Goal: Information Seeking & Learning: Learn about a topic

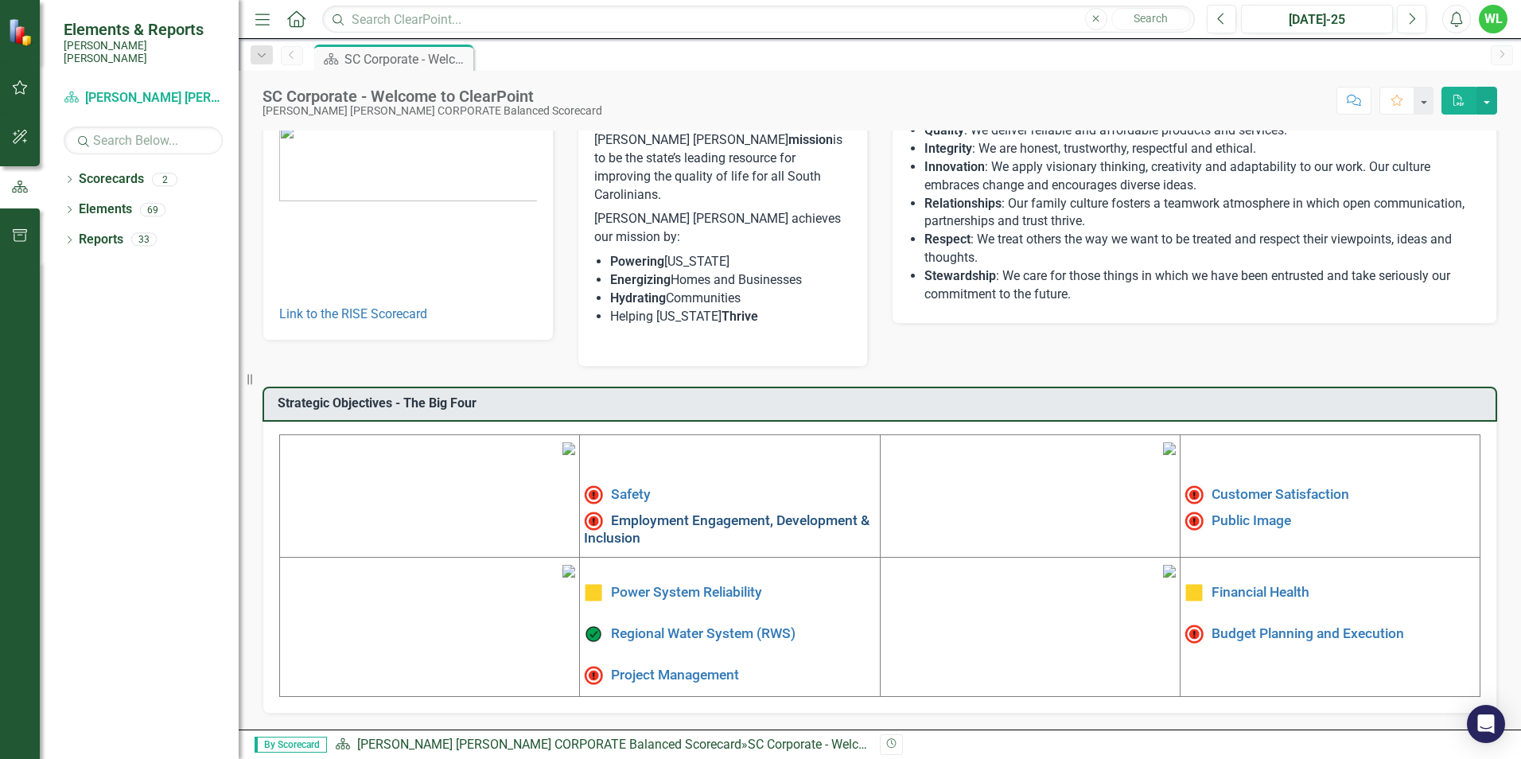
scroll to position [159, 0]
click at [636, 486] on link "Safety" at bounding box center [631, 494] width 40 height 16
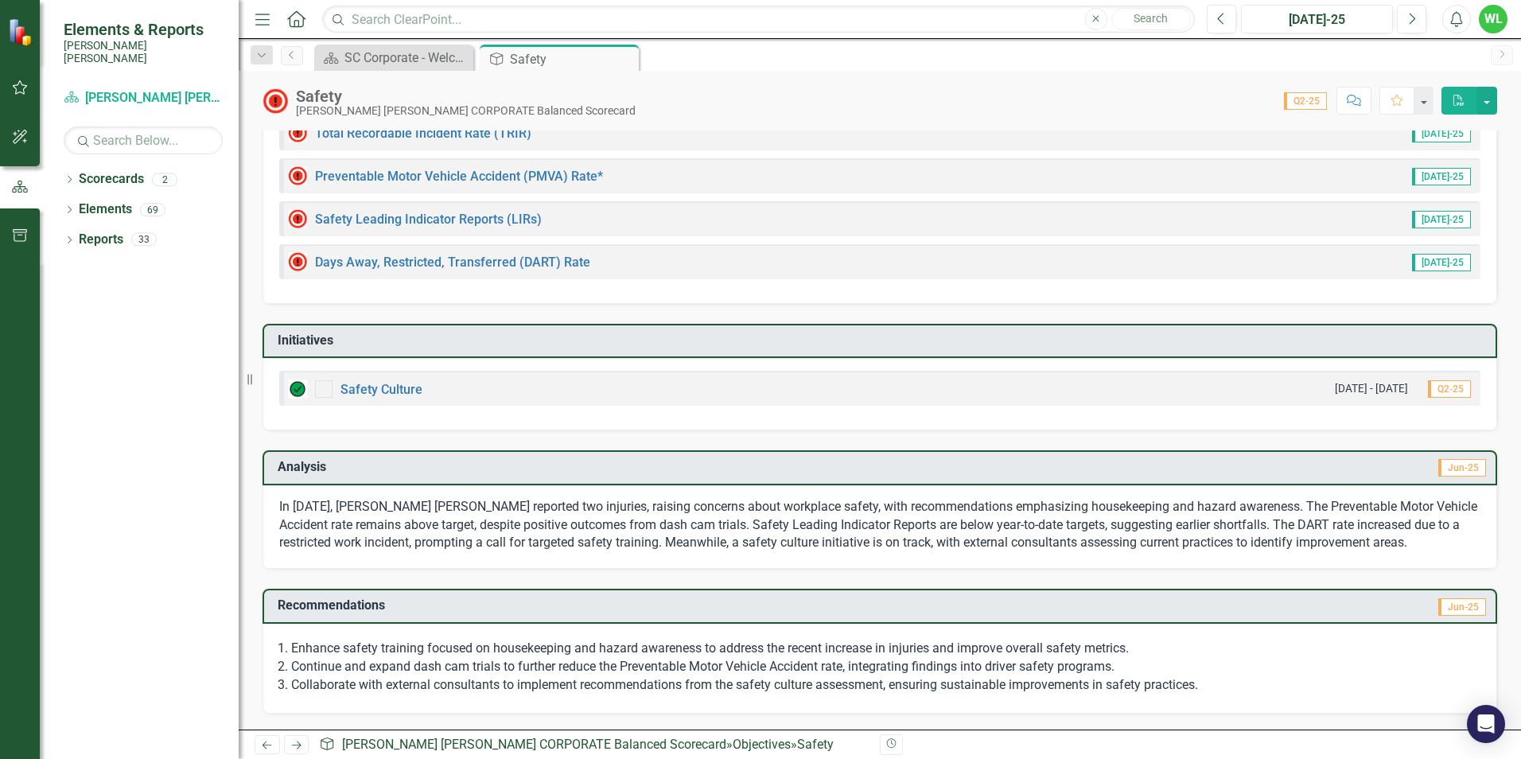
scroll to position [153, 0]
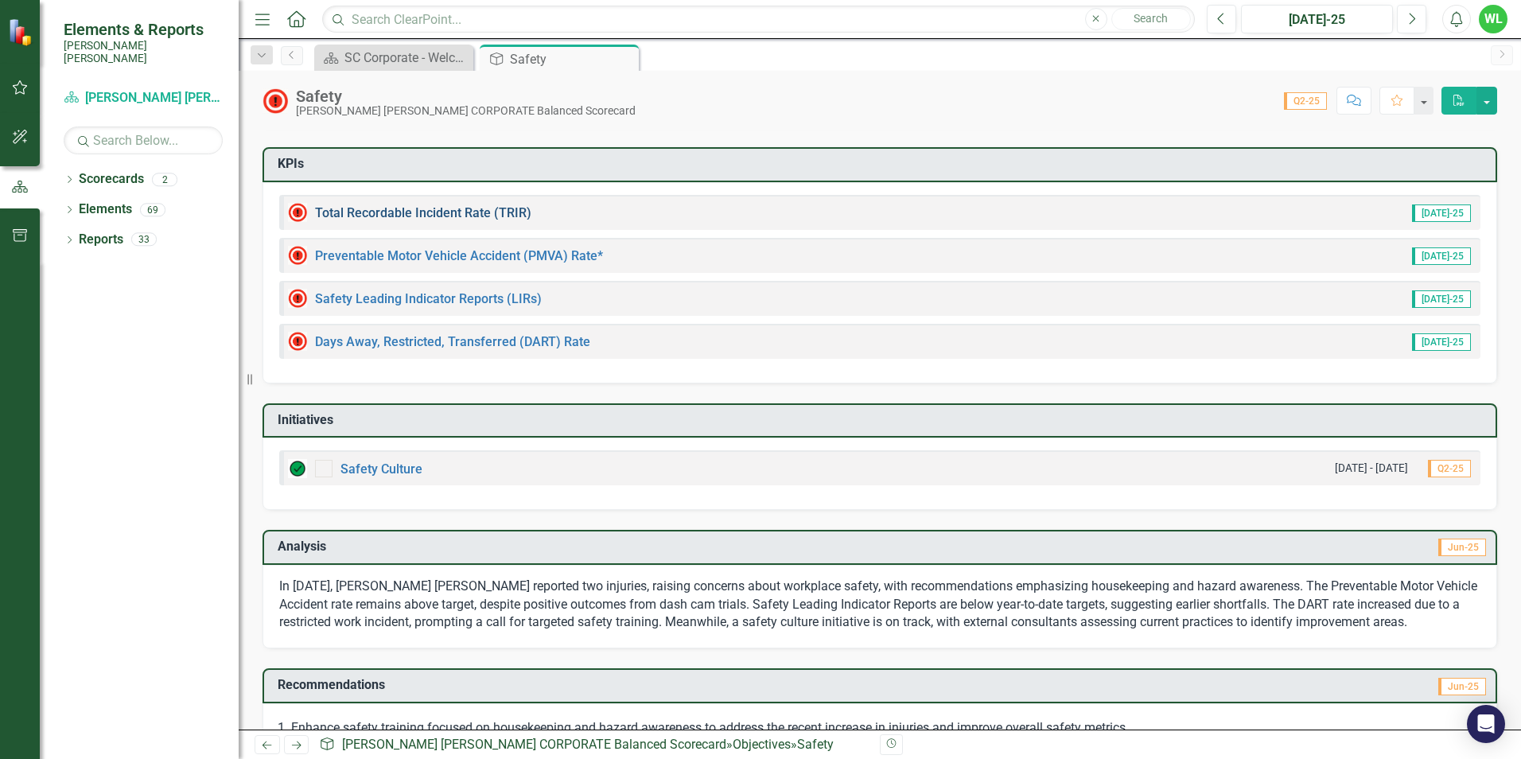
click at [459, 216] on link "Total Recordable Incident Rate (TRIR)" at bounding box center [423, 212] width 216 height 15
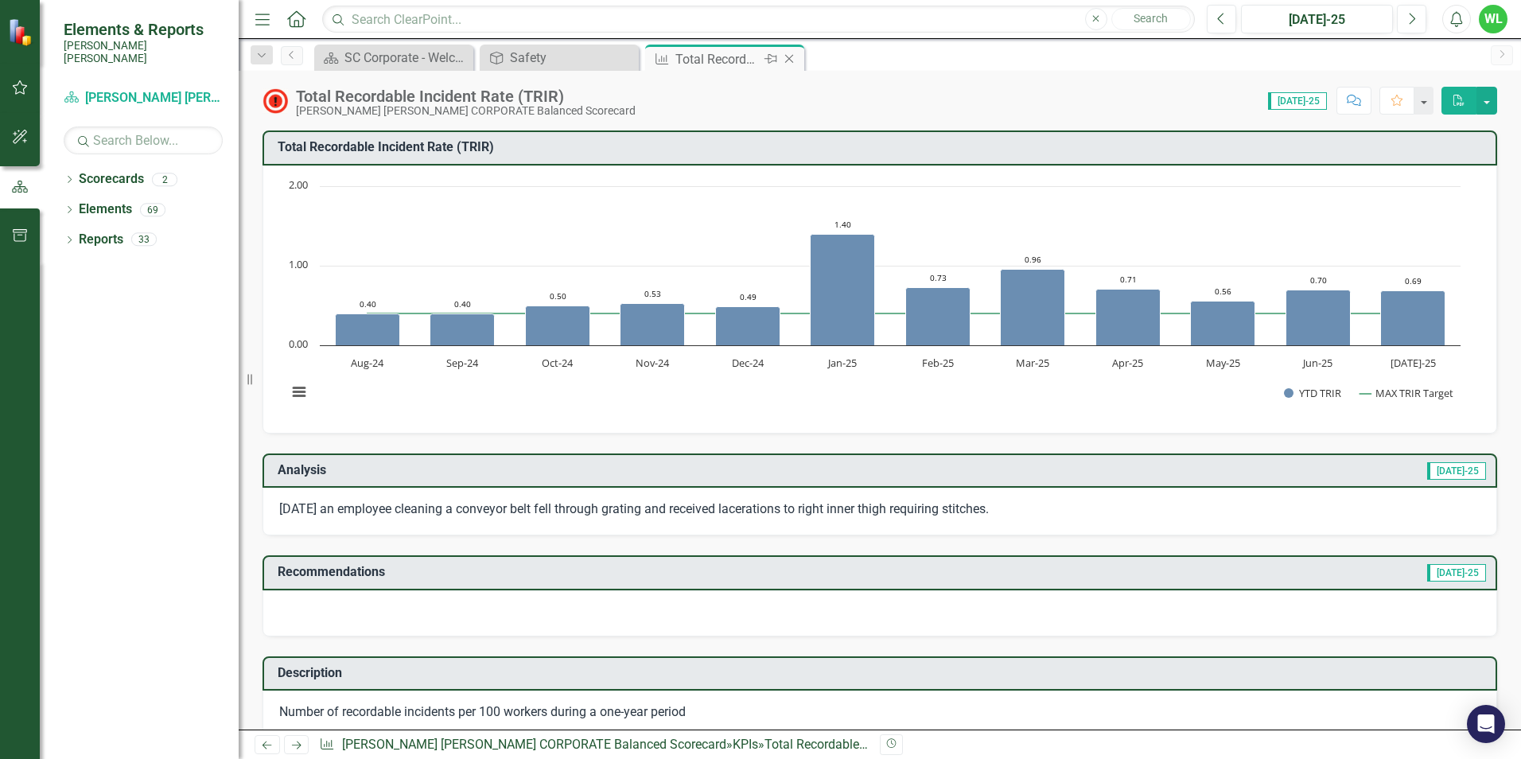
click at [791, 58] on icon "Close" at bounding box center [789, 59] width 16 height 13
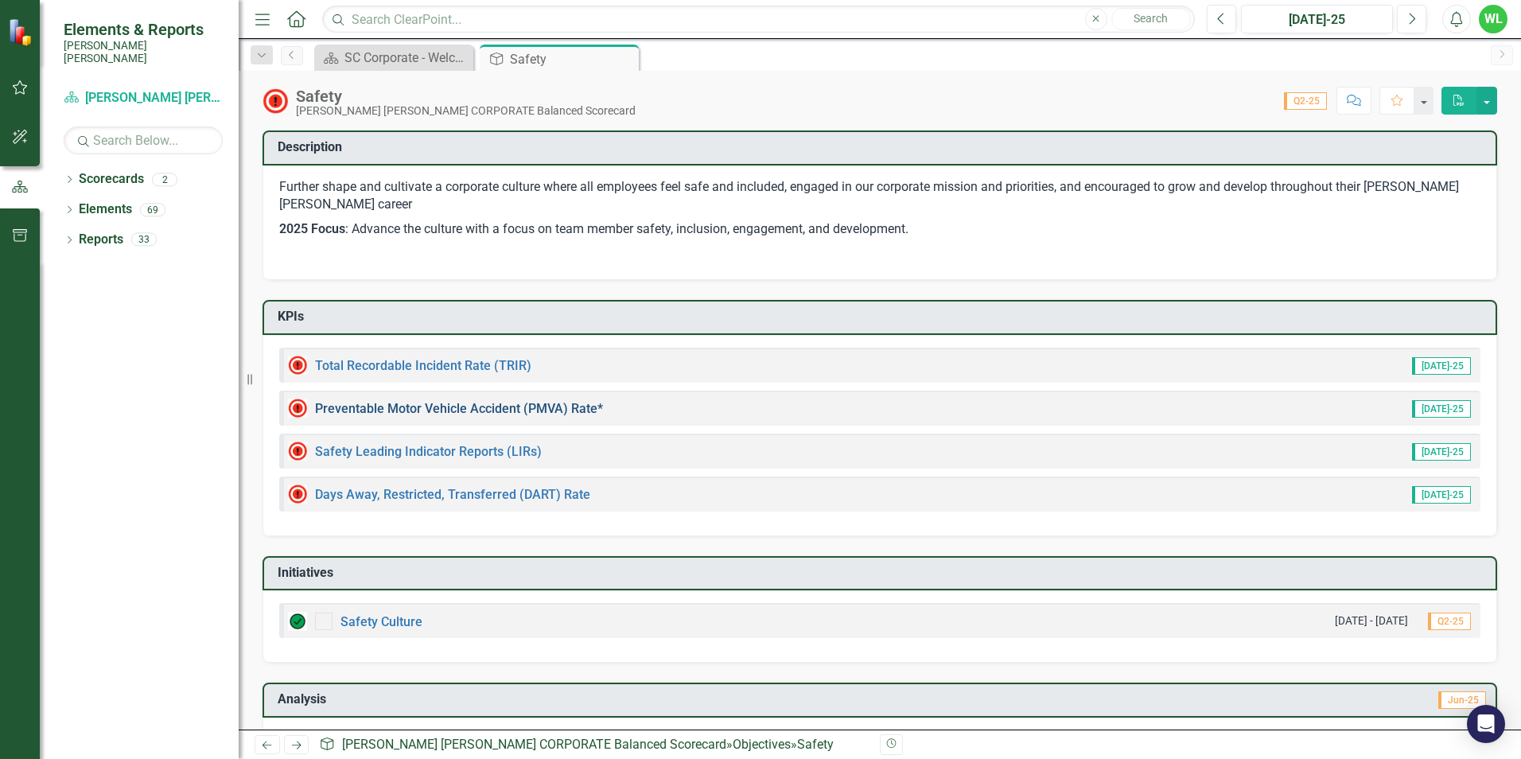
click at [506, 406] on link "Preventable Motor Vehicle Accident (PMVA) Rate*" at bounding box center [459, 408] width 288 height 15
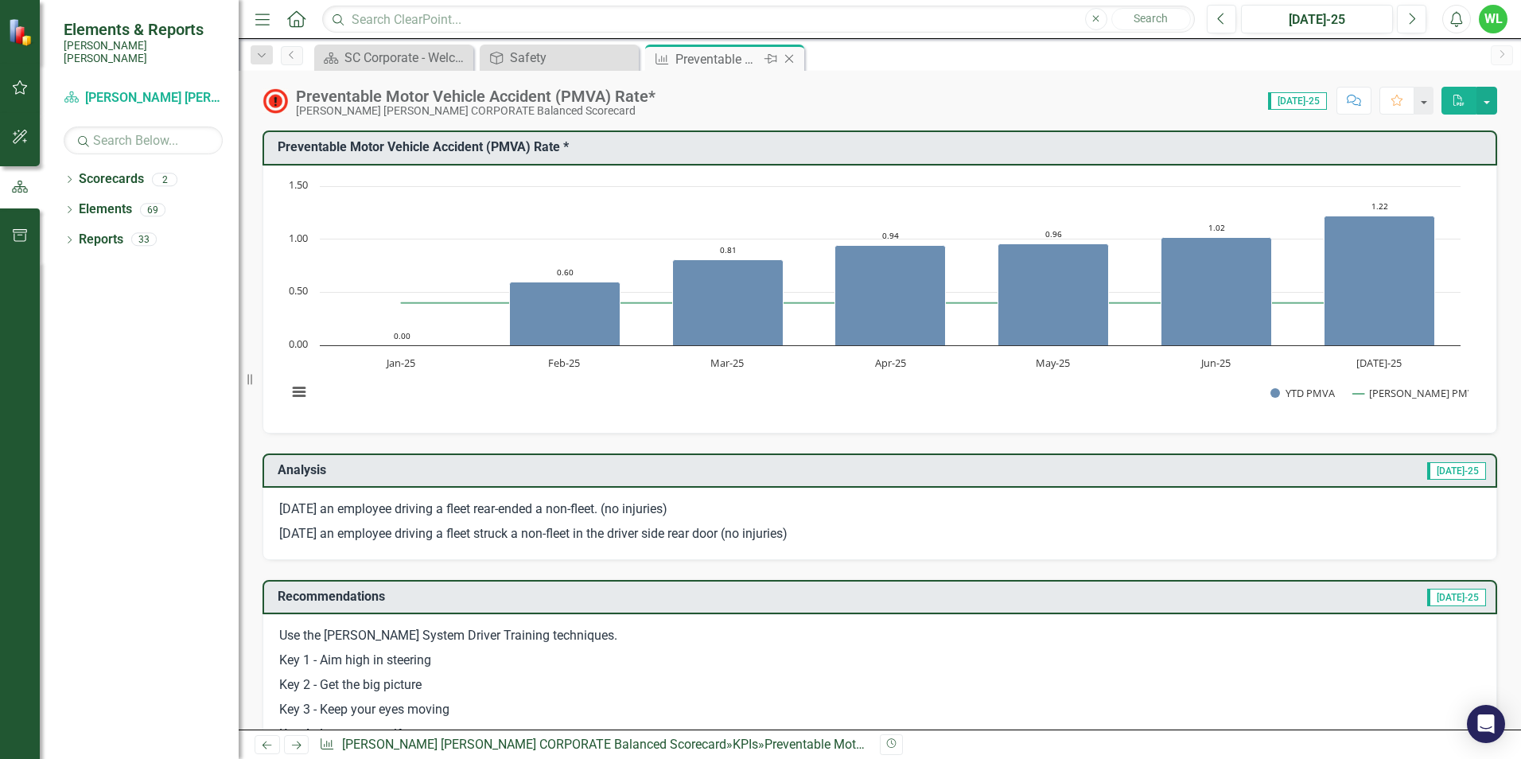
click at [788, 56] on icon "Close" at bounding box center [789, 59] width 16 height 13
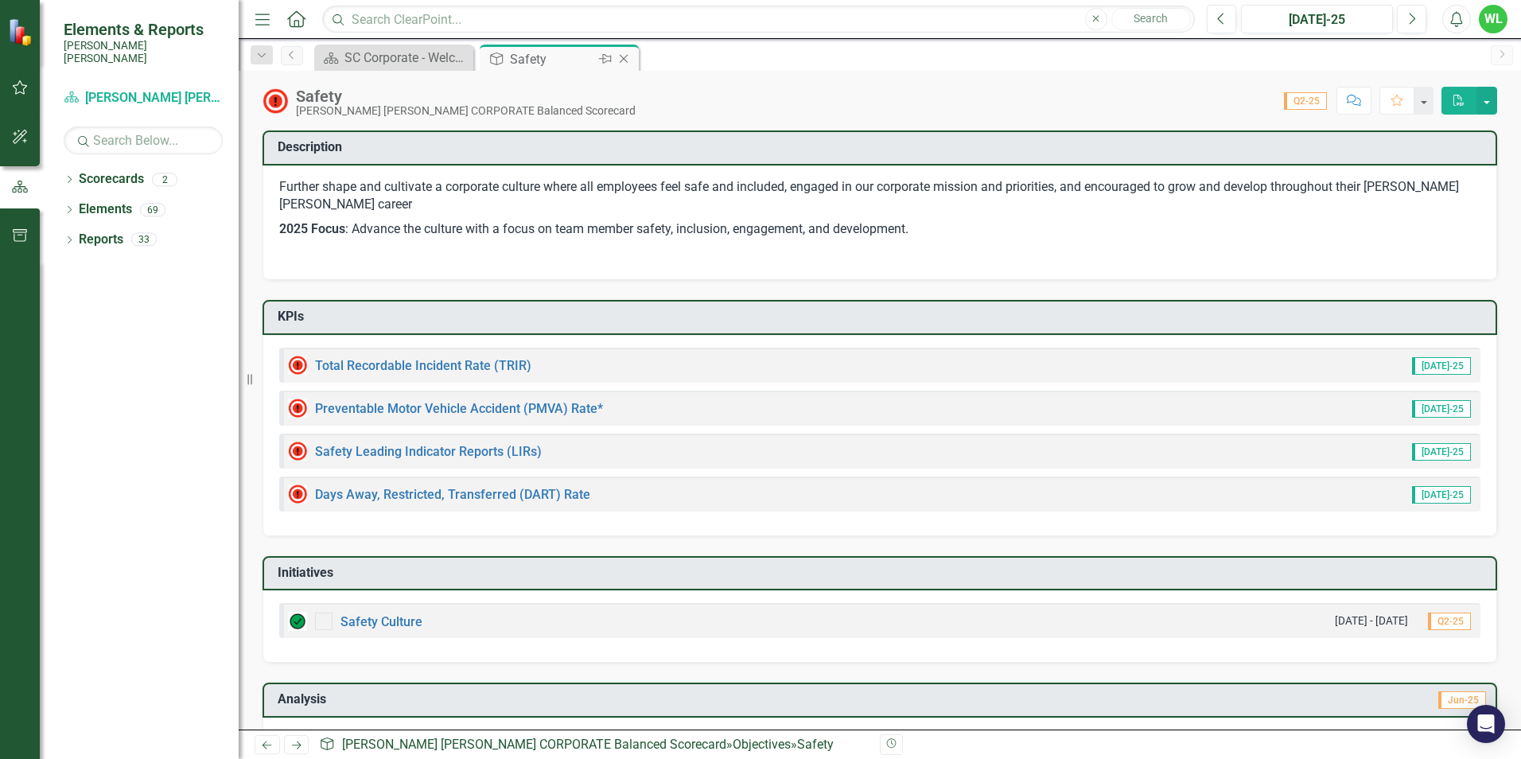
click at [622, 59] on icon "Close" at bounding box center [624, 59] width 16 height 13
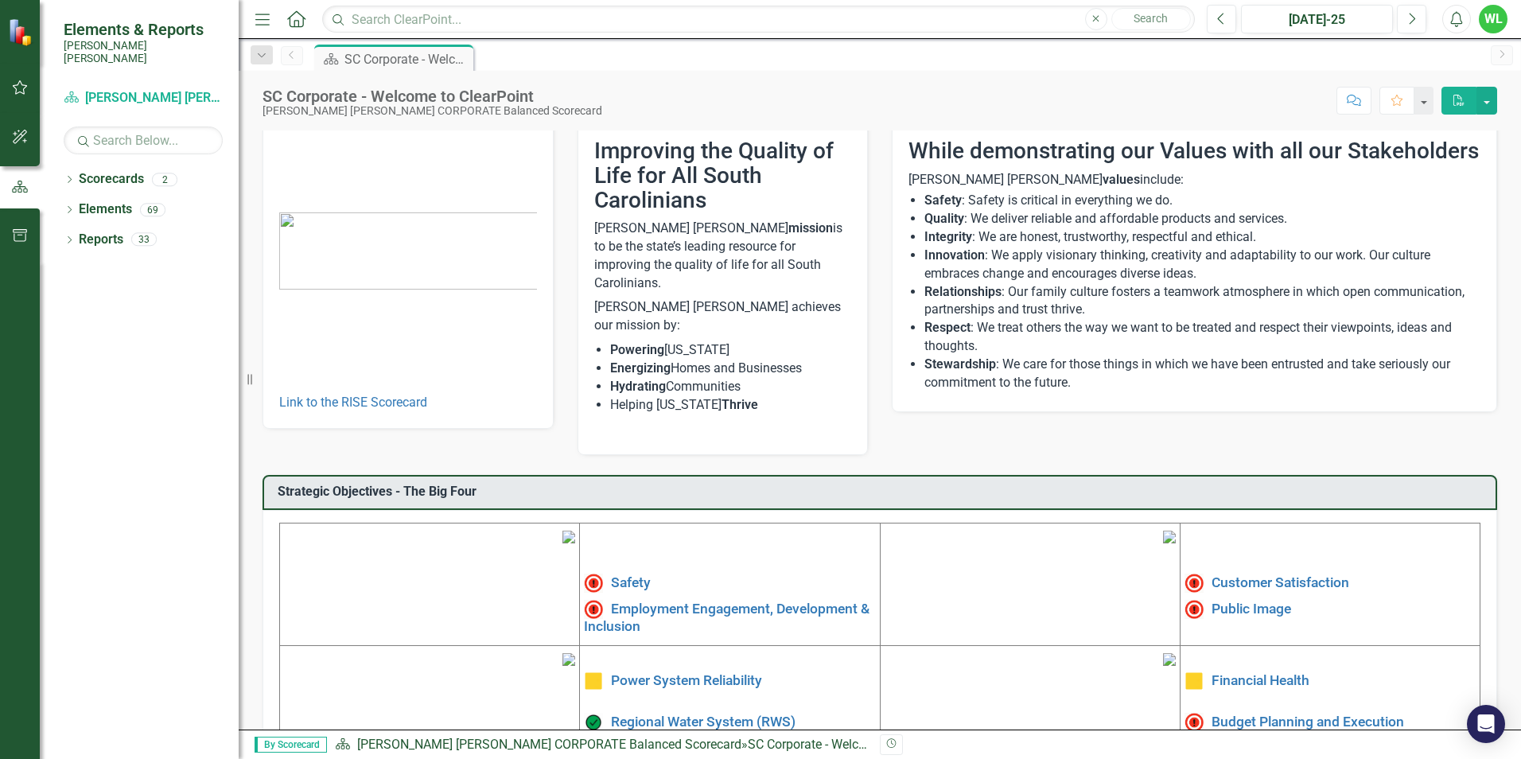
scroll to position [159, 0]
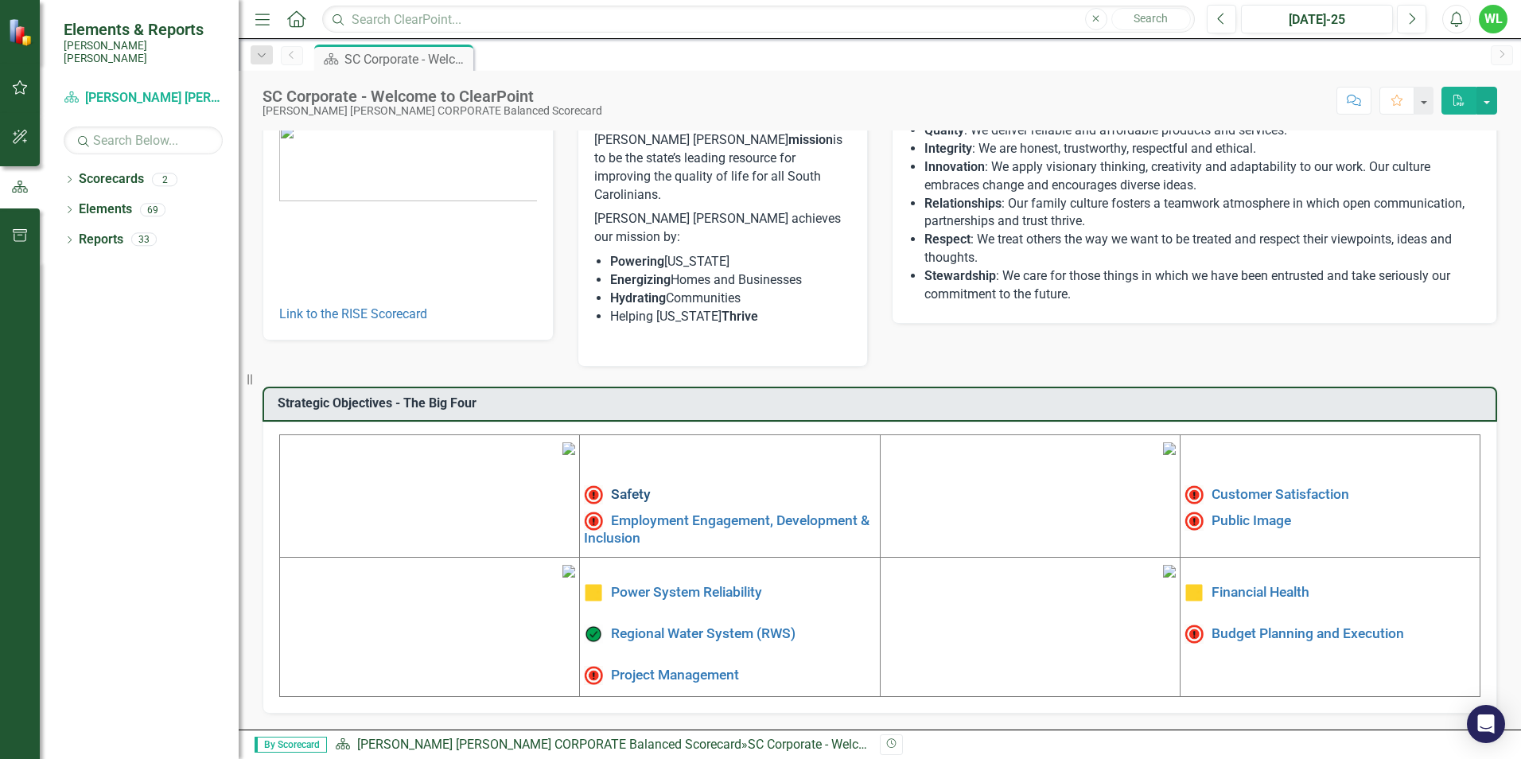
click at [627, 486] on link "Safety" at bounding box center [631, 494] width 40 height 16
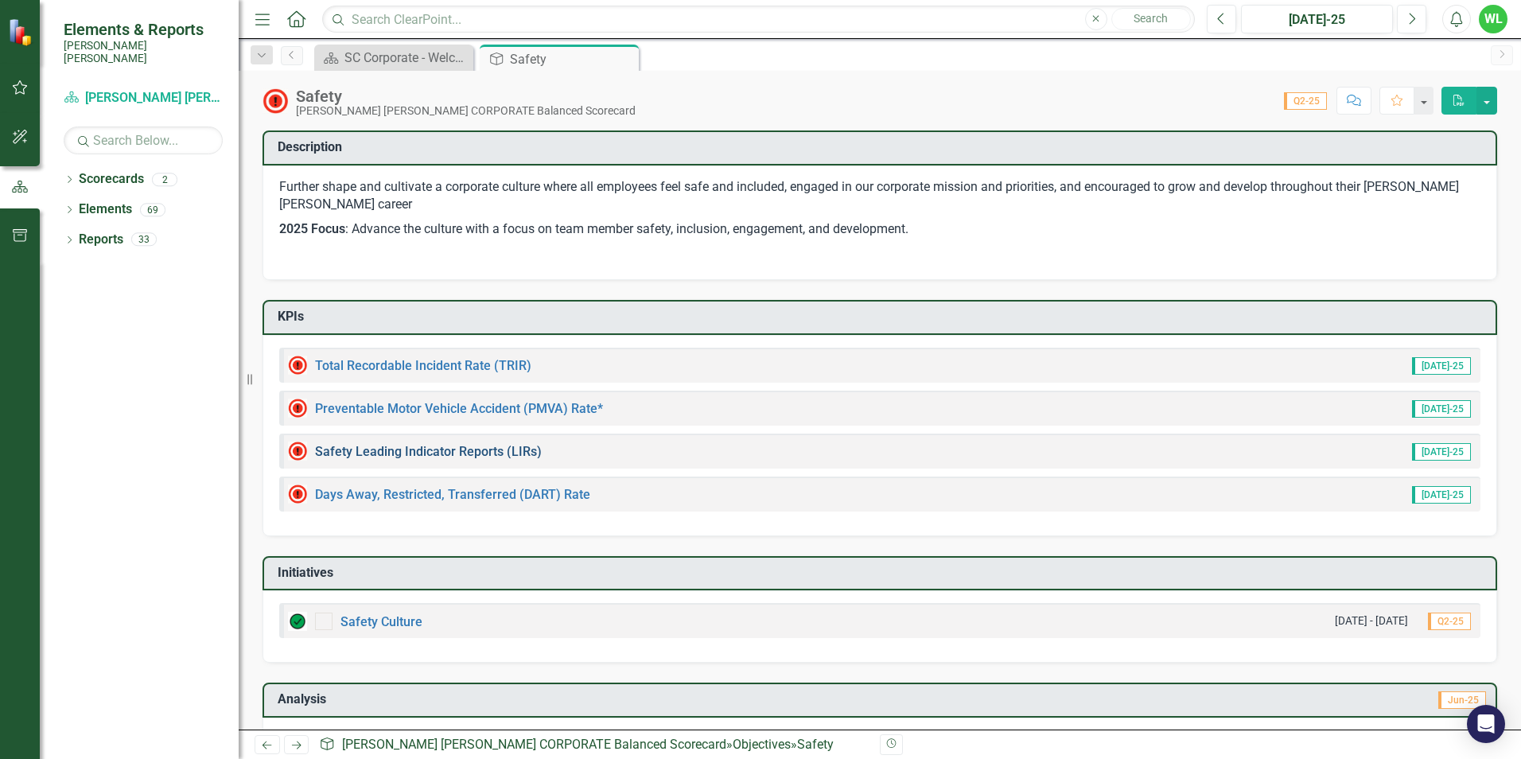
click at [456, 453] on link "Safety Leading Indicator Reports (LIRs)" at bounding box center [428, 451] width 227 height 15
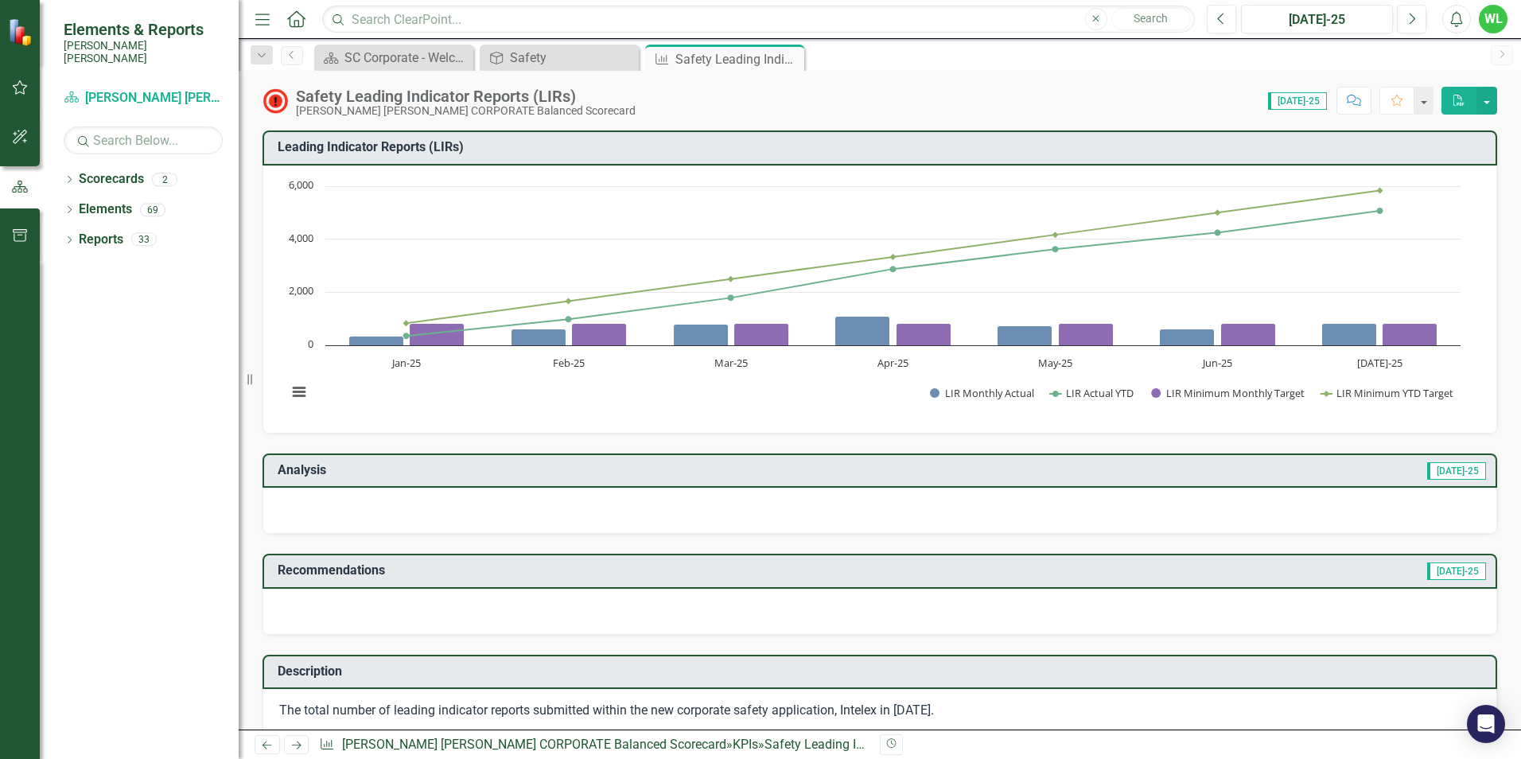
scroll to position [80, 0]
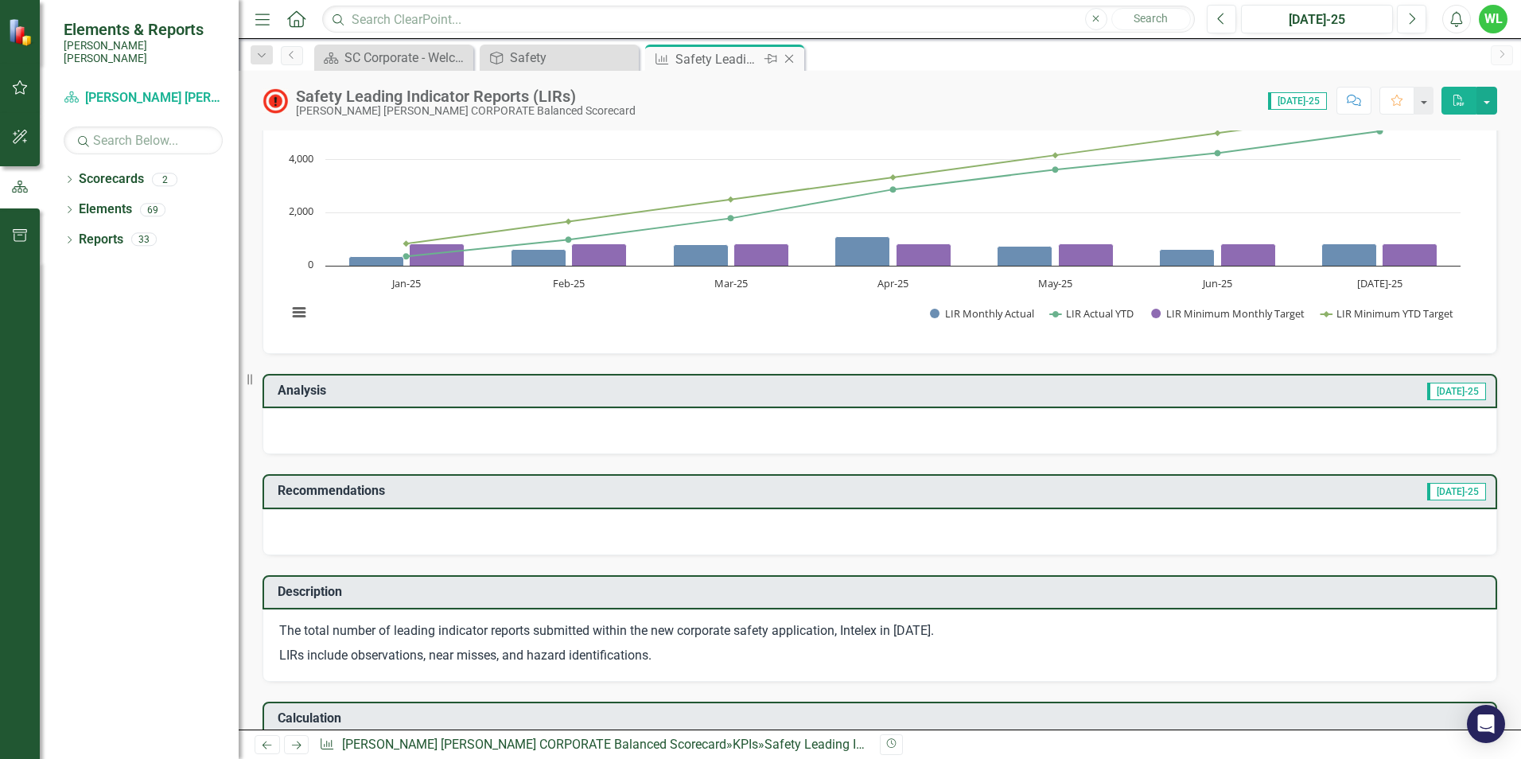
click at [789, 60] on icon "Close" at bounding box center [789, 59] width 16 height 13
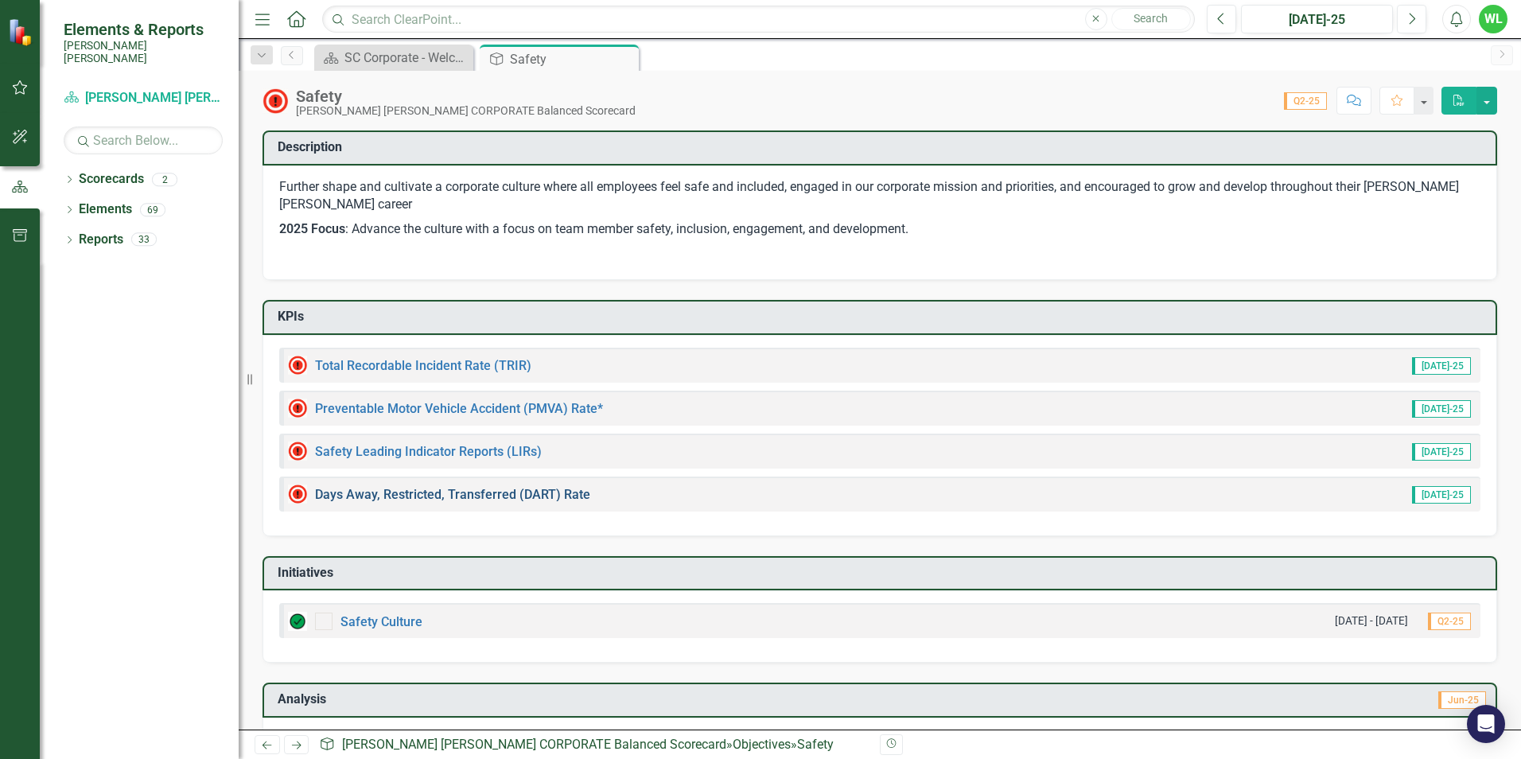
click at [504, 492] on link "Days Away, Restricted, Transferred (DART) Rate" at bounding box center [452, 494] width 275 height 15
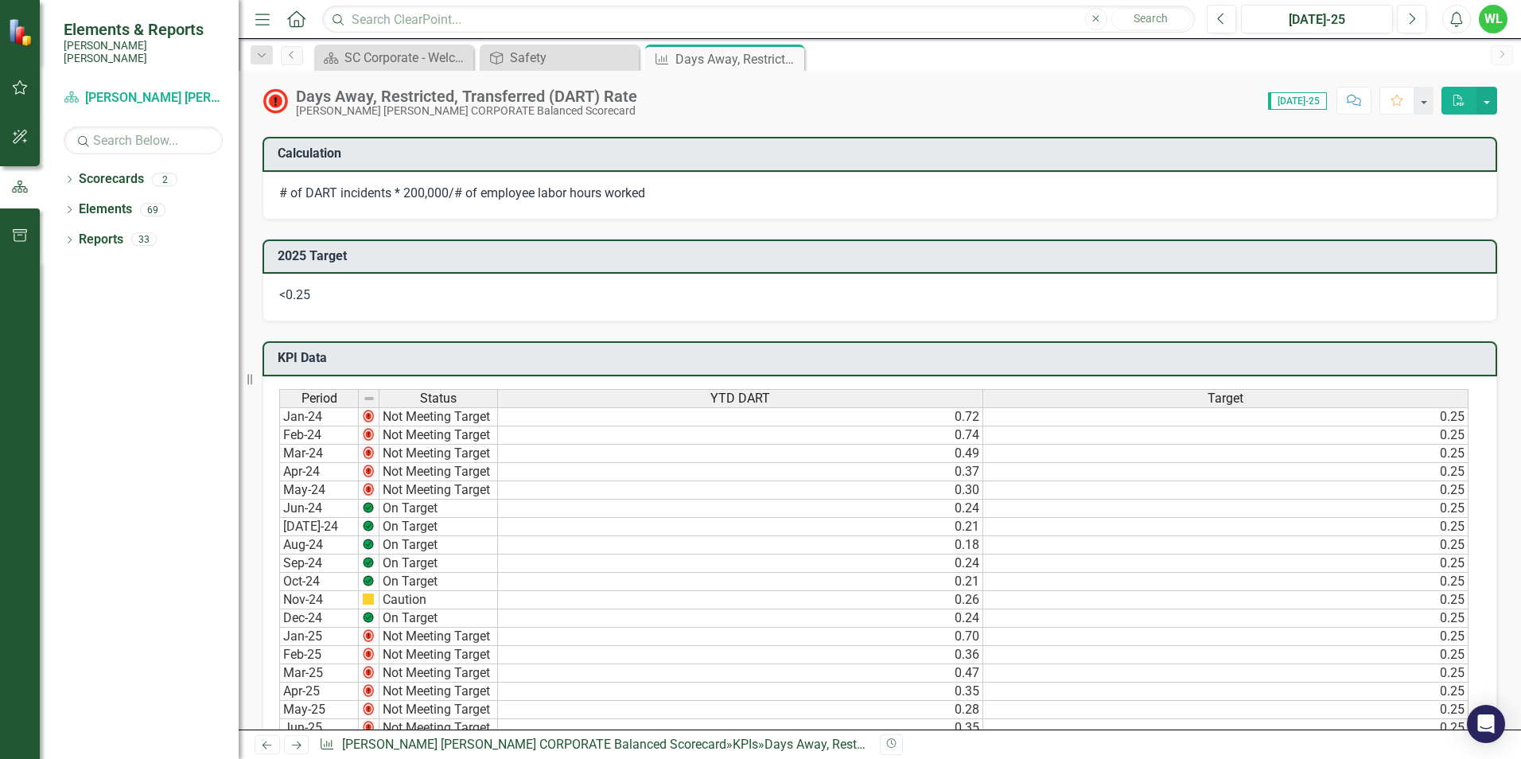
scroll to position [875, 0]
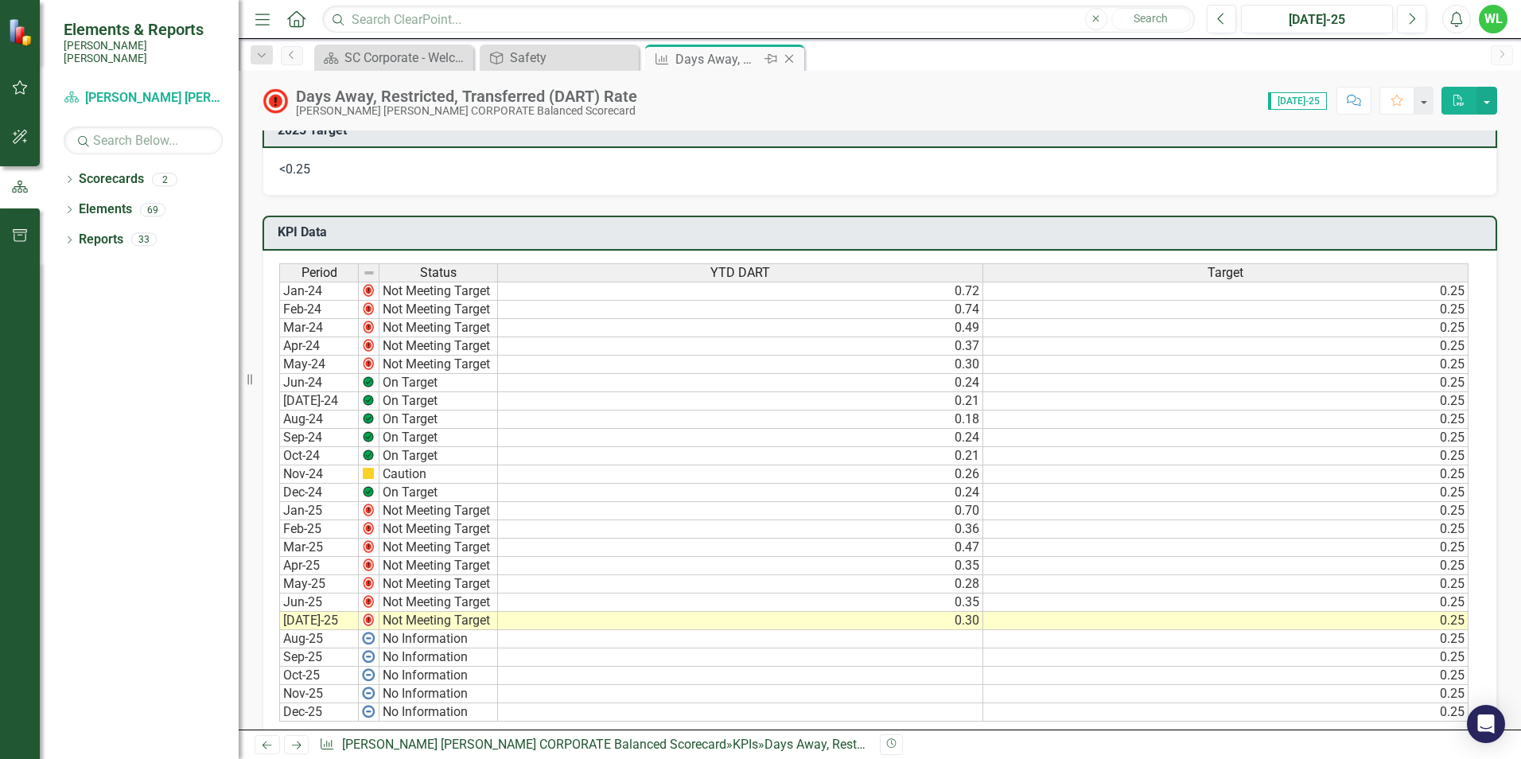
click at [792, 63] on icon "Close" at bounding box center [789, 59] width 16 height 13
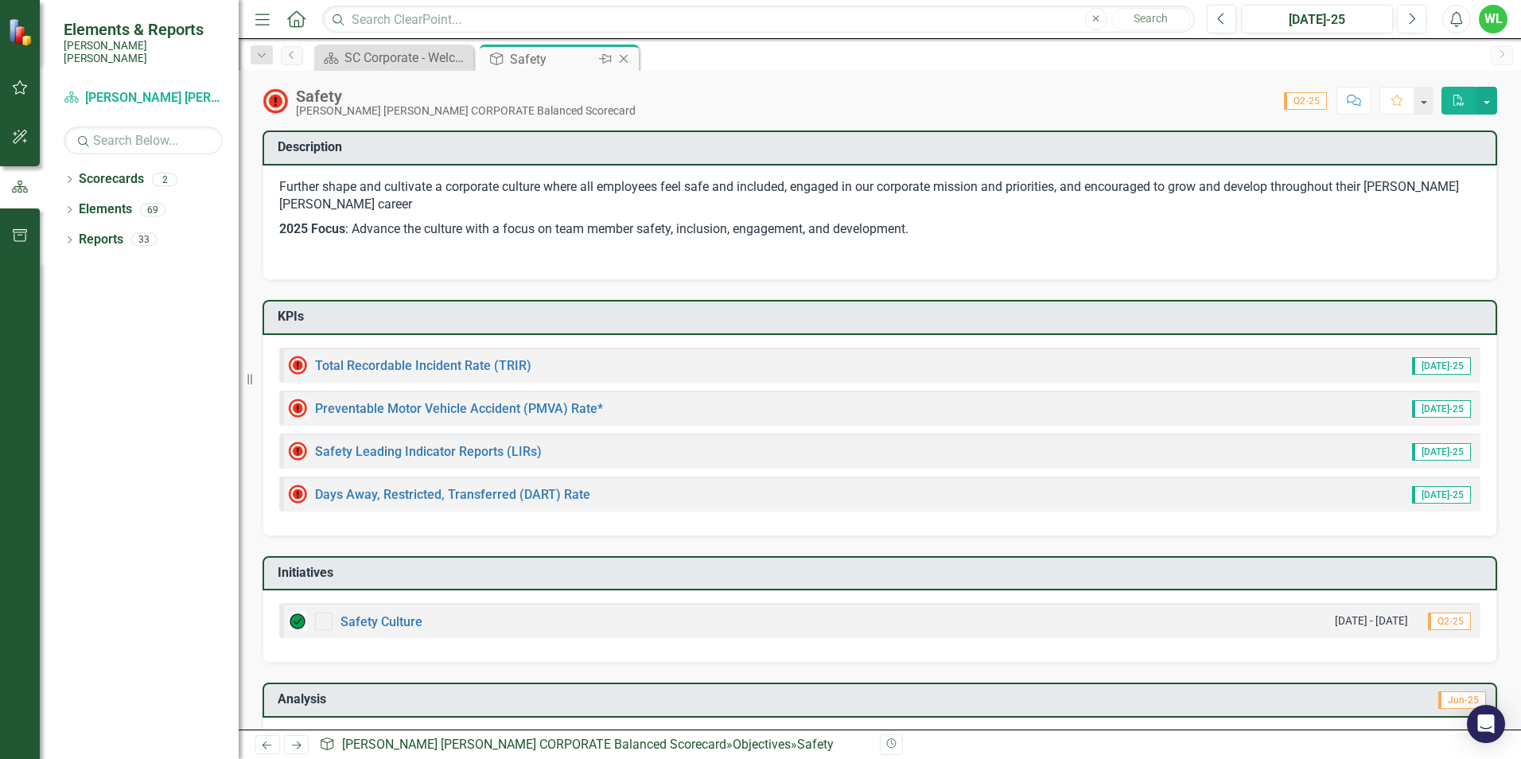
click at [621, 62] on icon "Close" at bounding box center [624, 59] width 16 height 13
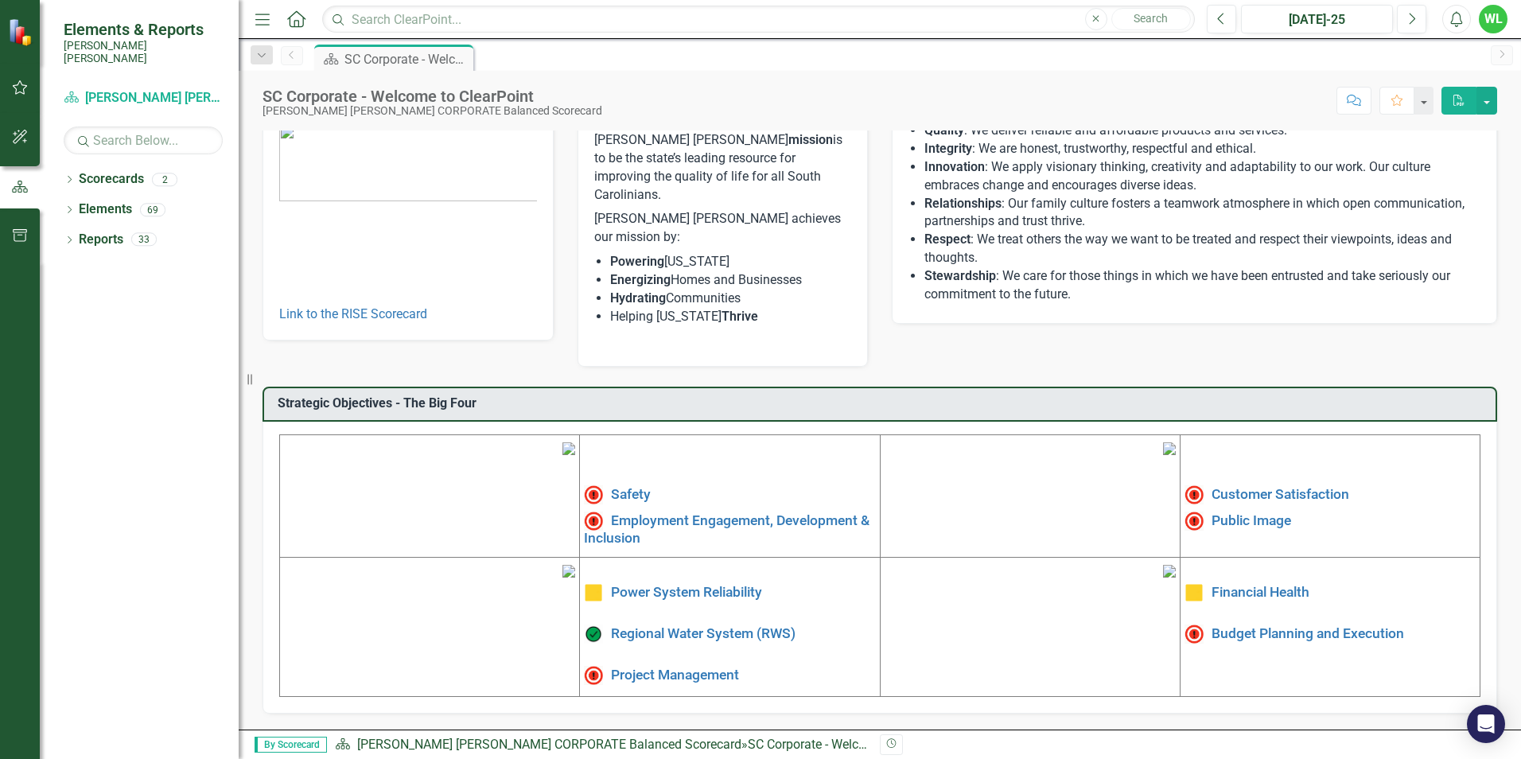
scroll to position [239, 0]
click at [1251, 434] on td "Customer Satisfaction Public Image" at bounding box center [1330, 495] width 300 height 123
click at [1249, 511] on link "Public Image" at bounding box center [1252, 519] width 80 height 16
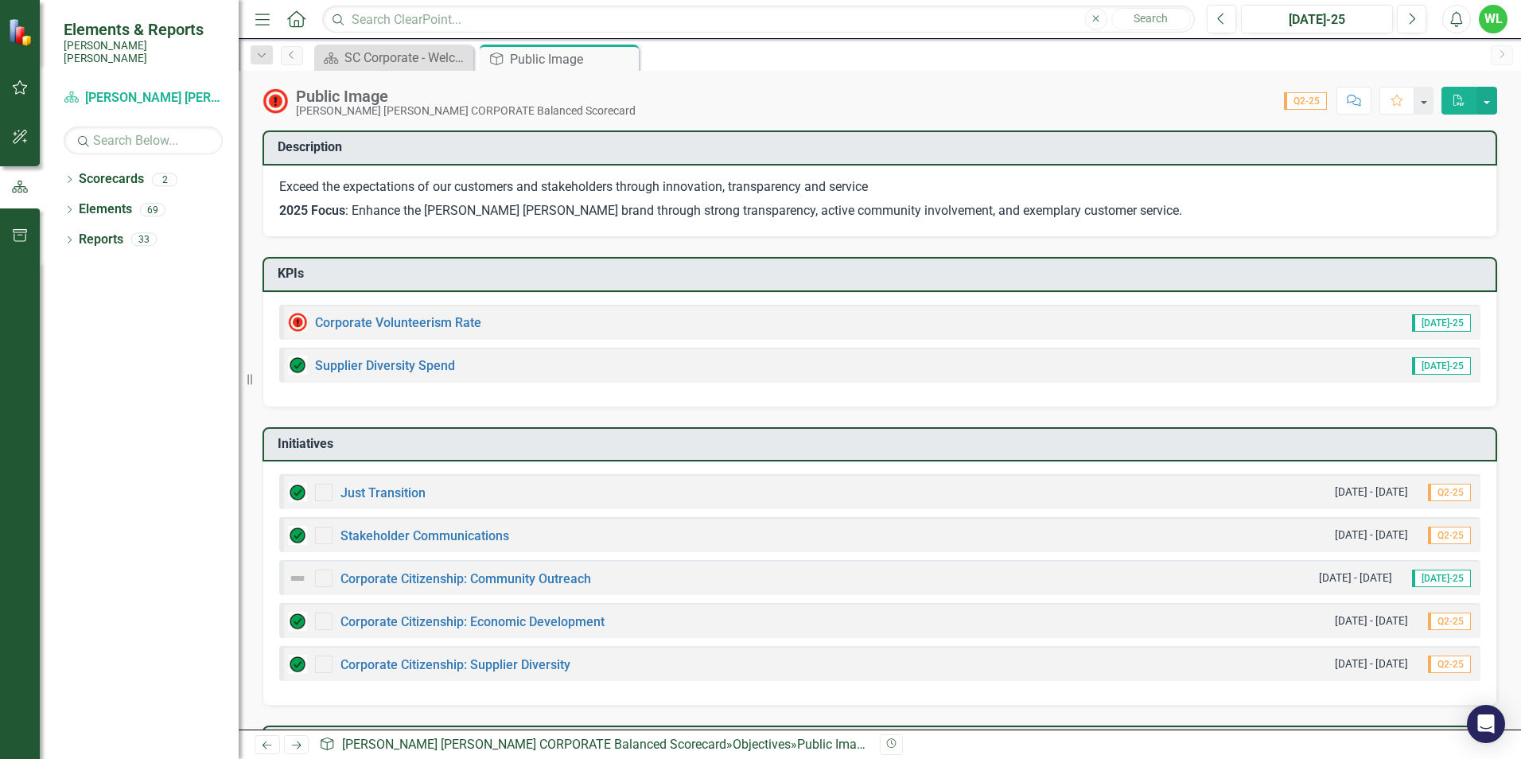
click at [0, 0] on icon "Close" at bounding box center [0, 0] width 0 height 0
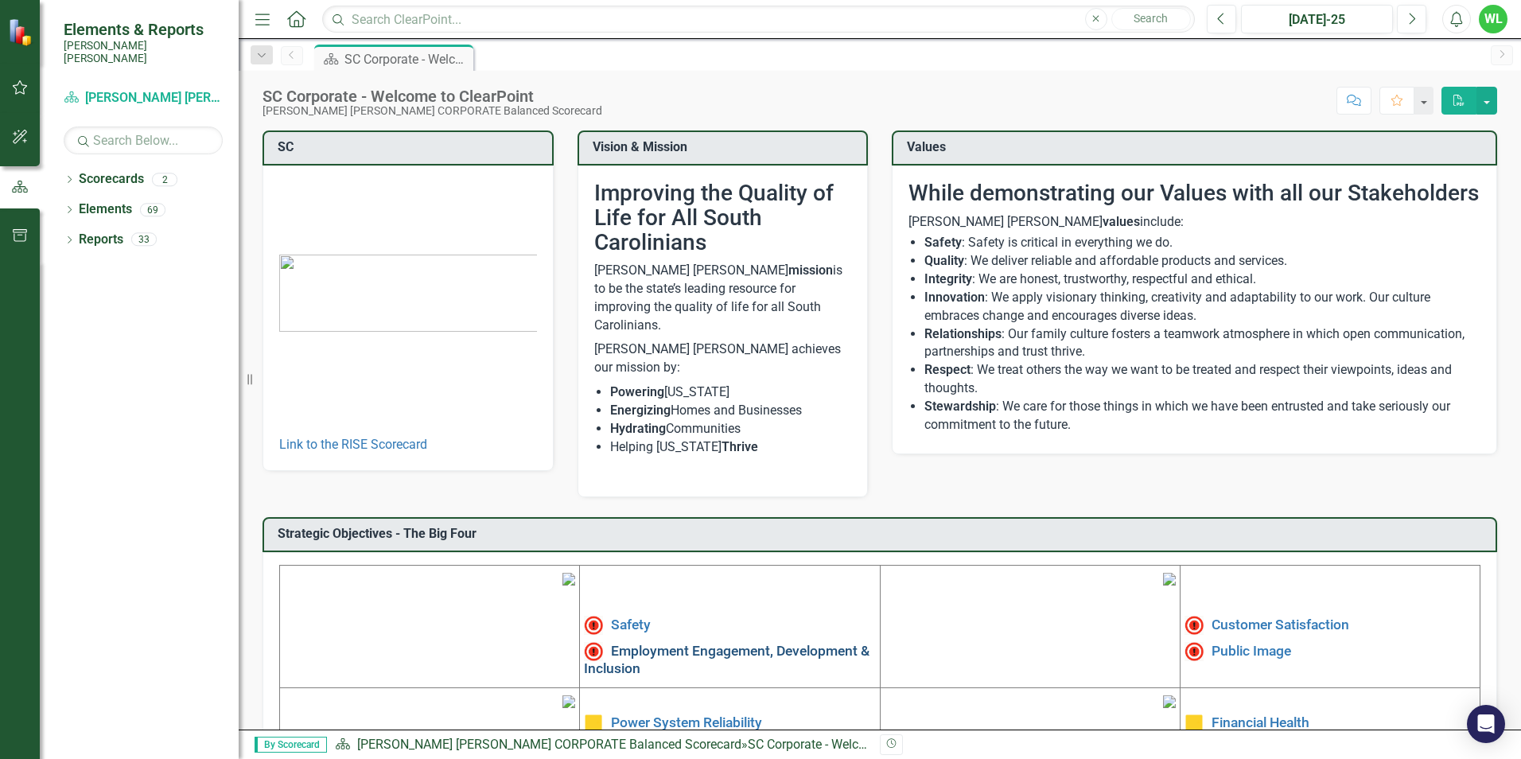
click at [728, 642] on link "Employment Engagement, Development & Inclusion" at bounding box center [727, 658] width 286 height 33
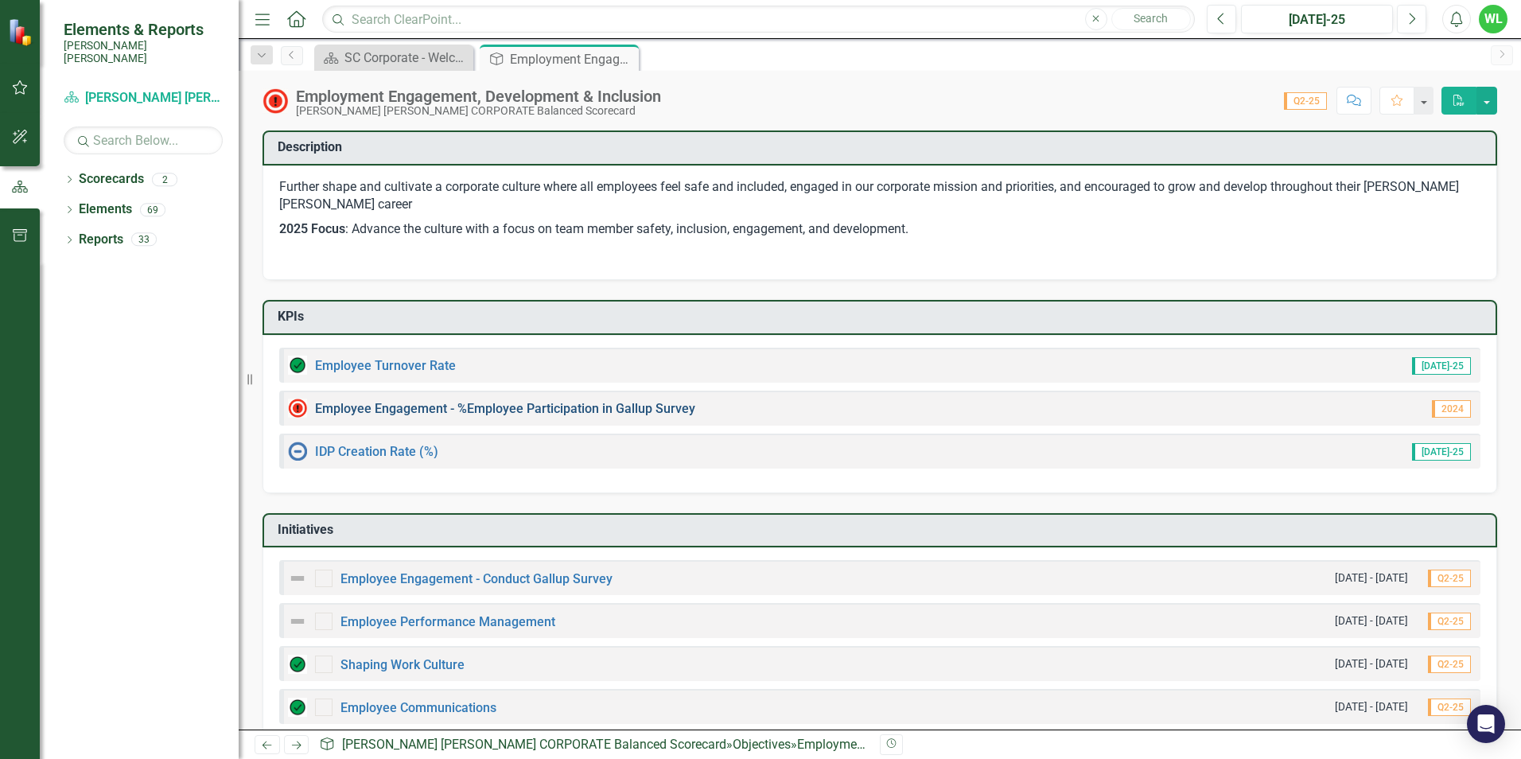
click at [597, 403] on link "Employee Engagement - %Employee Participation in Gallup Survey​" at bounding box center [505, 408] width 380 height 15
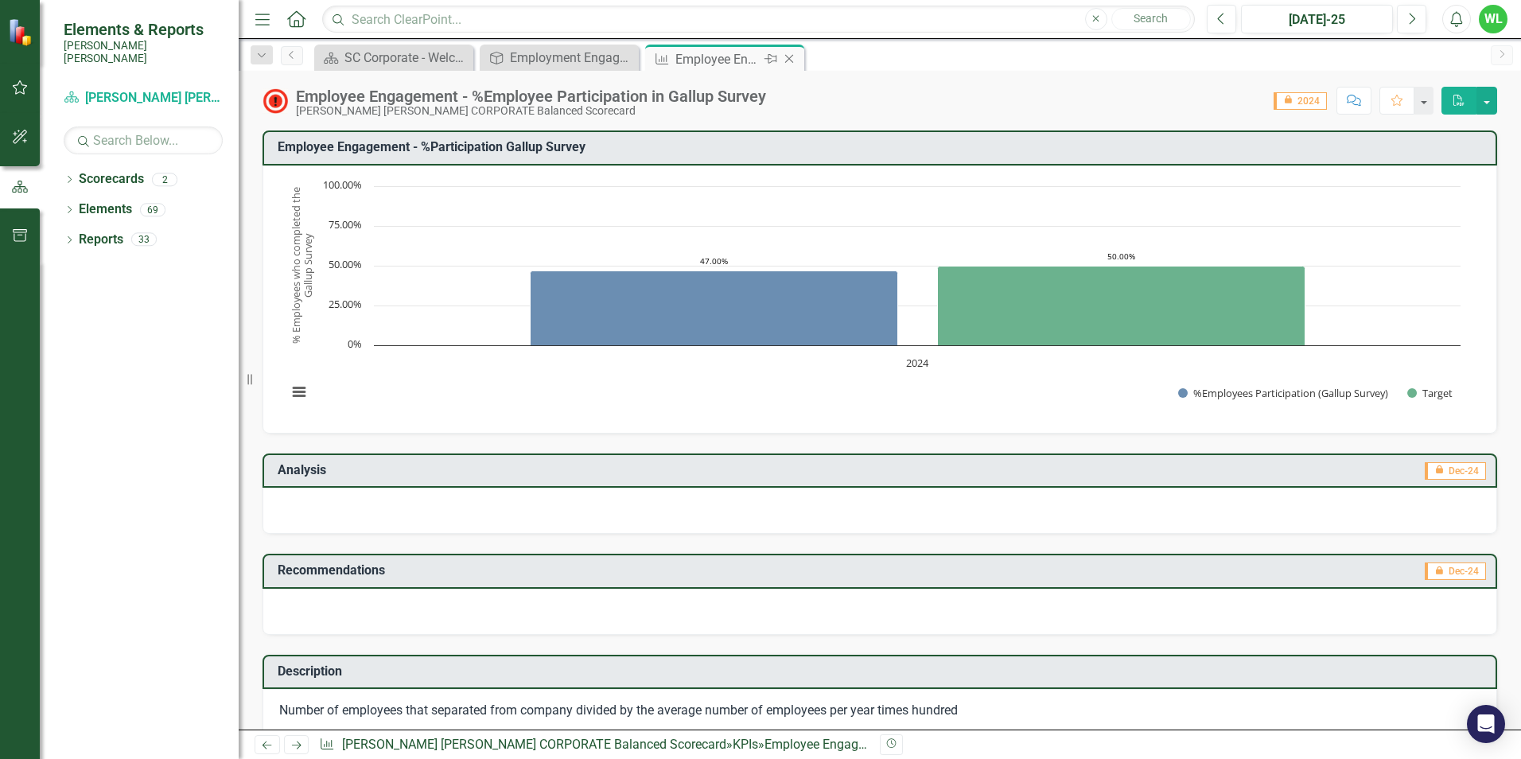
click at [790, 59] on icon "Close" at bounding box center [789, 59] width 16 height 13
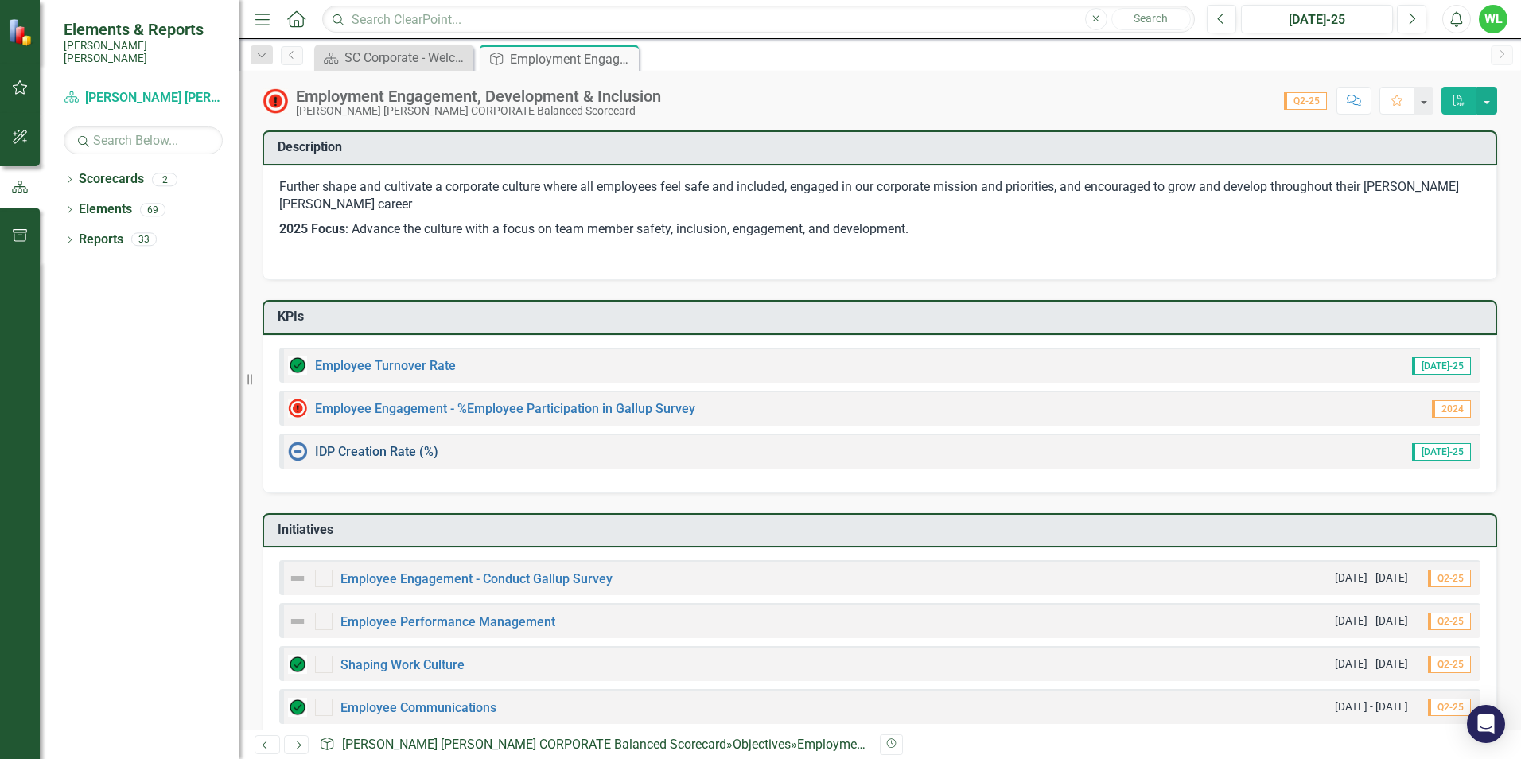
click at [383, 449] on link "IDP Creation Rate (%)" at bounding box center [376, 451] width 123 height 15
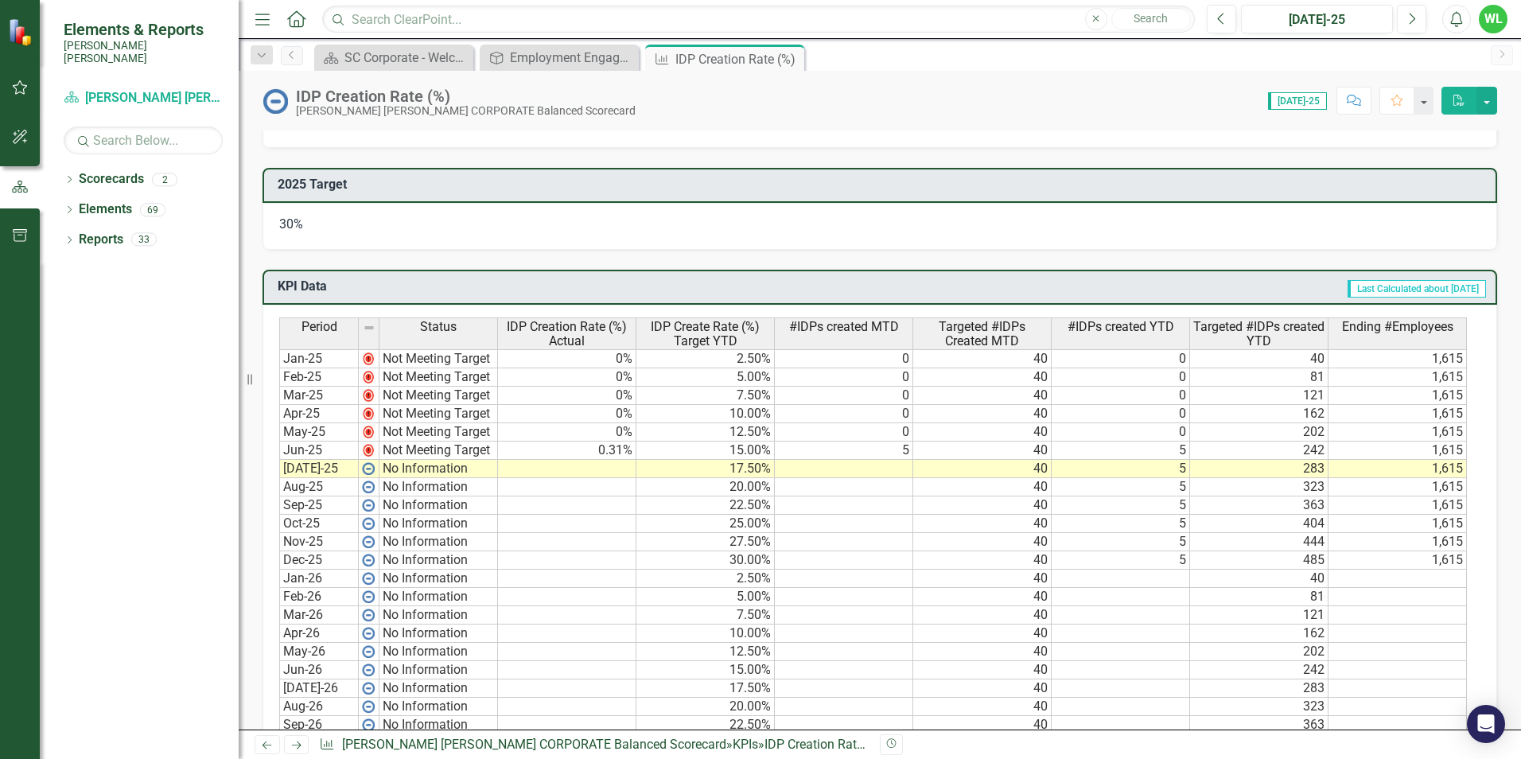
scroll to position [875, 0]
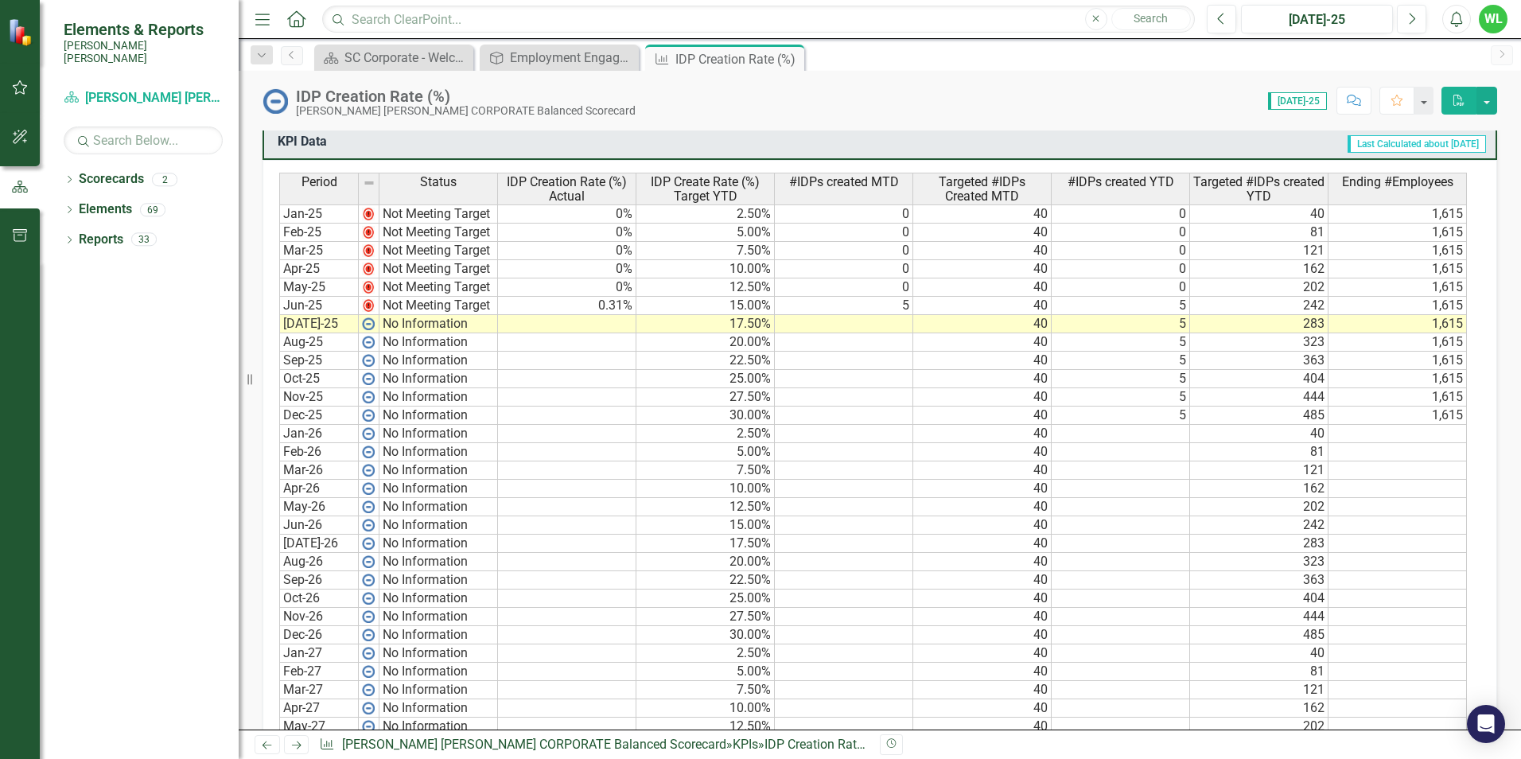
drag, startPoint x: 793, startPoint y: 61, endPoint x: 772, endPoint y: 56, distance: 22.0
click at [0, 0] on icon "Close" at bounding box center [0, 0] width 0 height 0
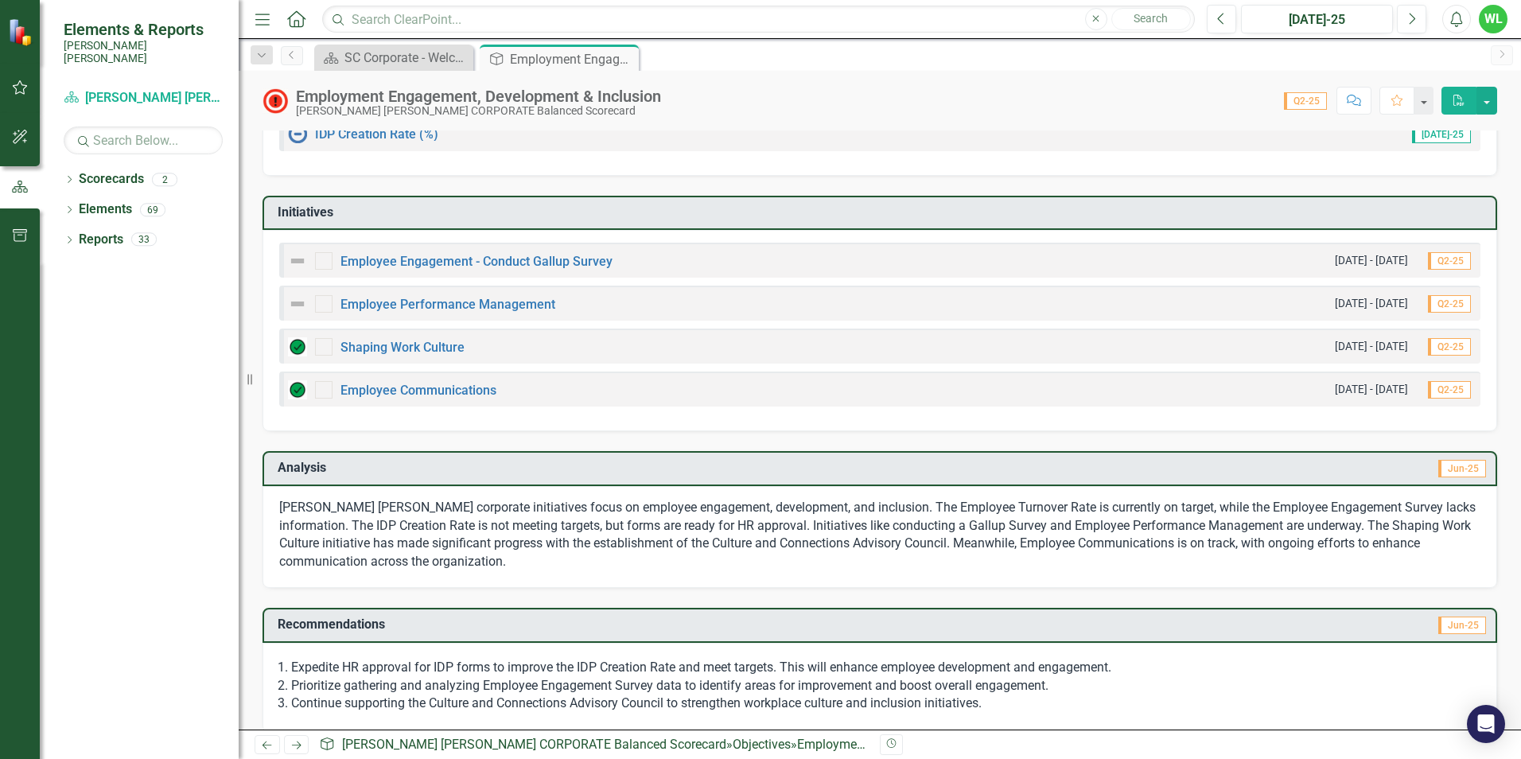
scroll to position [318, 0]
click at [422, 349] on link "Shaping Work Culture" at bounding box center [402, 346] width 124 height 15
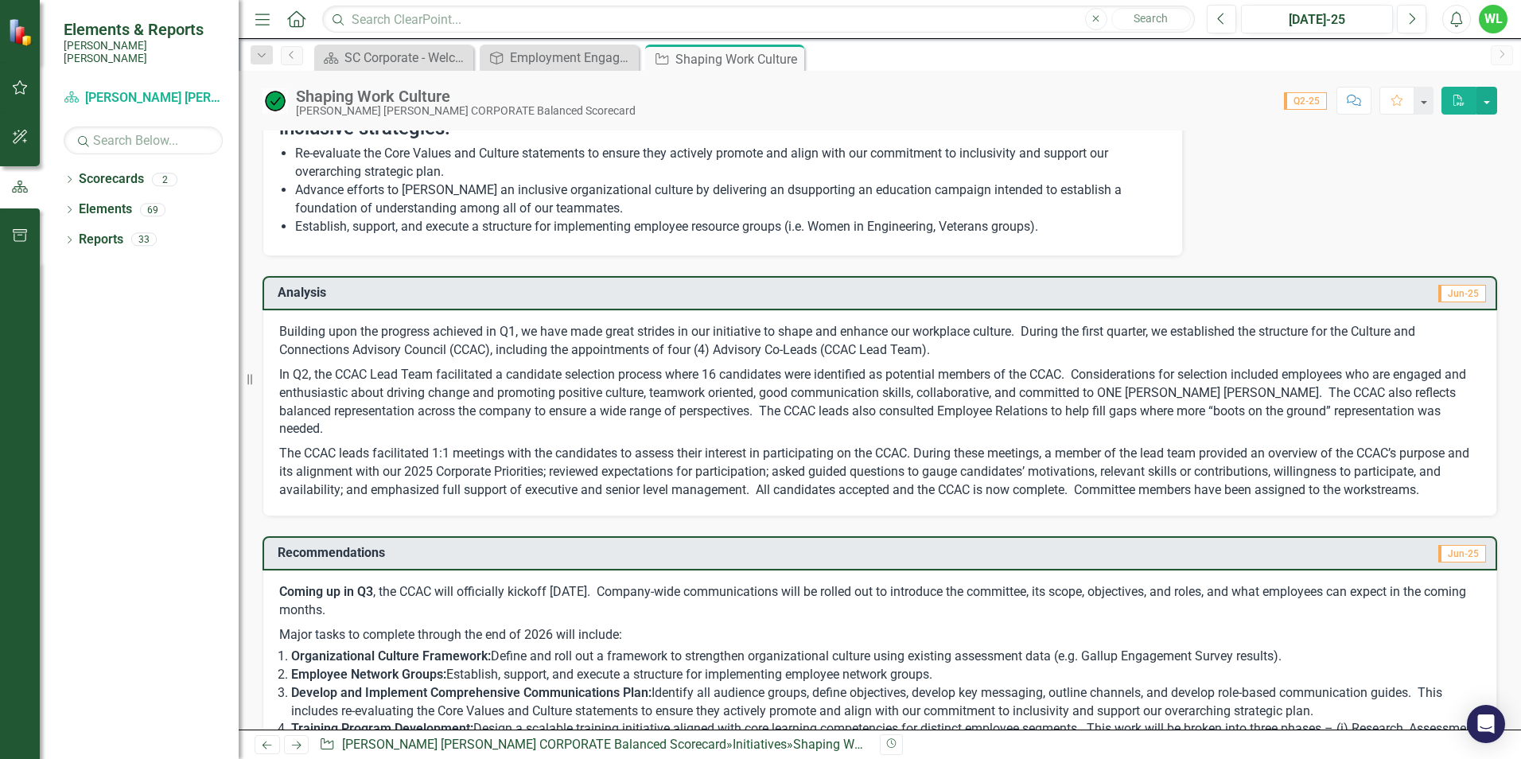
scroll to position [159, 0]
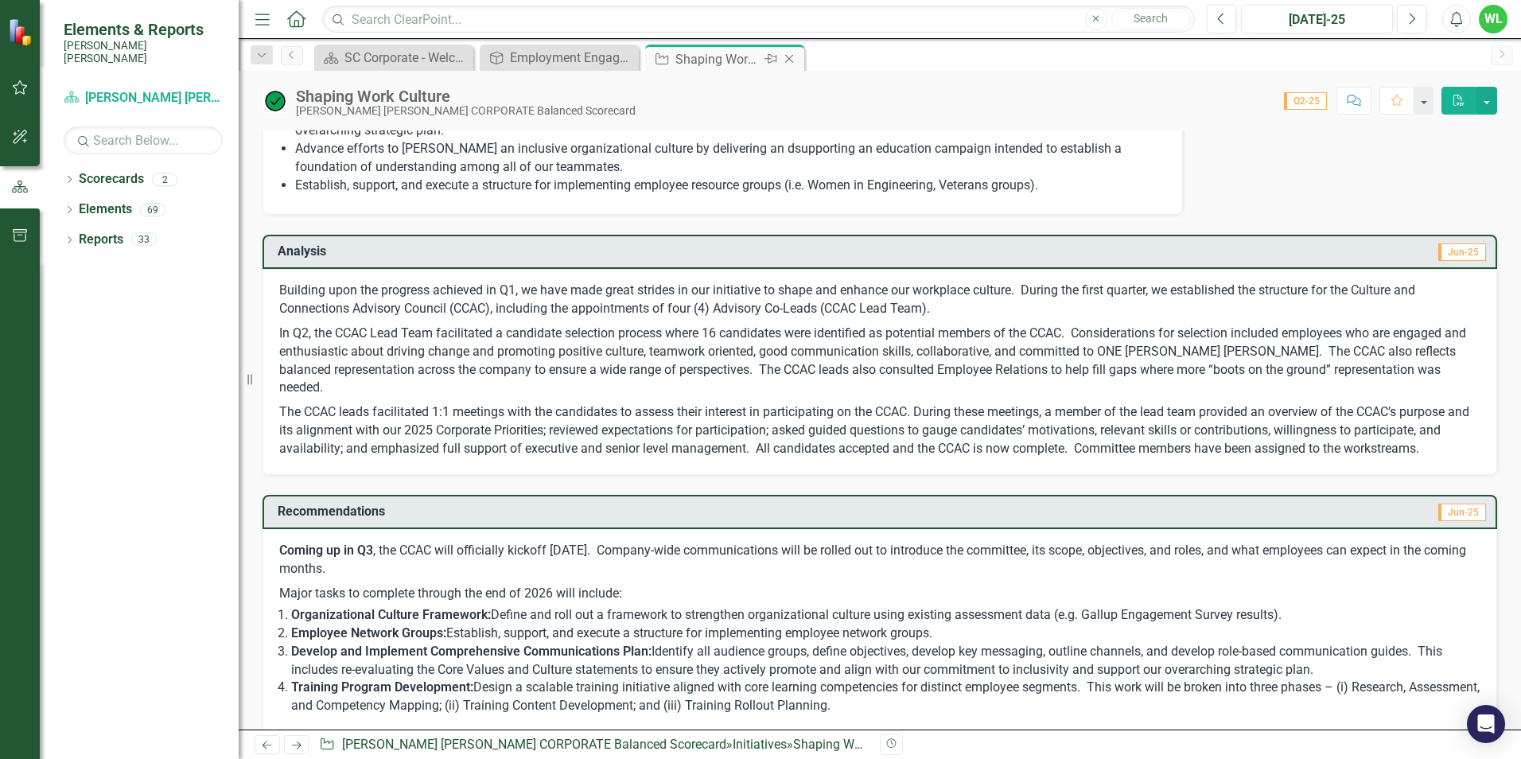
click at [791, 58] on icon "Close" at bounding box center [789, 59] width 16 height 13
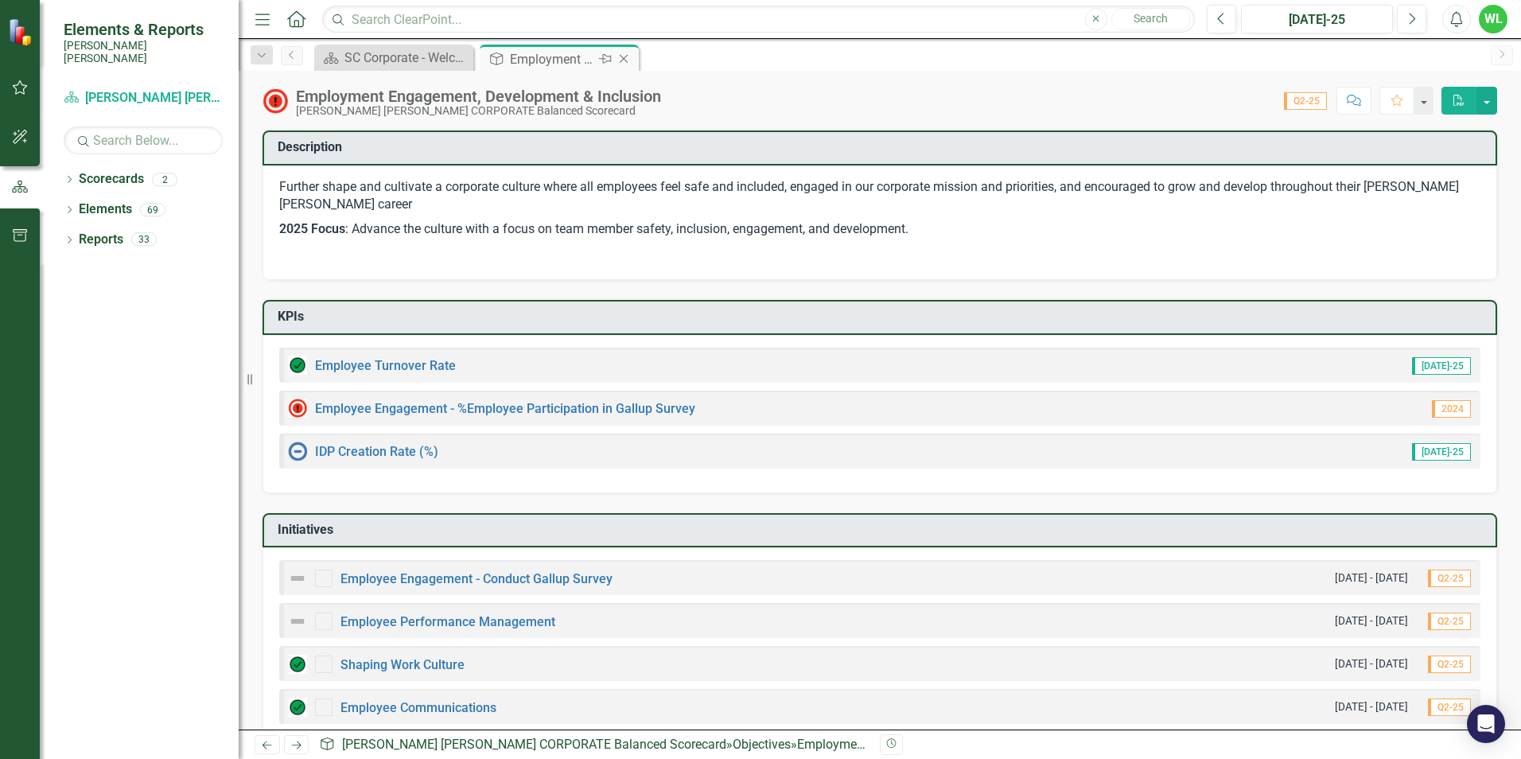
click at [625, 60] on icon "Close" at bounding box center [624, 59] width 16 height 13
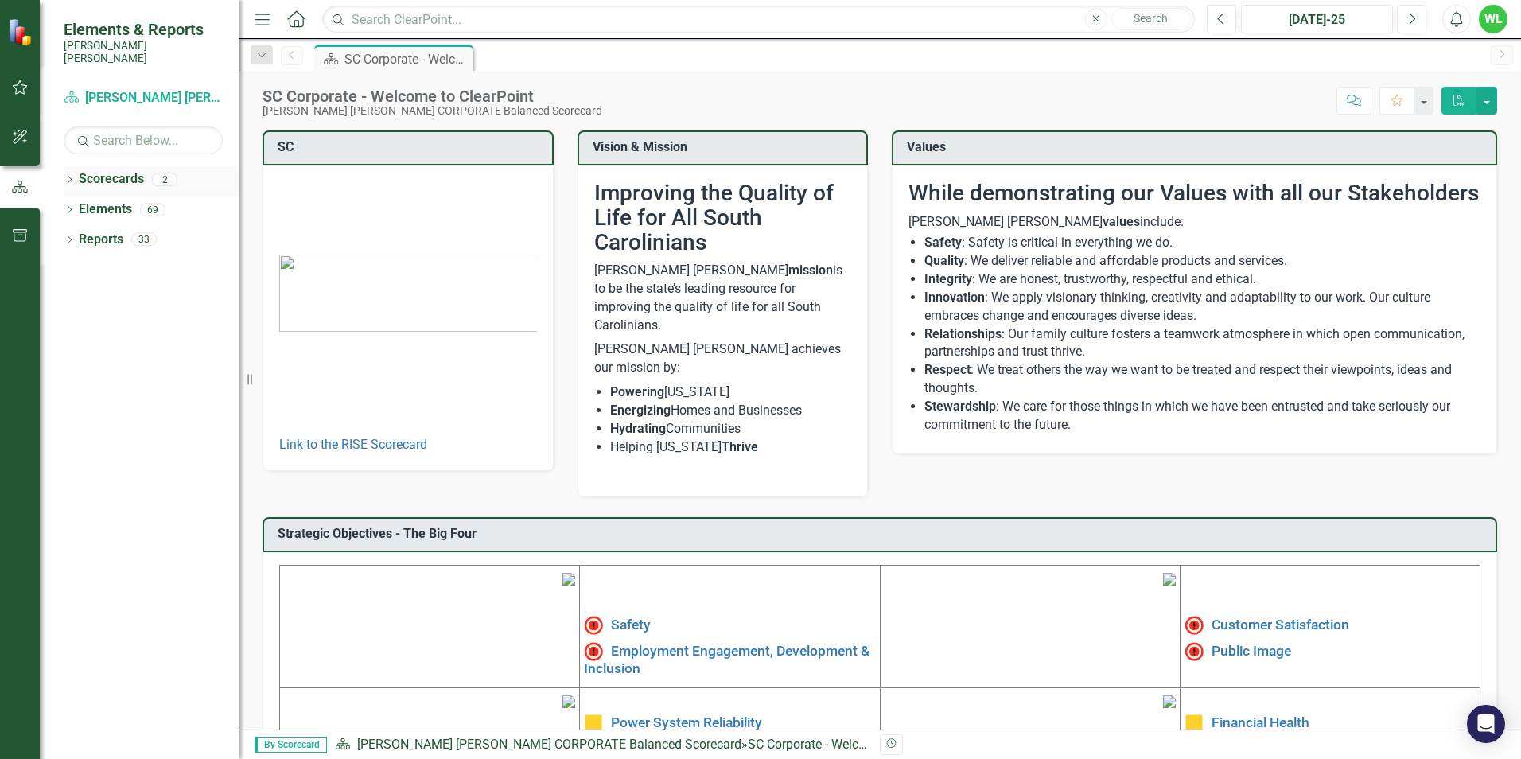
click at [169, 173] on div "2" at bounding box center [164, 180] width 25 height 14
click at [28, 239] on icon "button" at bounding box center [20, 235] width 17 height 13
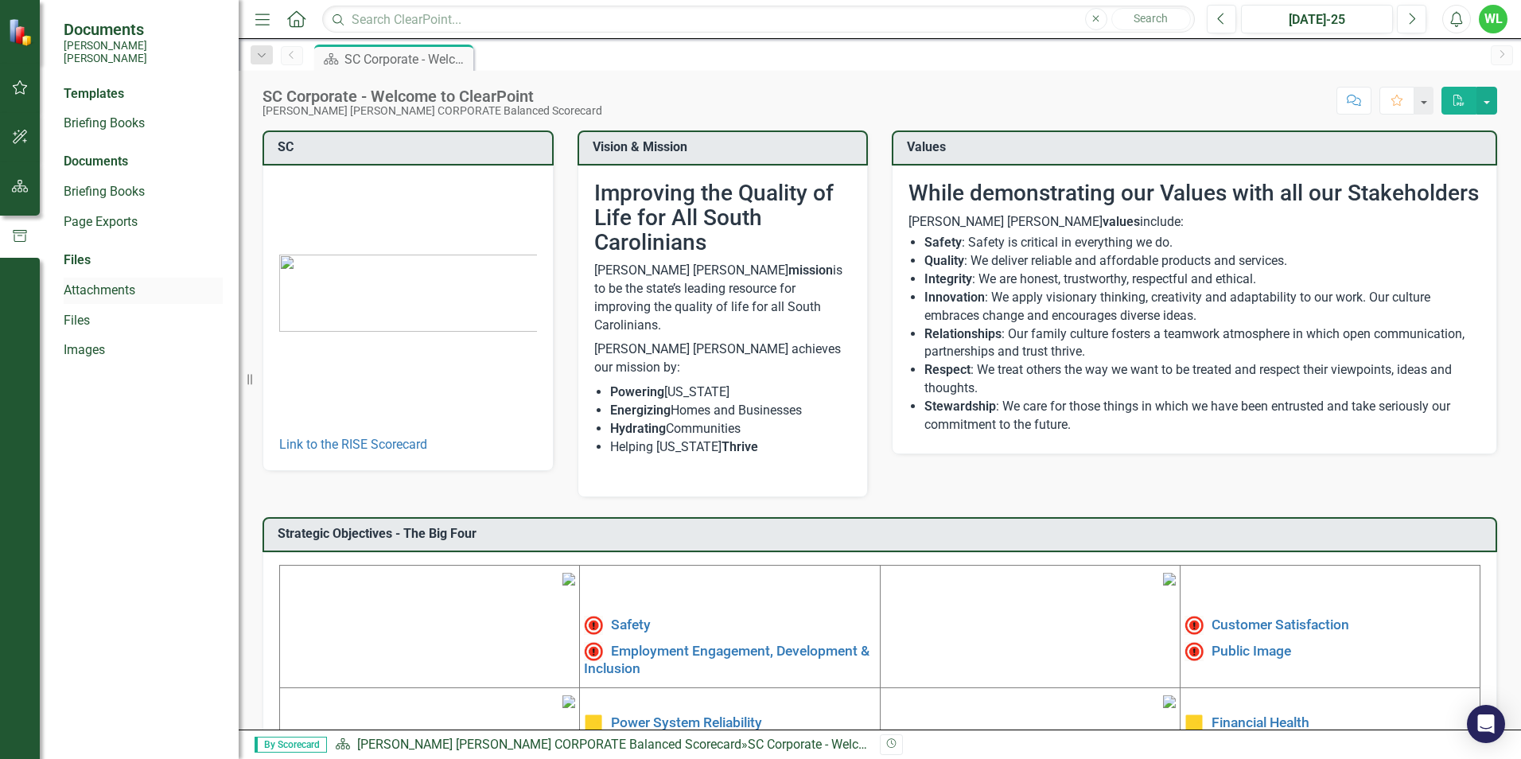
click at [74, 282] on link "Attachments" at bounding box center [143, 291] width 159 height 18
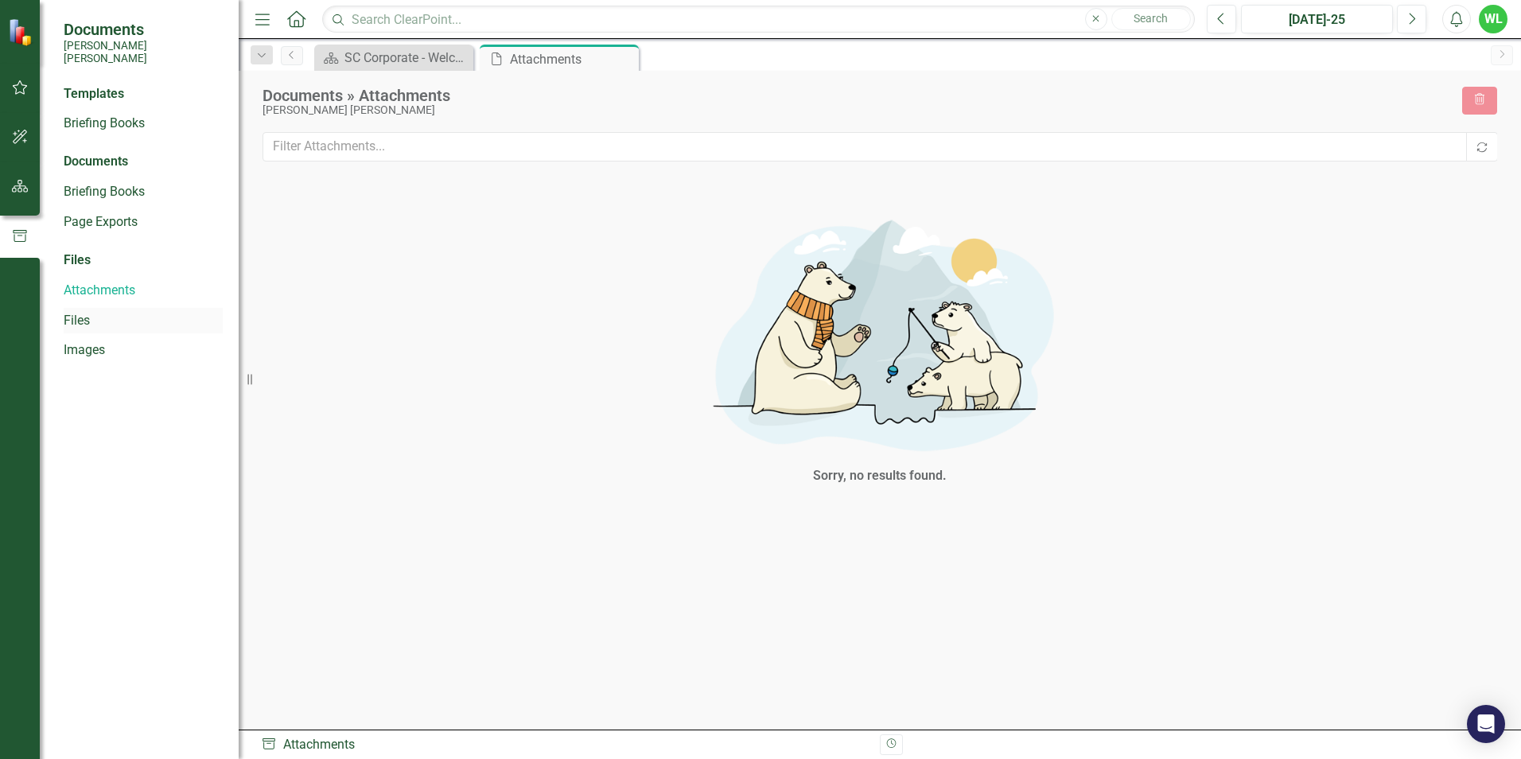
click at [80, 312] on link "Files" at bounding box center [143, 321] width 159 height 18
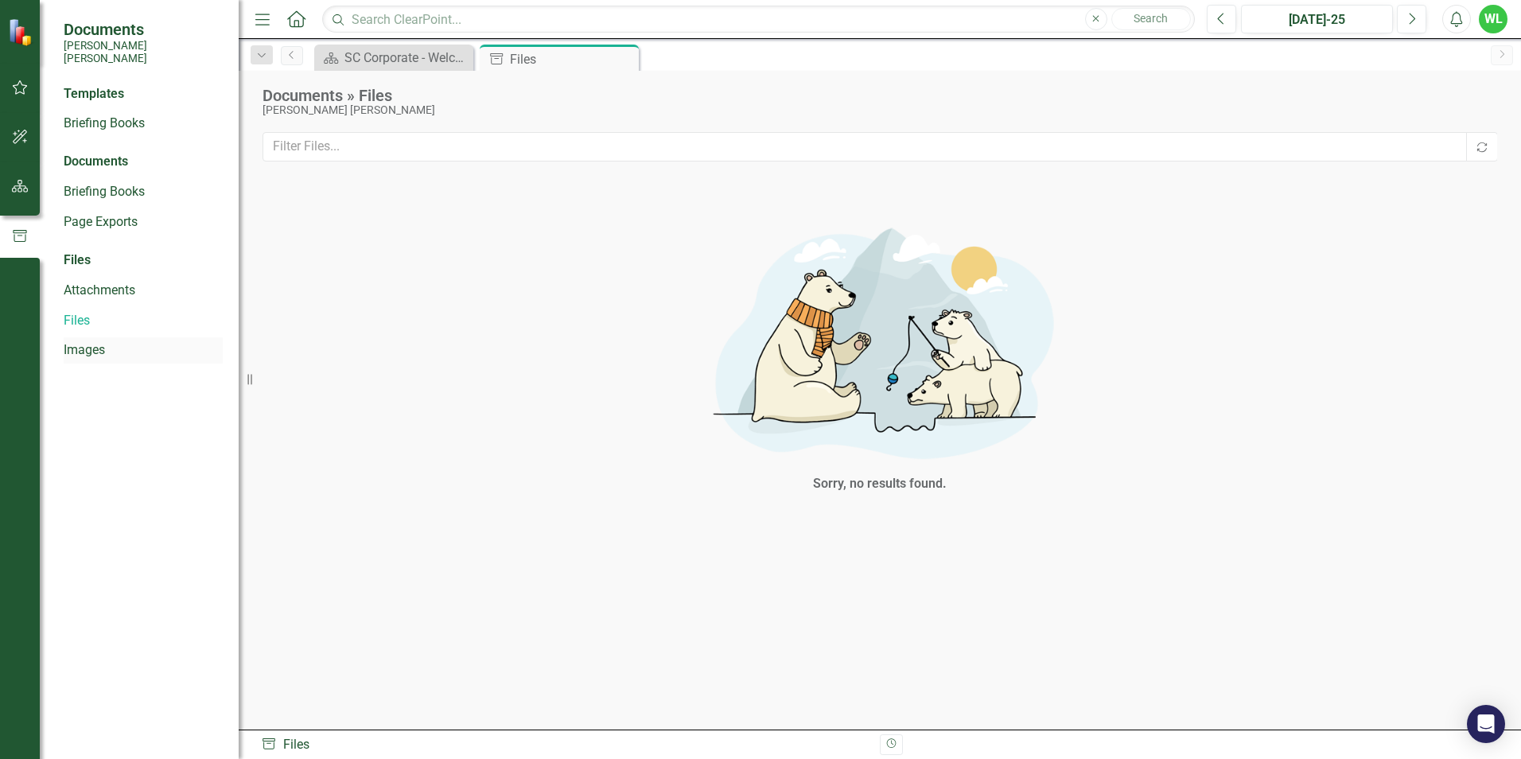
click at [80, 341] on link "Images" at bounding box center [143, 350] width 159 height 18
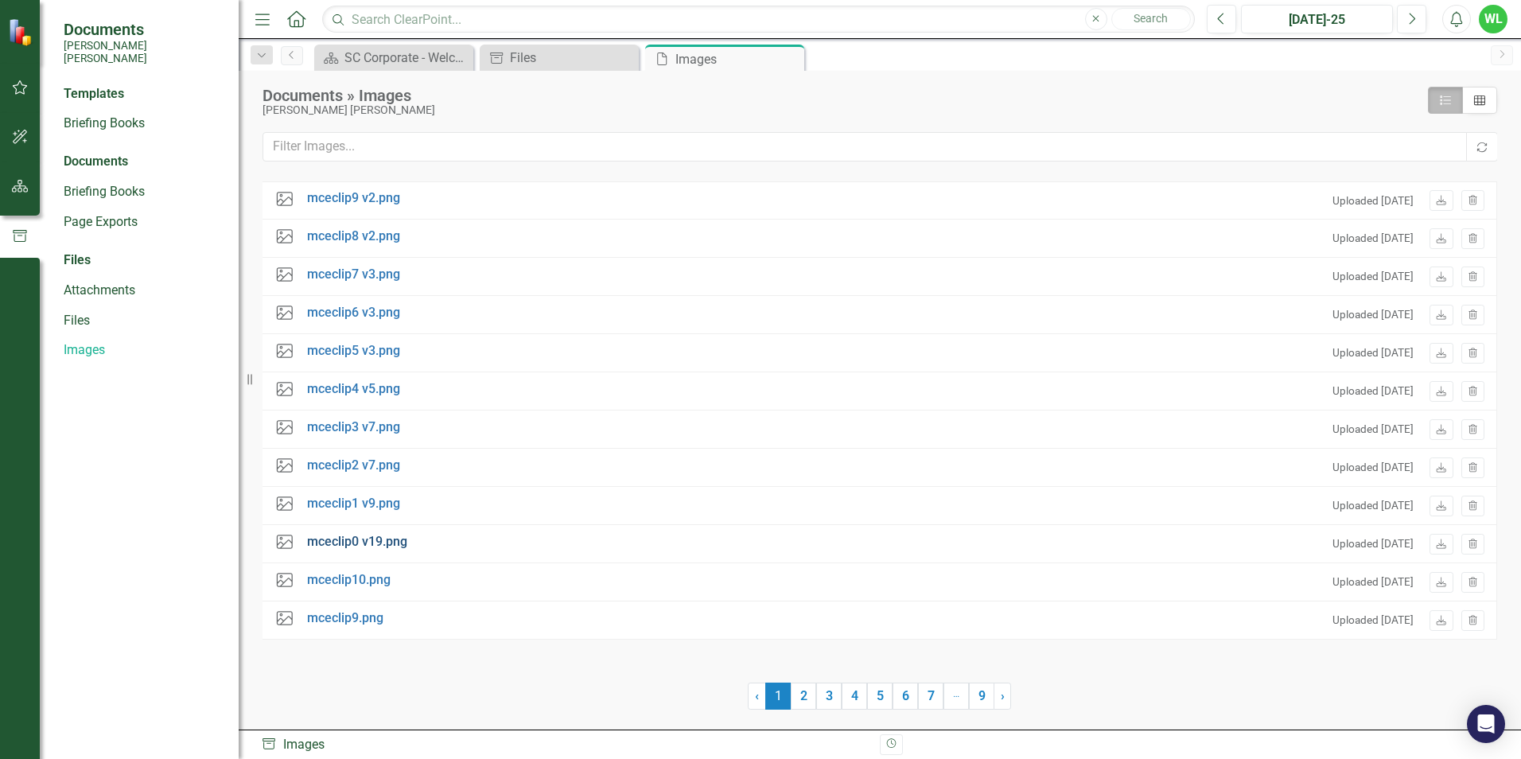
click at [347, 540] on link "mceclip0 v19.png" at bounding box center [357, 542] width 100 height 18
click at [792, 64] on icon "Close" at bounding box center [789, 59] width 16 height 13
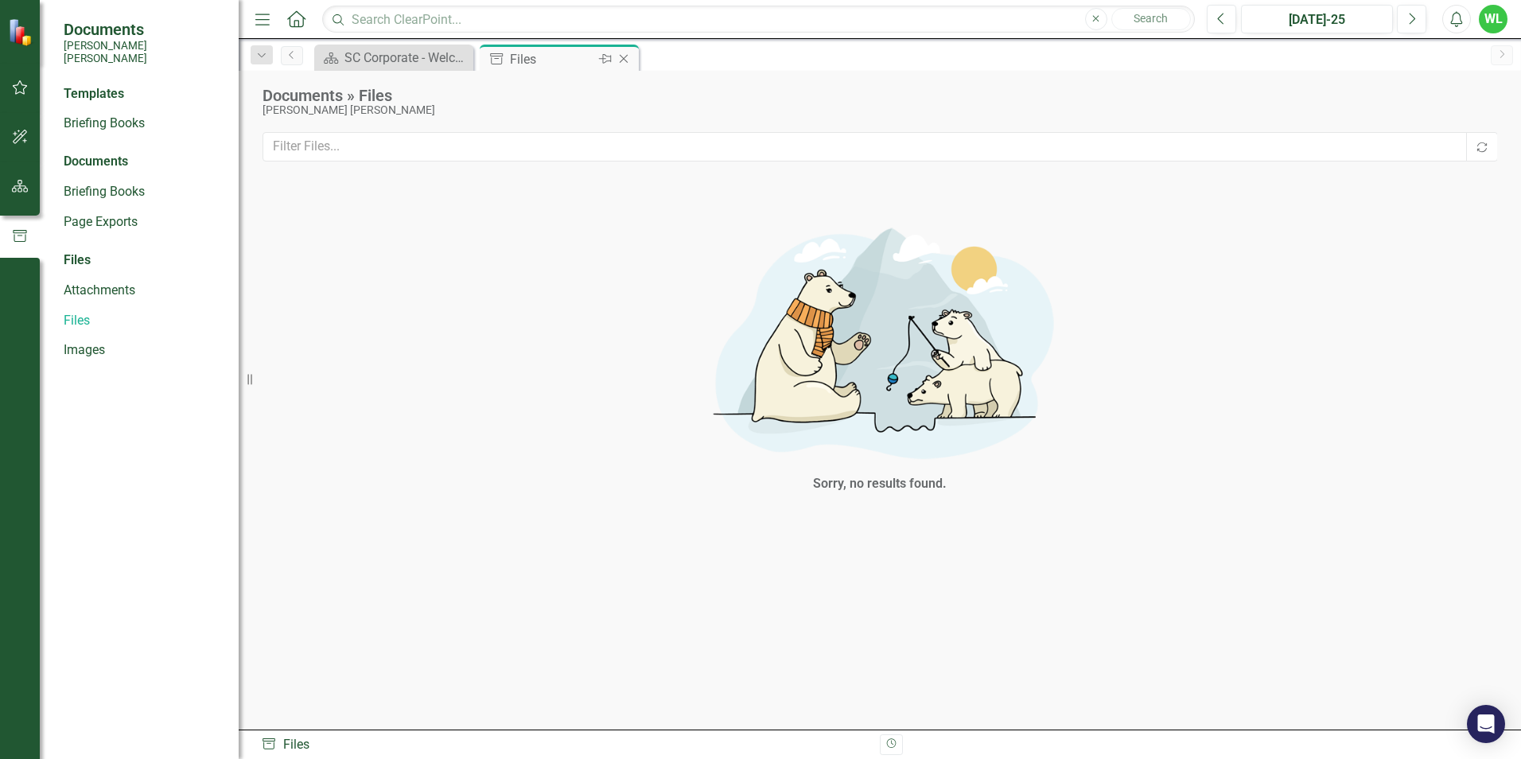
click at [624, 61] on icon "Close" at bounding box center [624, 59] width 16 height 13
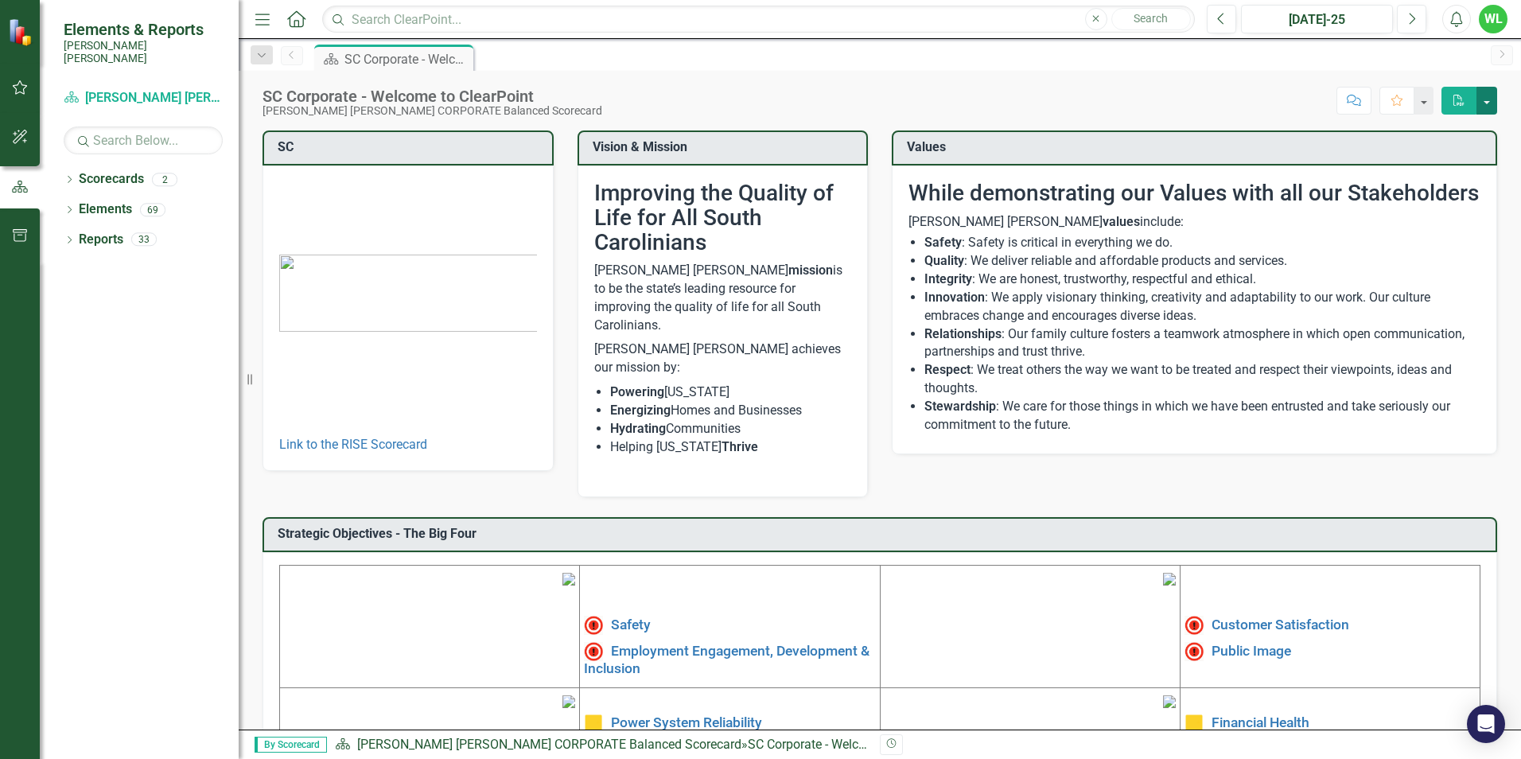
click at [1489, 105] on button "button" at bounding box center [1486, 101] width 21 height 28
click at [1357, 108] on button "Comment" at bounding box center [1353, 101] width 35 height 28
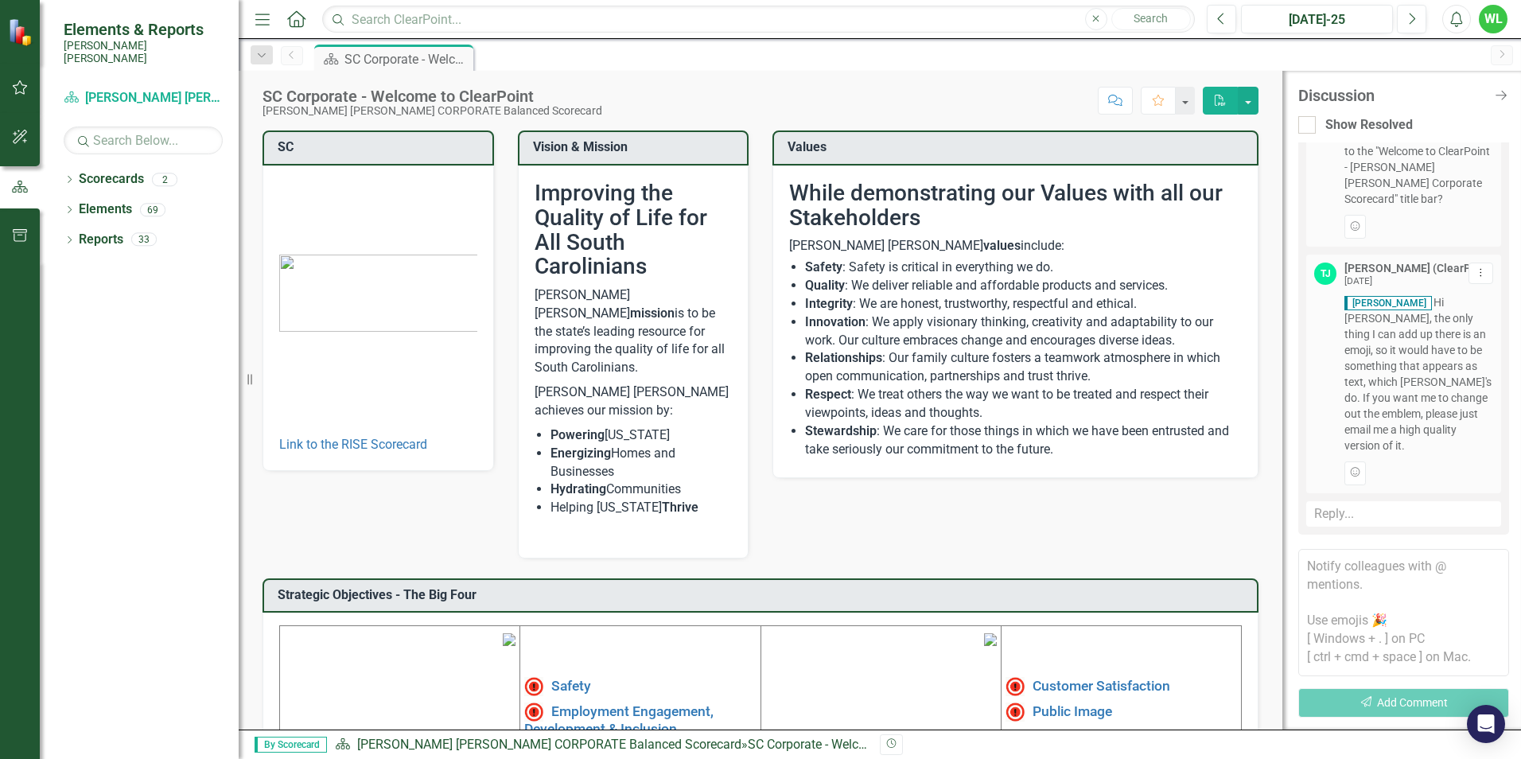
scroll to position [506, 0]
click at [1503, 101] on icon "Close Discussion Bar" at bounding box center [1501, 95] width 20 height 15
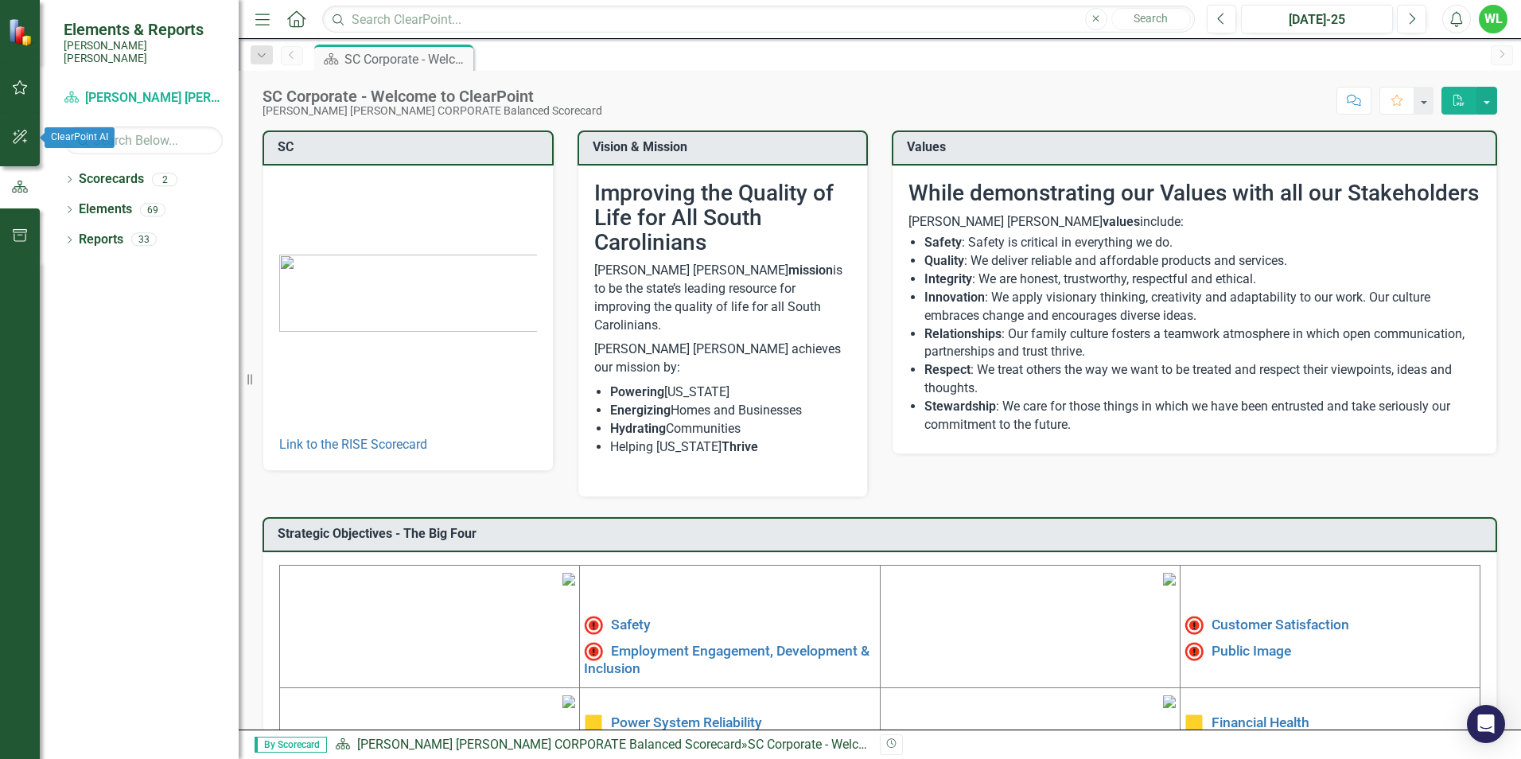
click at [22, 130] on icon "button" at bounding box center [20, 136] width 17 height 13
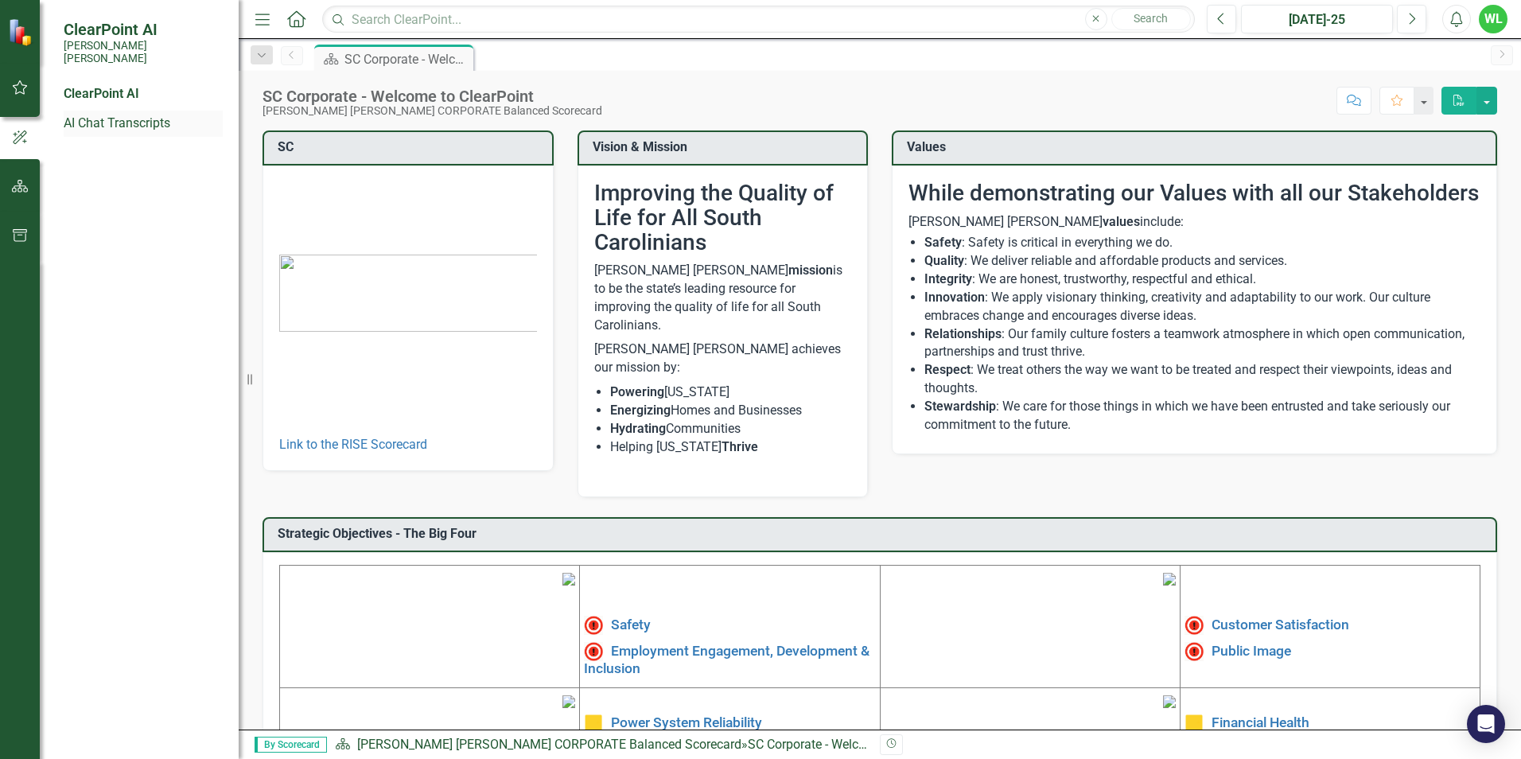
click at [88, 115] on link "AI Chat Transcripts" at bounding box center [143, 124] width 159 height 18
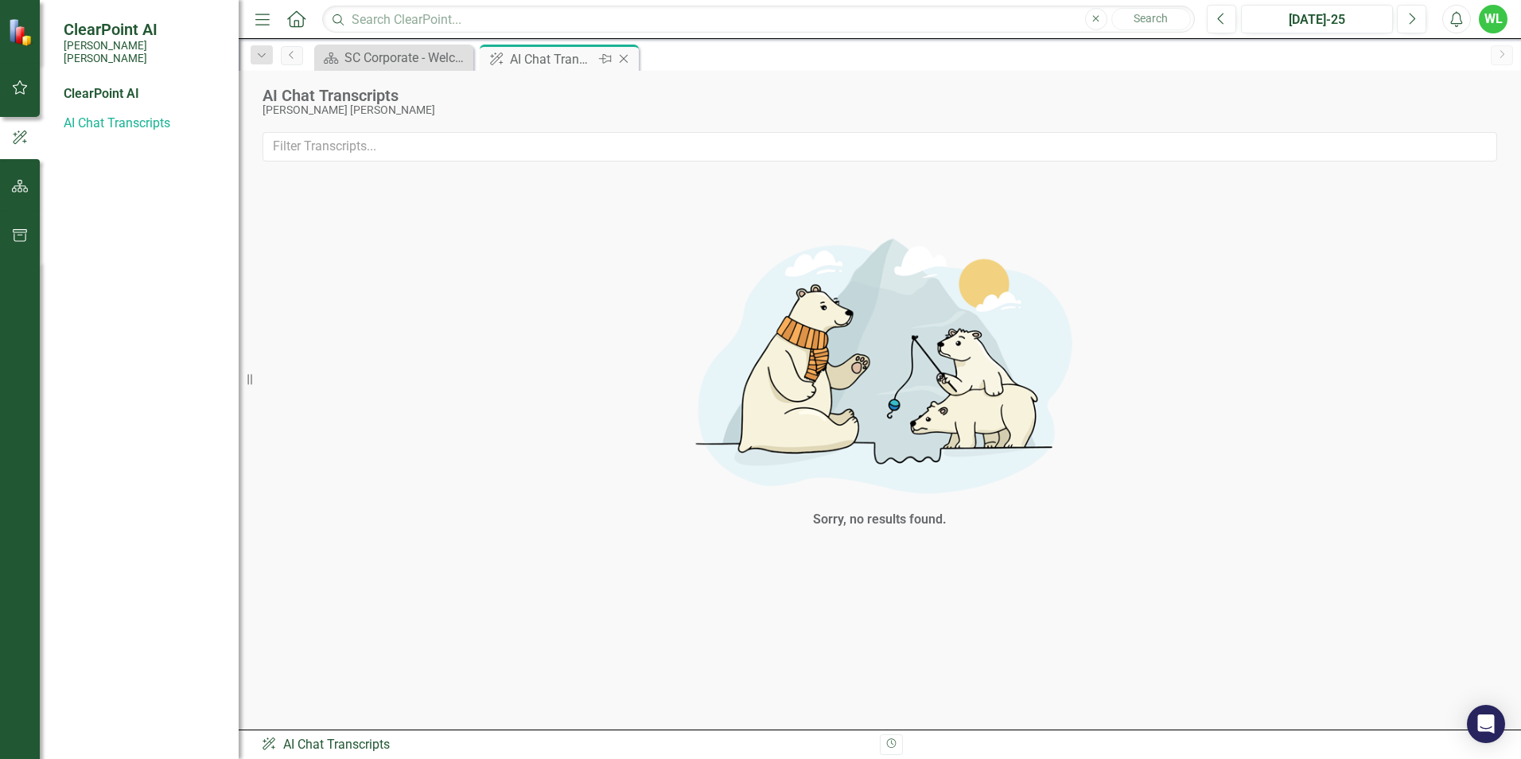
click at [620, 60] on icon "Close" at bounding box center [624, 59] width 16 height 13
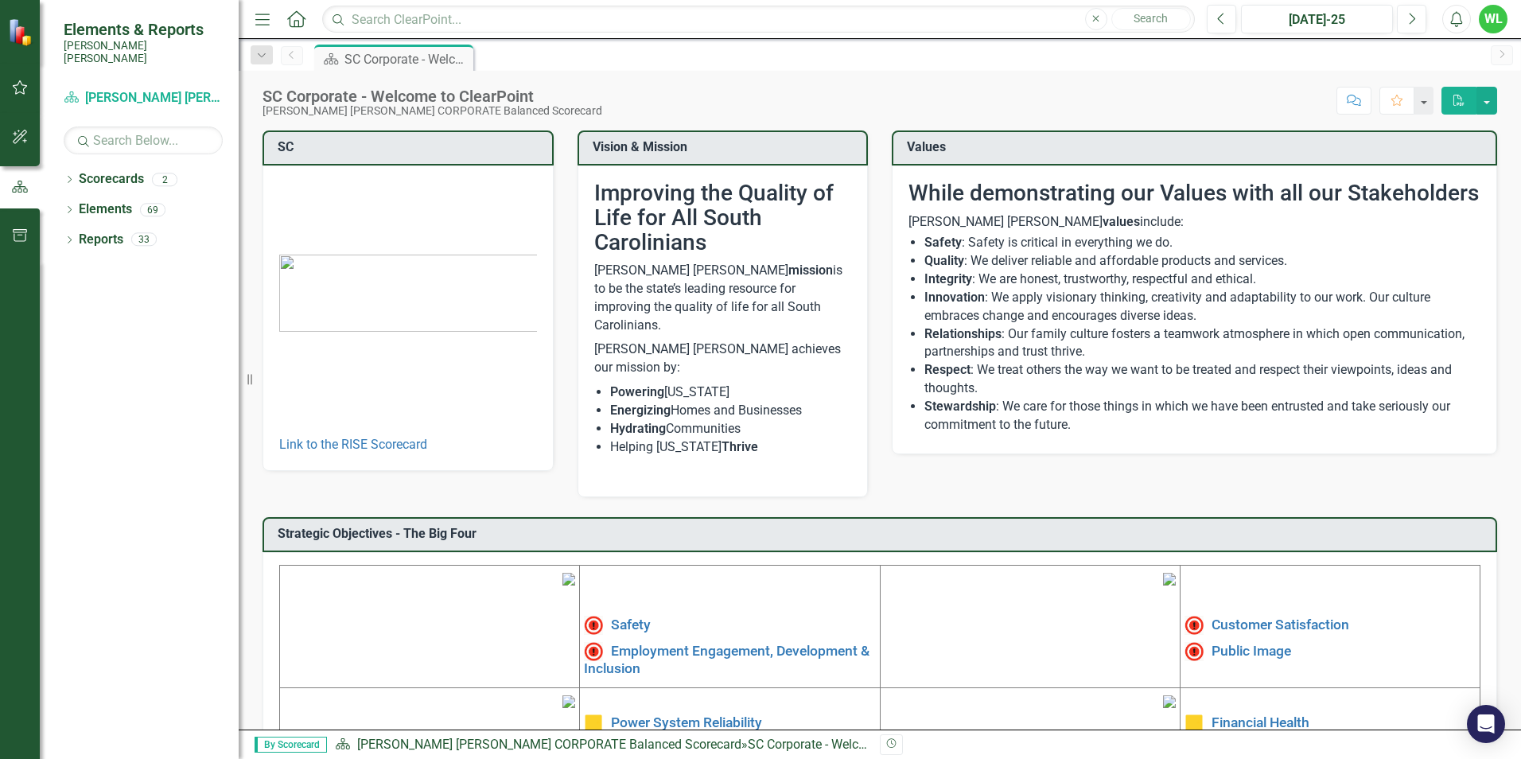
click at [25, 37] on img at bounding box center [22, 32] width 28 height 28
click at [185, 89] on link "Scorecard Santee [PERSON_NAME] CORPORATE Balanced Scorecard" at bounding box center [143, 98] width 159 height 18
click at [95, 89] on link "Scorecard Santee [PERSON_NAME] CORPORATE Balanced Scorecard" at bounding box center [143, 98] width 159 height 18
click at [291, 18] on icon "Home" at bounding box center [296, 18] width 21 height 17
click at [104, 231] on link "Reports" at bounding box center [101, 240] width 45 height 18
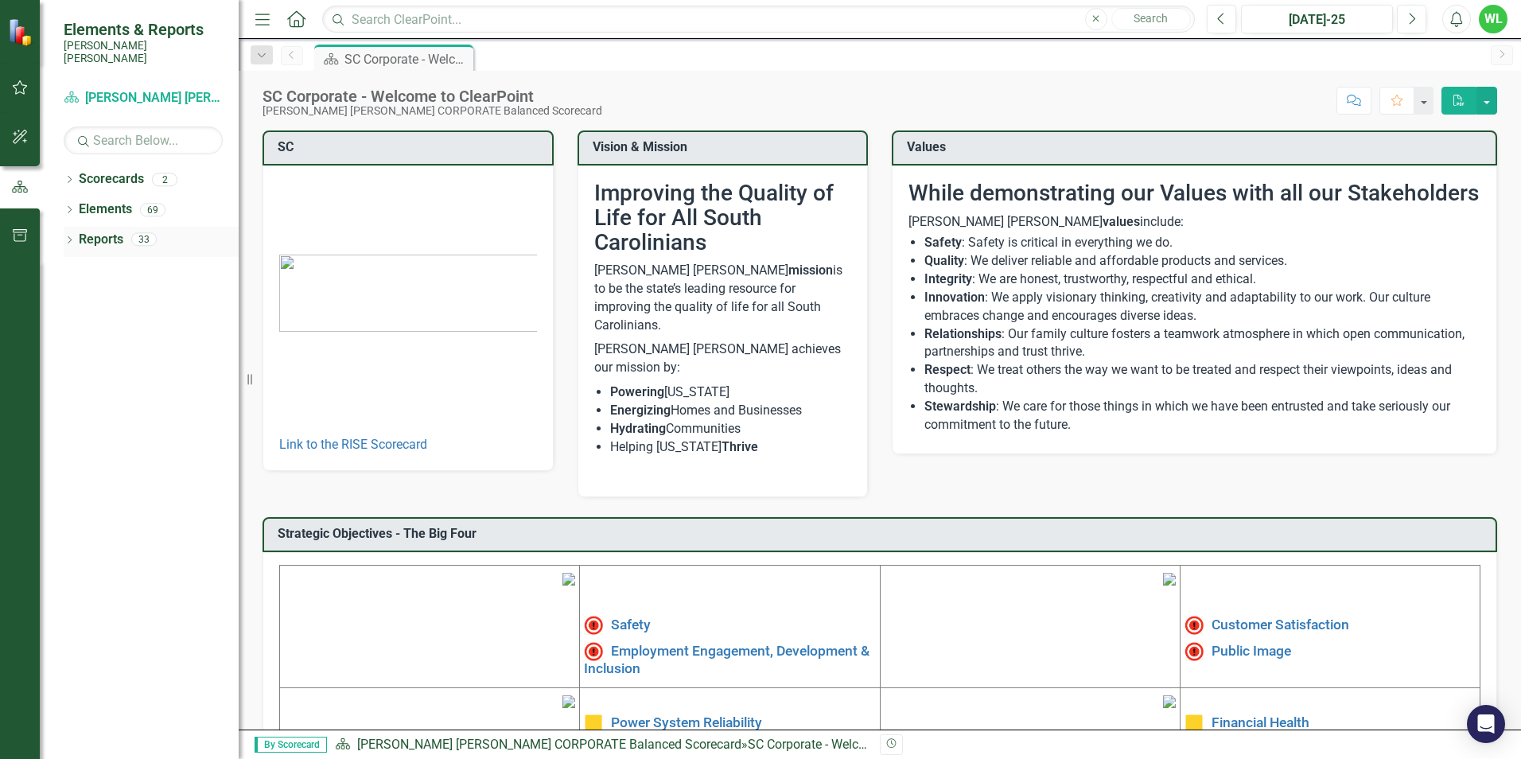
click at [145, 233] on div "33" at bounding box center [143, 240] width 25 height 14
click at [153, 203] on div "69" at bounding box center [152, 210] width 25 height 14
click at [167, 173] on div "2" at bounding box center [164, 180] width 25 height 14
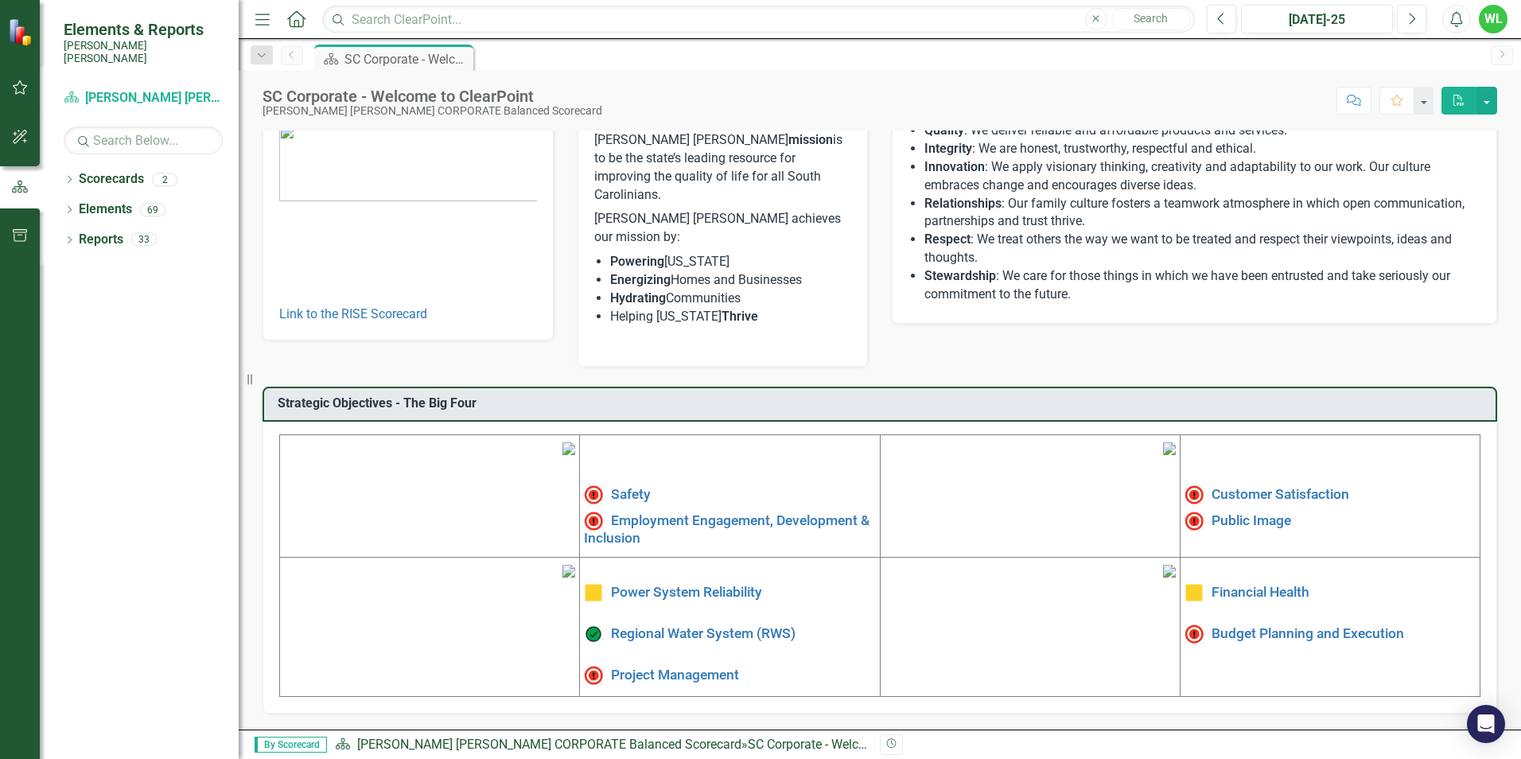
scroll to position [239, 0]
click at [1239, 625] on link "Budget Planning and Execution" at bounding box center [1308, 633] width 193 height 16
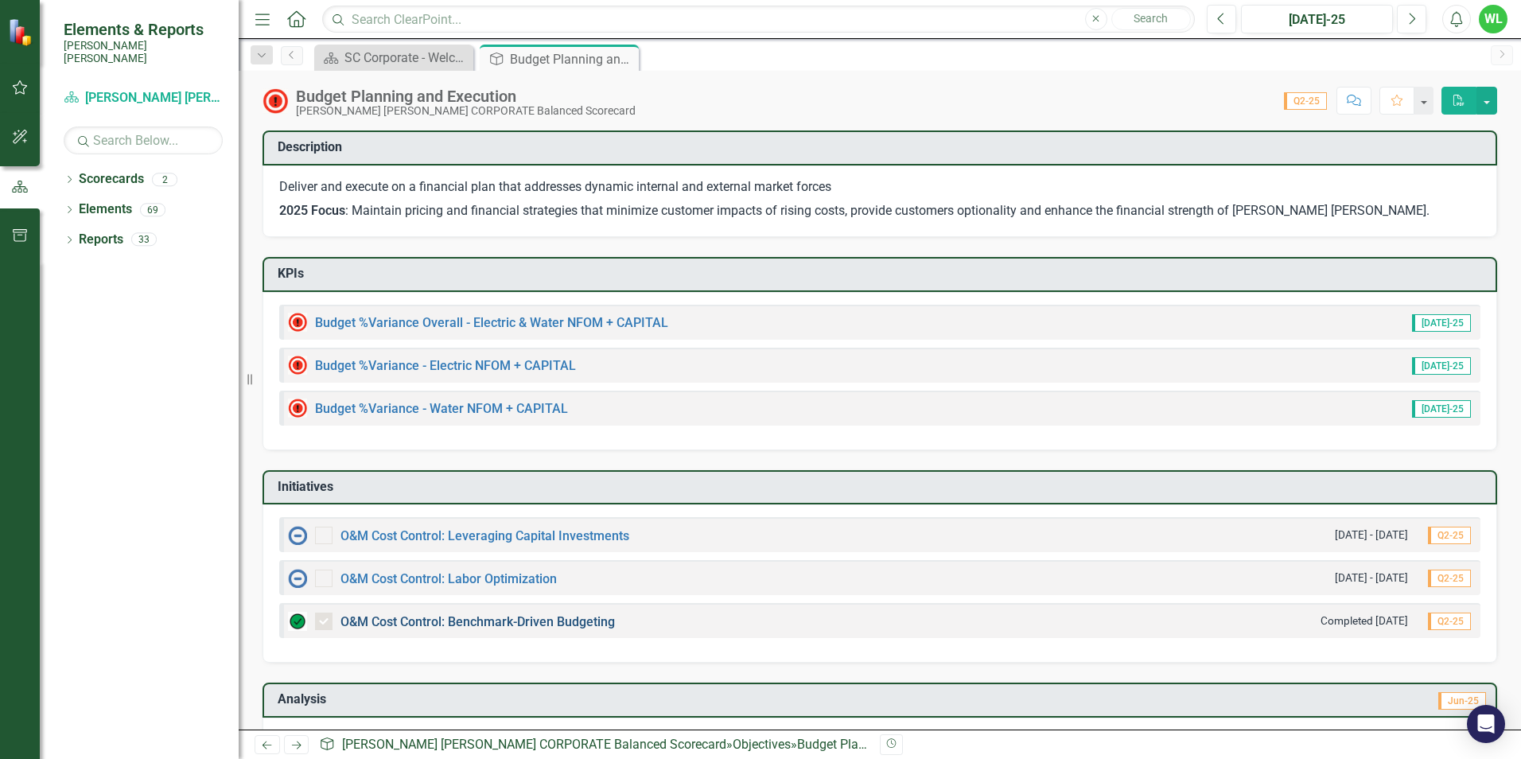
click at [524, 624] on link "O&M Cost Control: Benchmark-Driven Budgeting" at bounding box center [477, 621] width 274 height 15
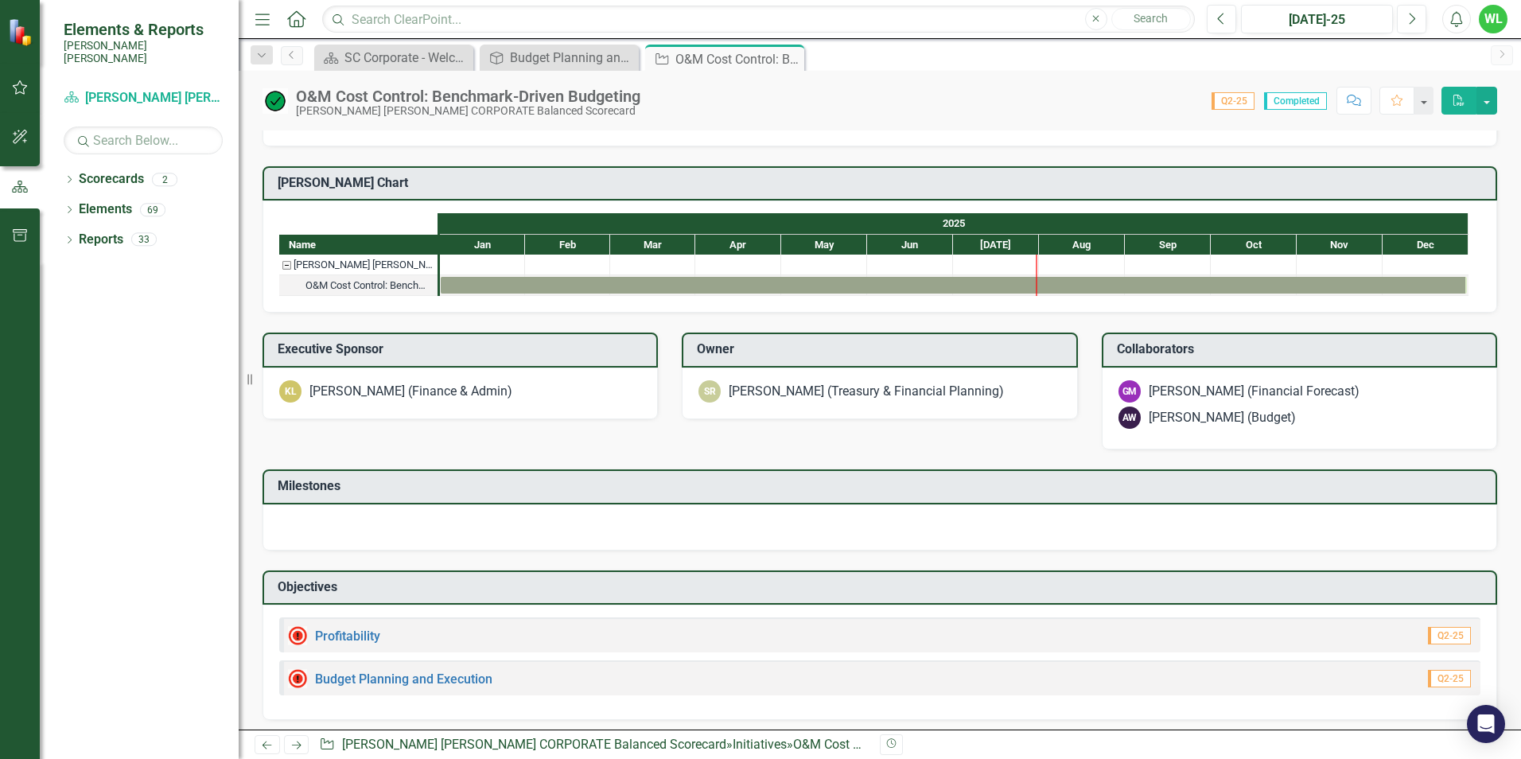
scroll to position [1128, 0]
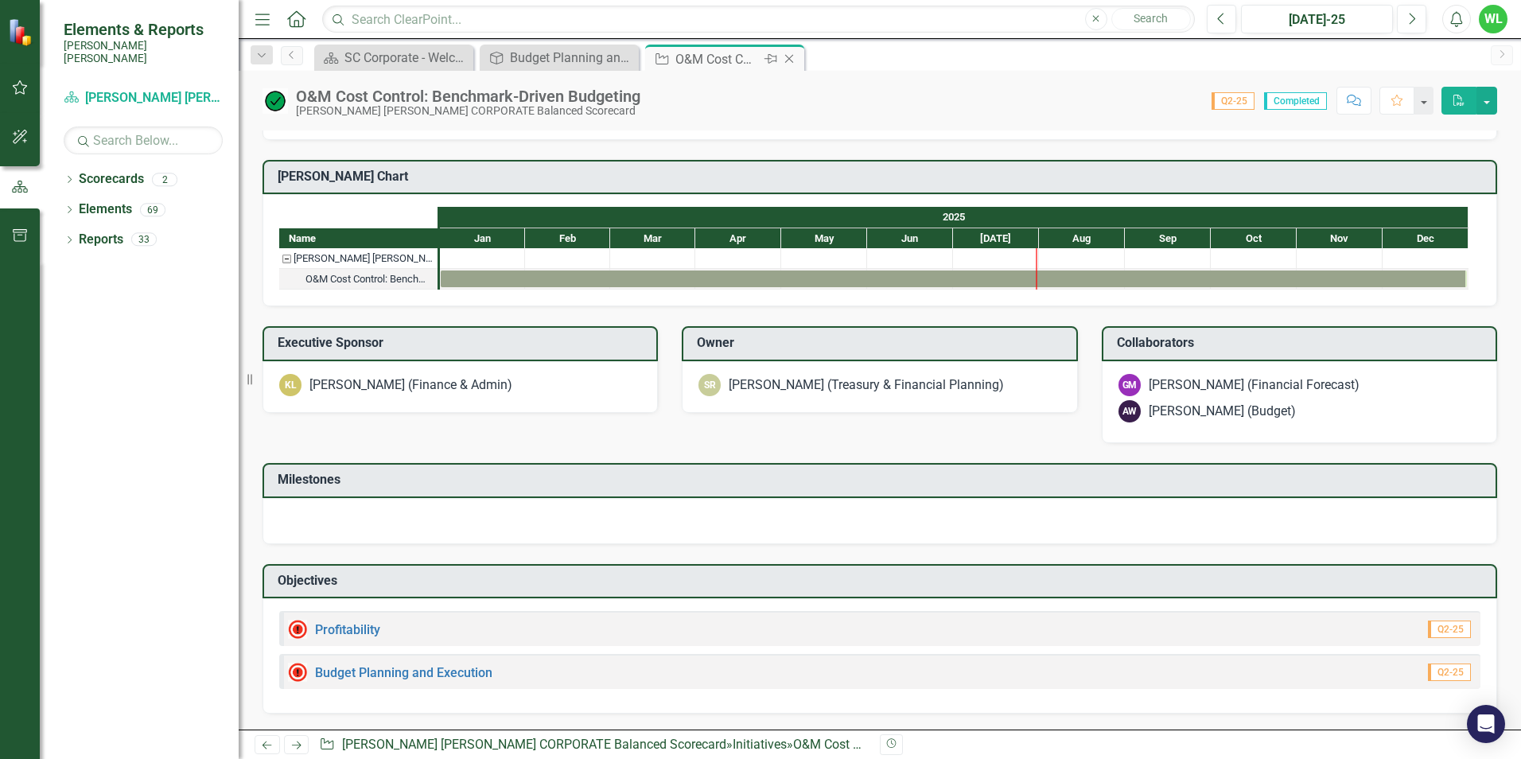
click at [788, 58] on icon "Close" at bounding box center [789, 59] width 16 height 13
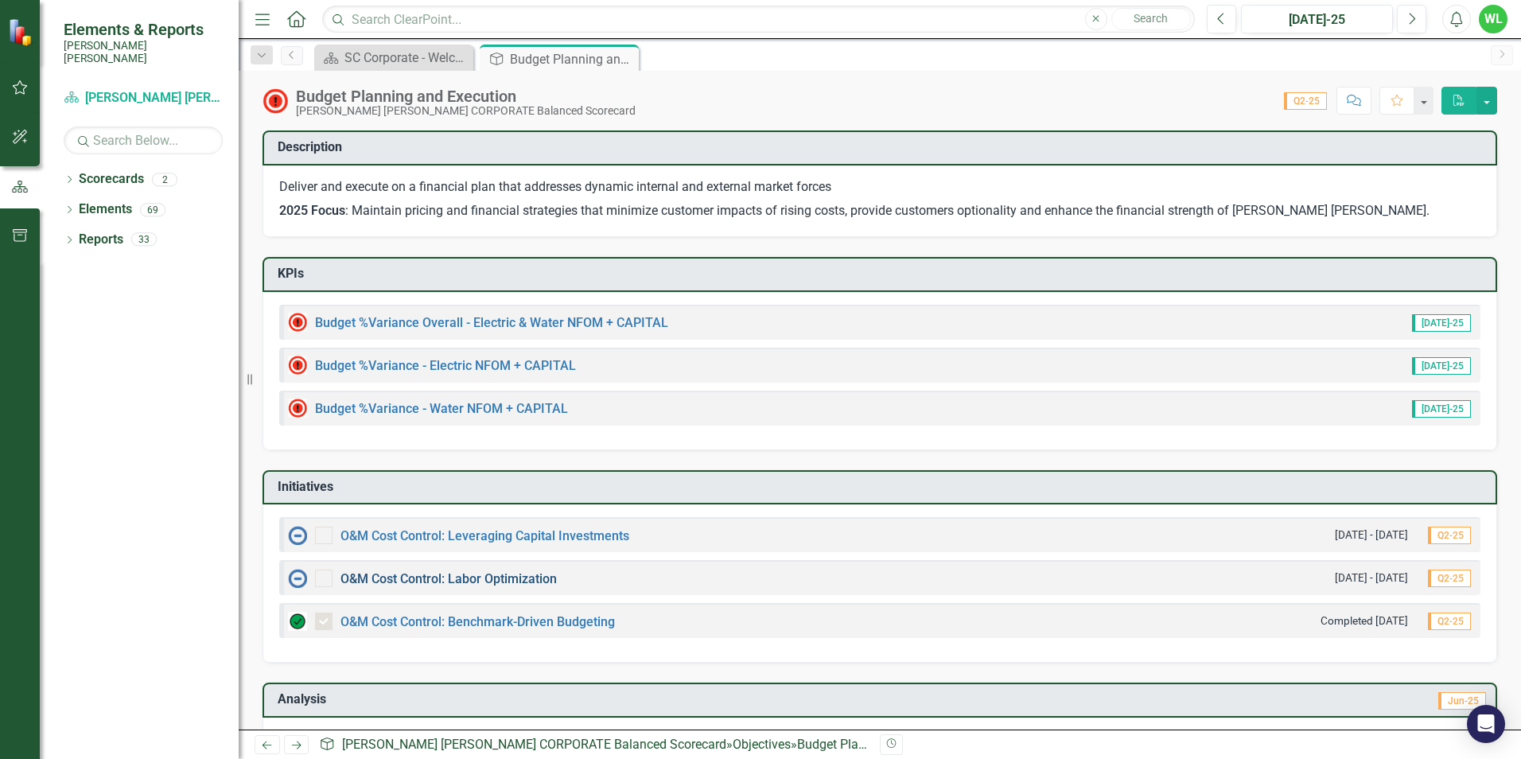
click at [472, 578] on link "O&M Cost Control: Labor Optimization" at bounding box center [448, 578] width 216 height 15
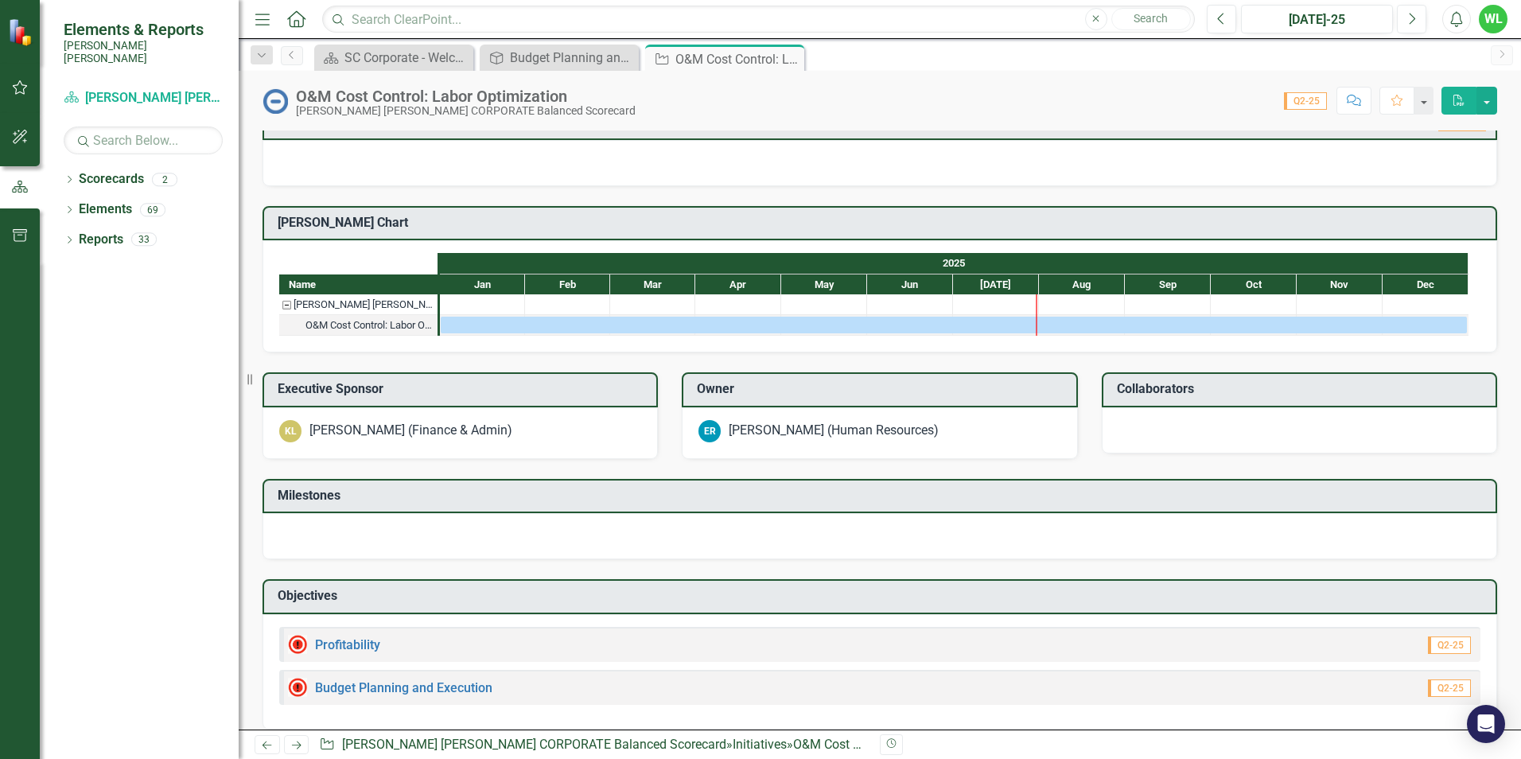
scroll to position [282, 0]
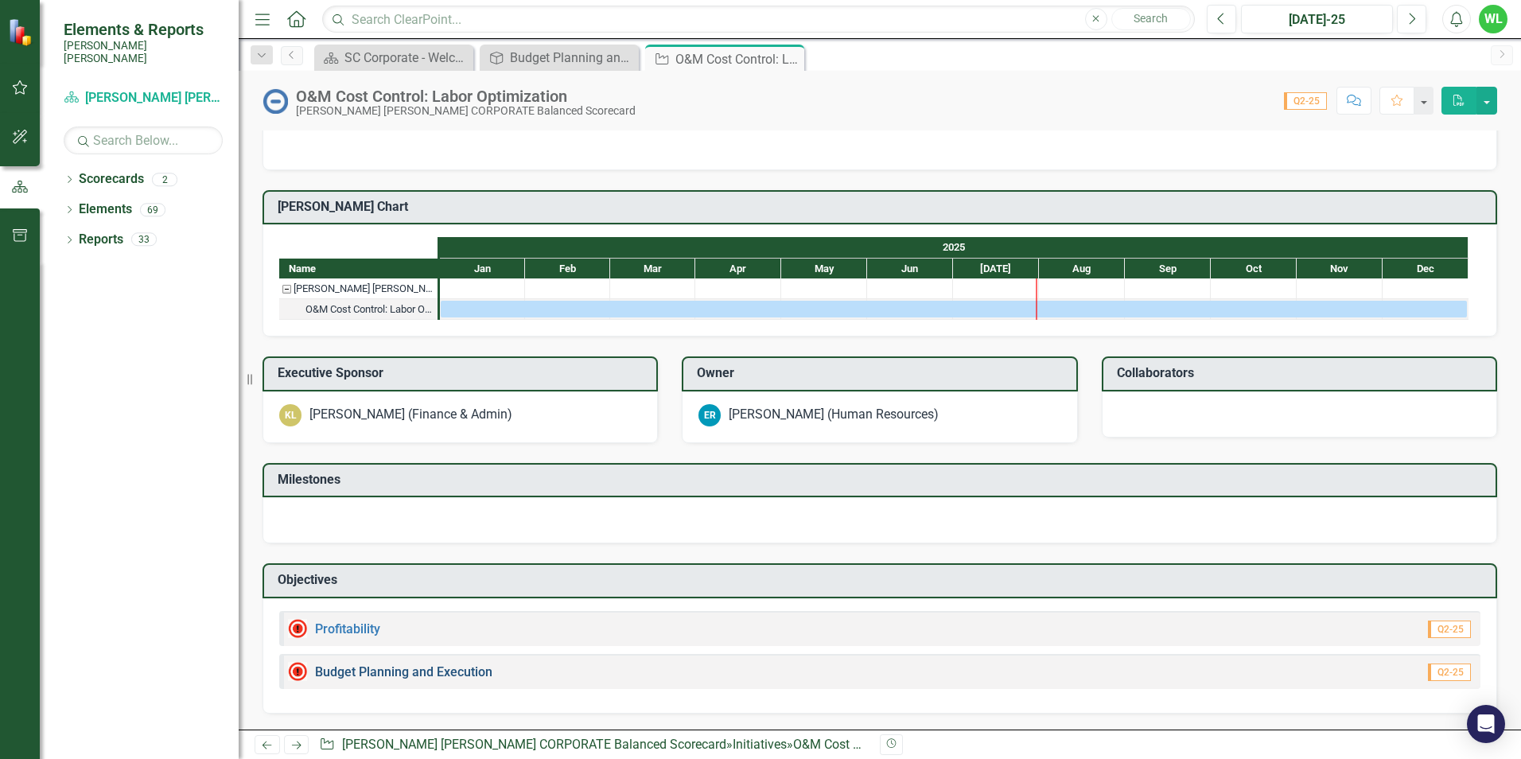
click at [386, 670] on link "Budget Planning and Execution" at bounding box center [403, 671] width 177 height 15
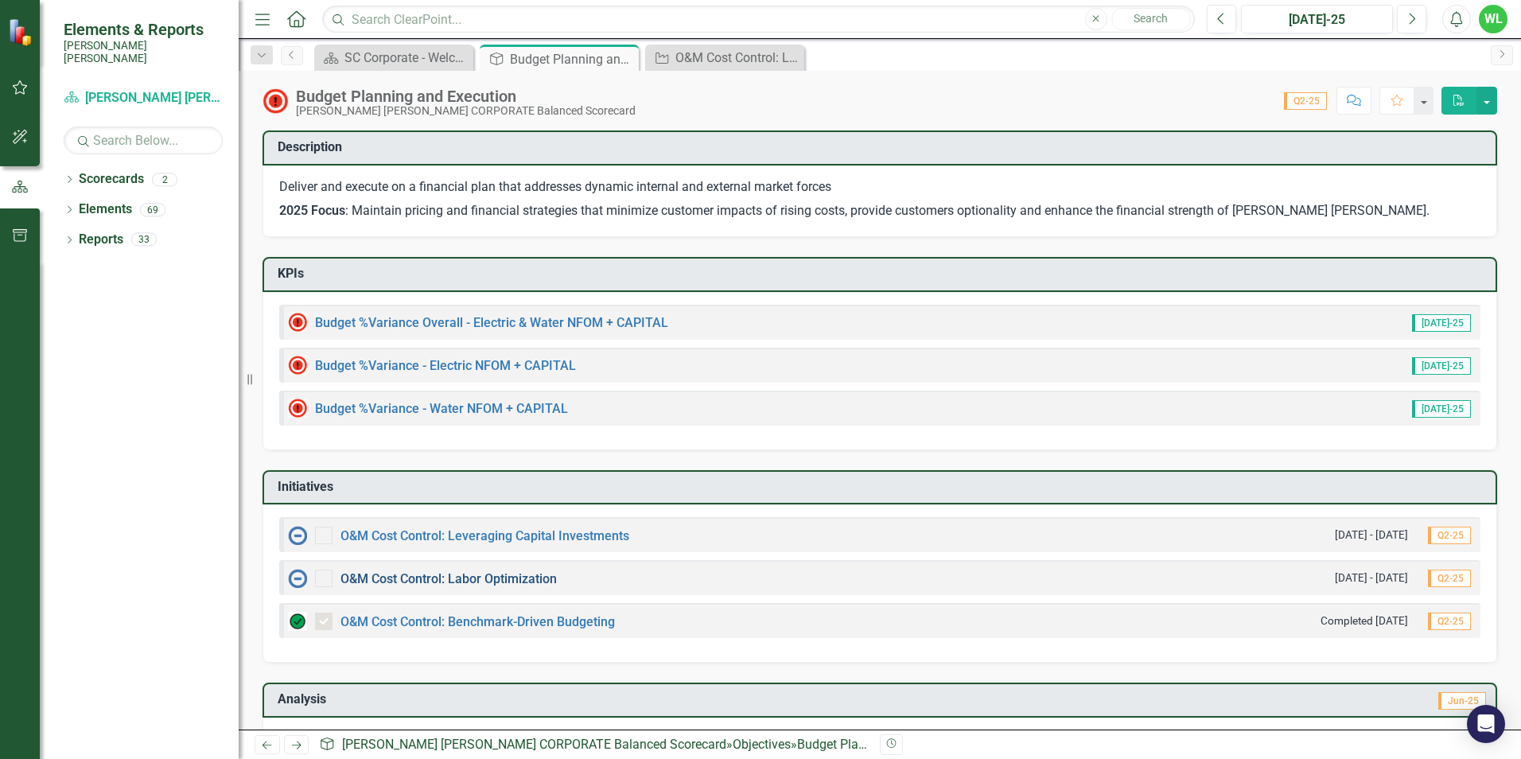
click at [505, 577] on link "O&M Cost Control: Labor Optimization" at bounding box center [448, 578] width 216 height 15
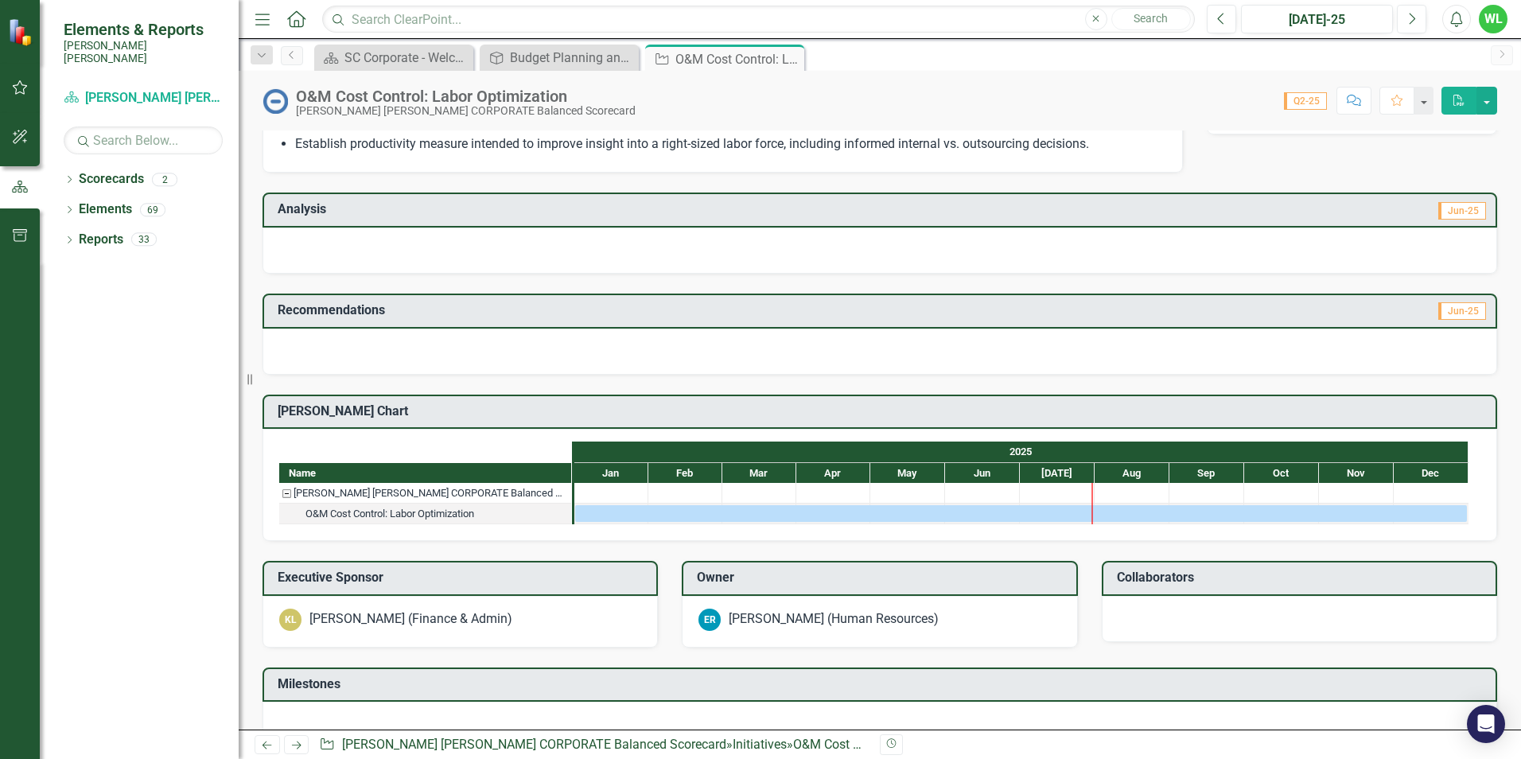
scroll to position [282, 0]
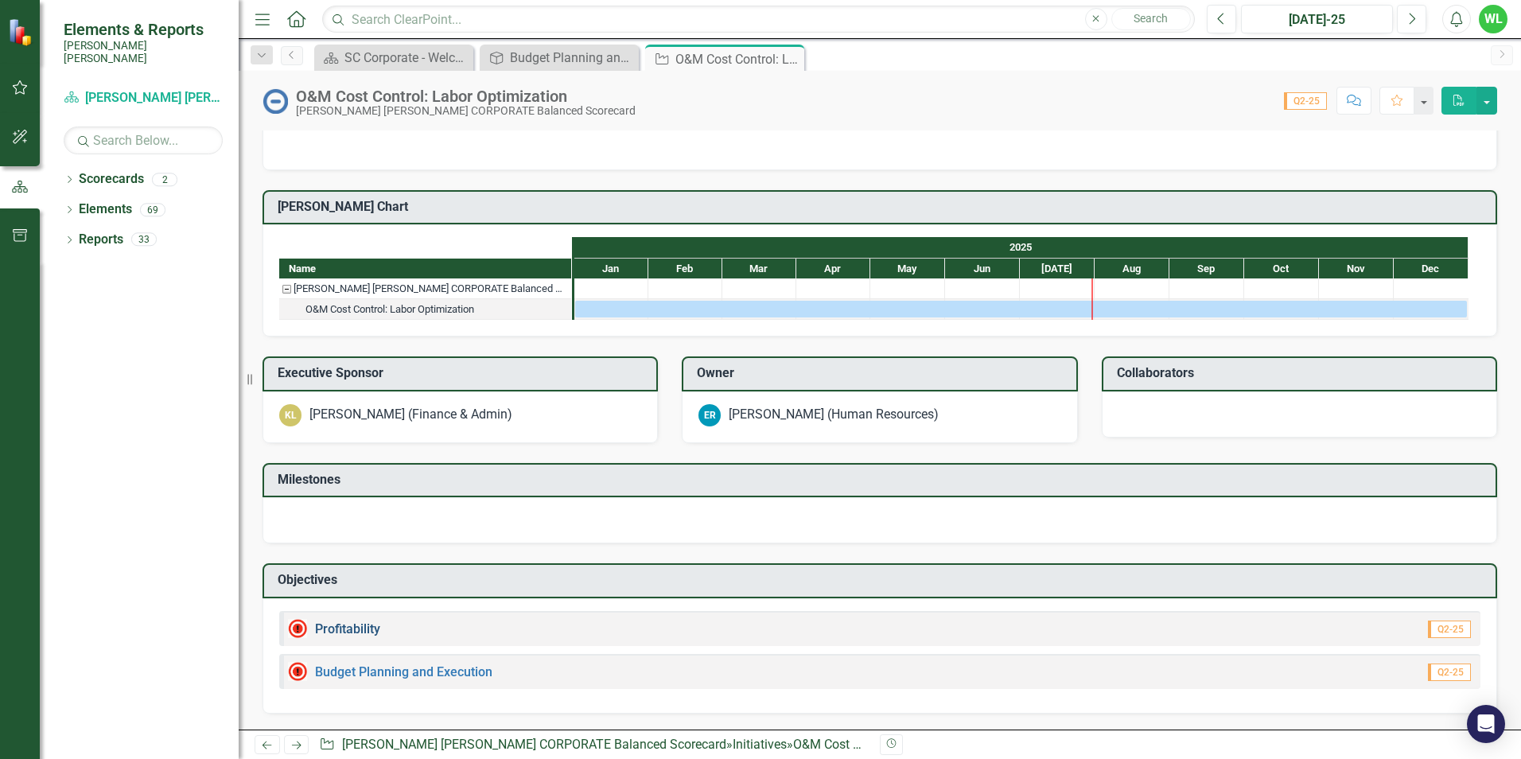
click at [360, 627] on link "Profitability" at bounding box center [347, 628] width 65 height 15
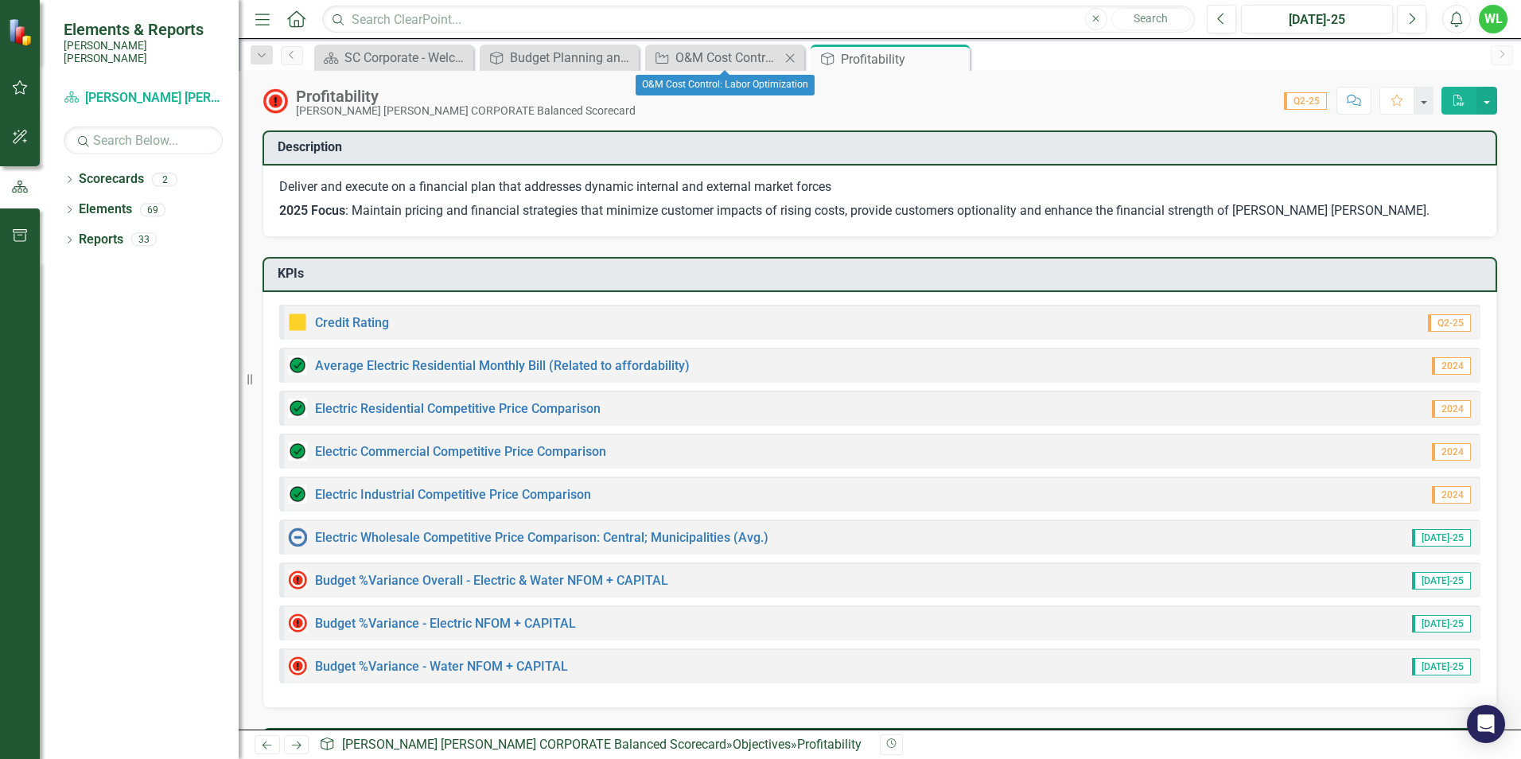
click at [790, 58] on icon at bounding box center [790, 57] width 9 height 9
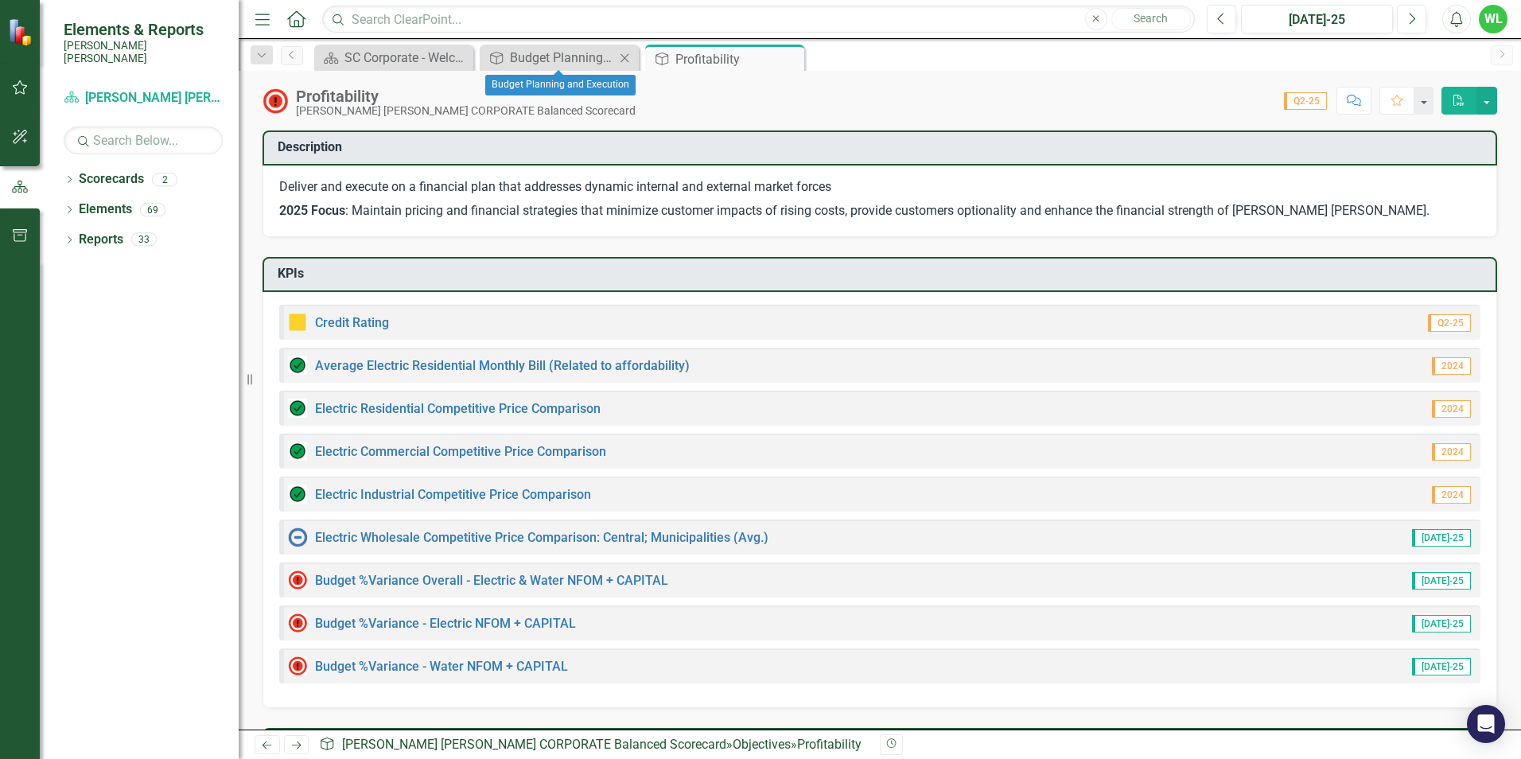
click at [628, 55] on icon "Close" at bounding box center [624, 58] width 16 height 13
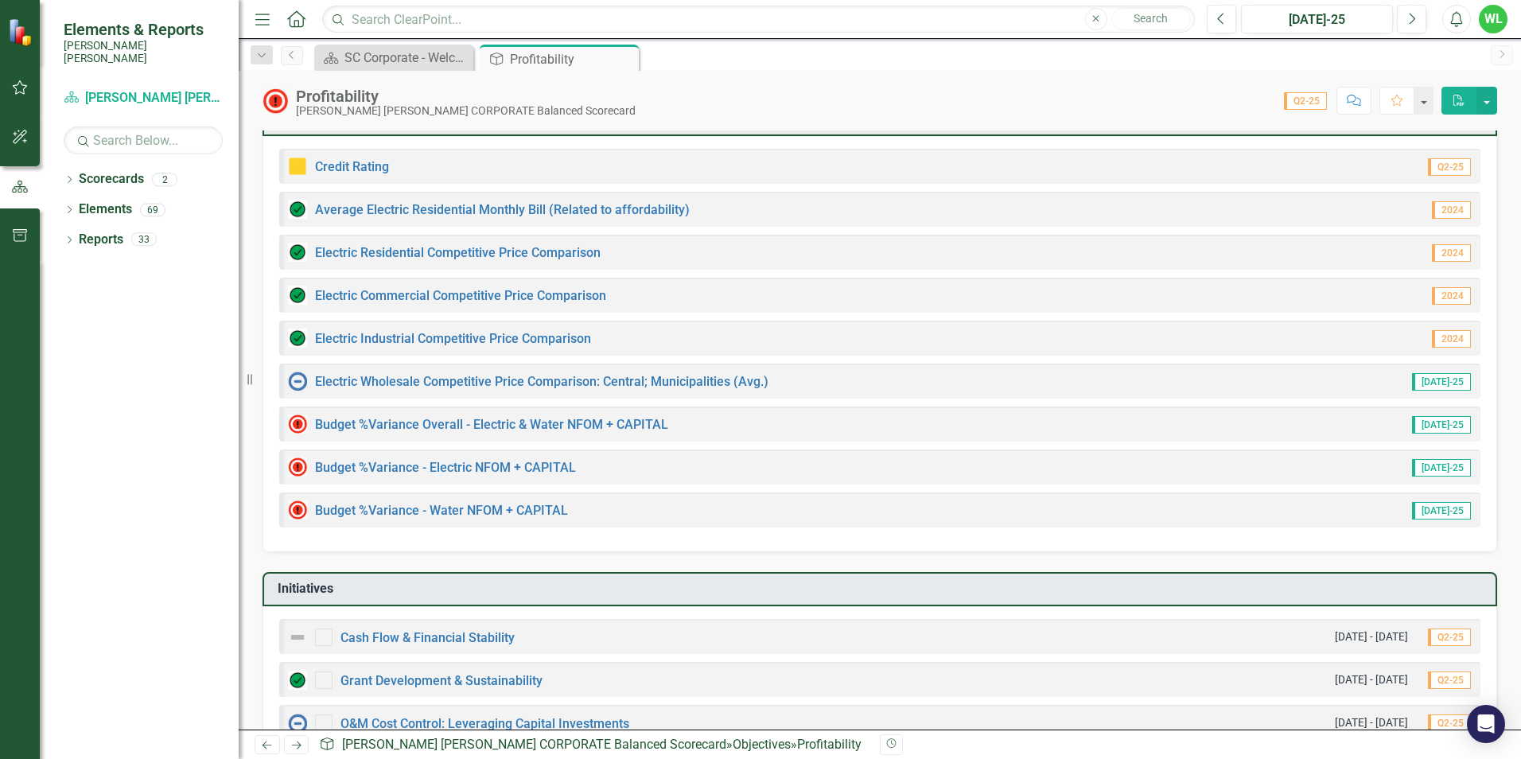
scroll to position [140, 0]
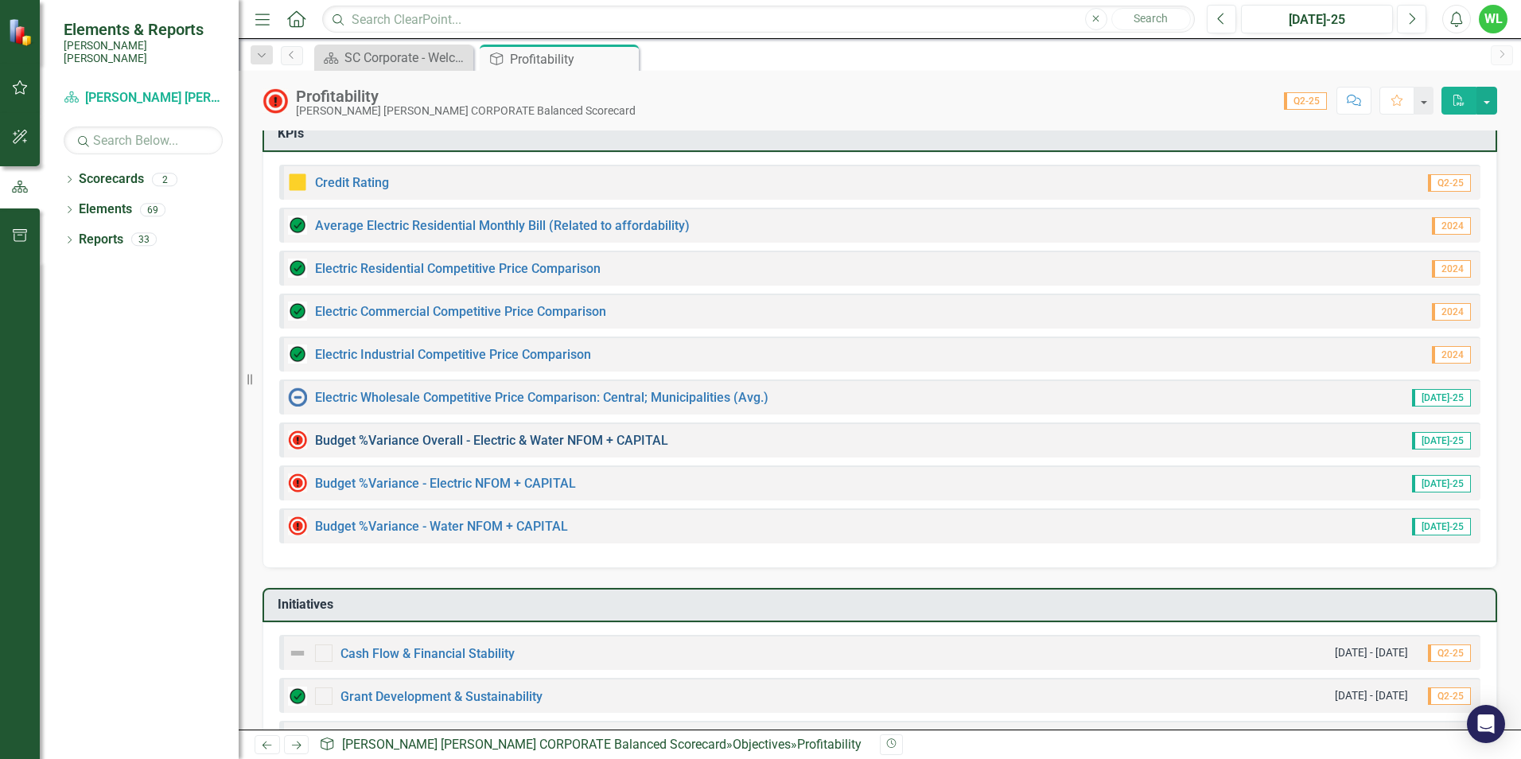
click at [460, 439] on link "Budget %Variance Overall - Electric & Water NFOM + CAPITAL" at bounding box center [491, 440] width 353 height 15
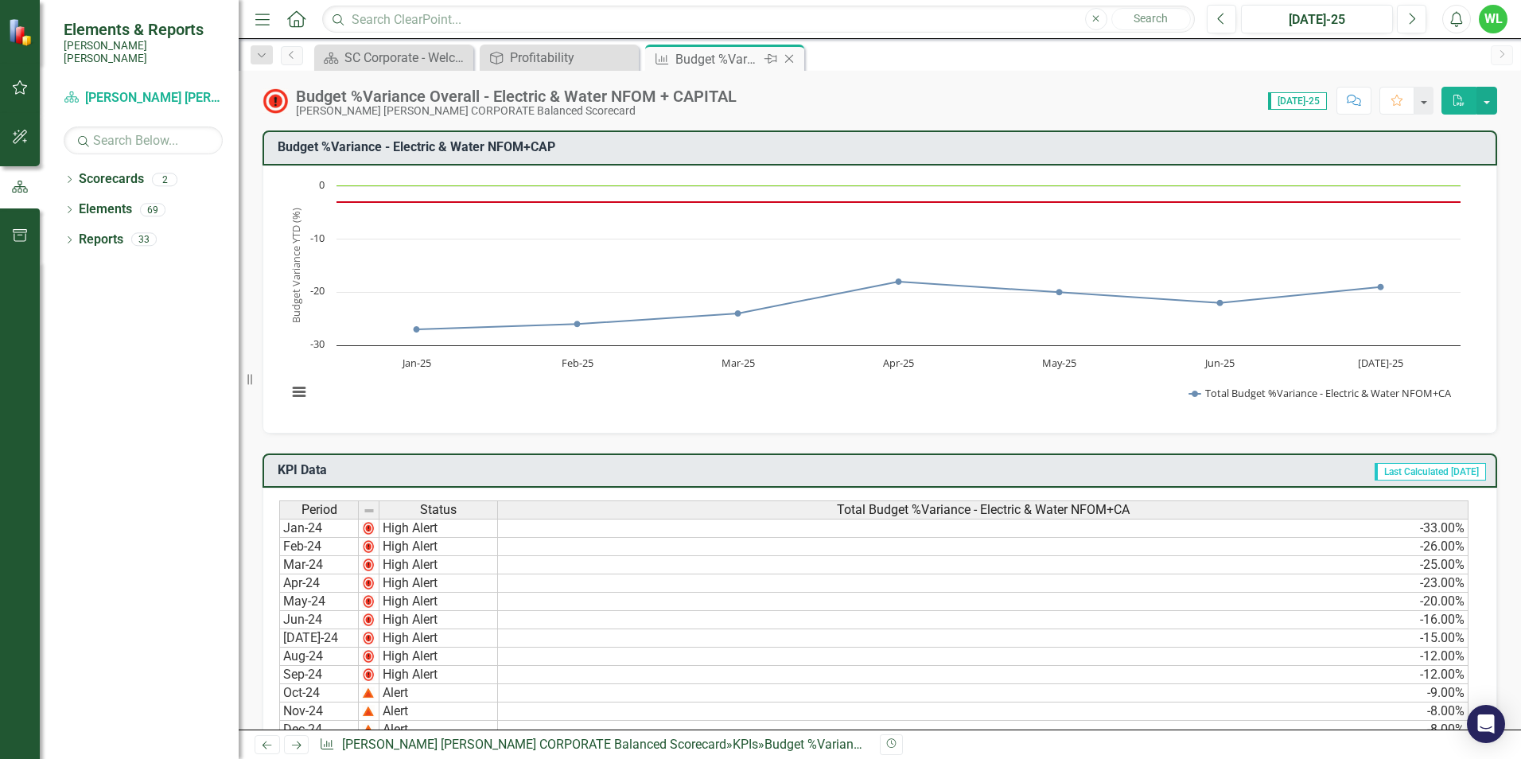
click at [789, 58] on icon "Close" at bounding box center [789, 59] width 16 height 13
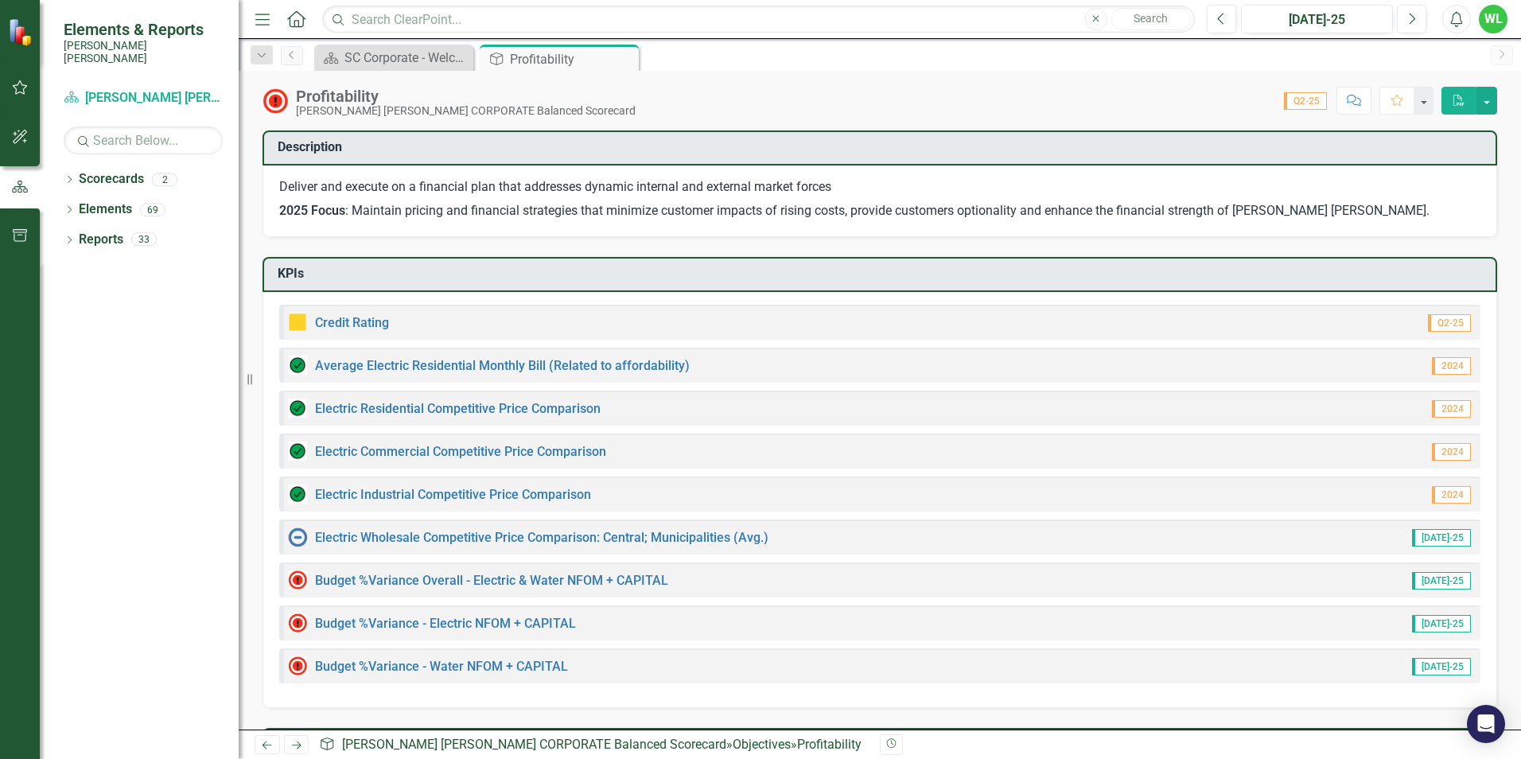
click at [355, 334] on div "Credit Rating Q2-25" at bounding box center [879, 322] width 1201 height 35
click at [358, 322] on link "Credit Rating" at bounding box center [352, 322] width 74 height 15
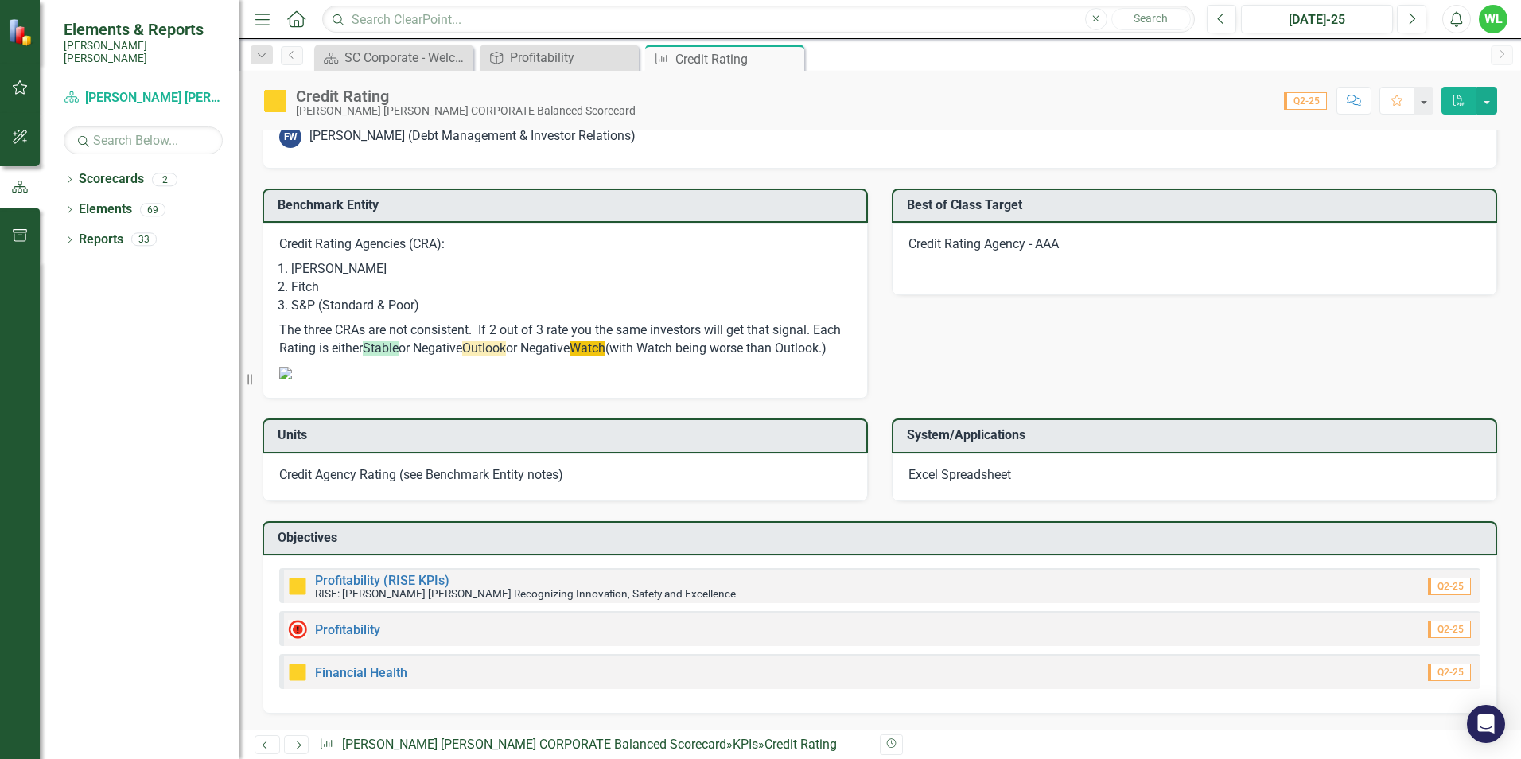
scroll to position [1348, 0]
click at [430, 573] on div "Profitability (RISE KPIs) RISE: [PERSON_NAME] [PERSON_NAME] Recognizing Innovat…" at bounding box center [512, 586] width 448 height 27
click at [427, 580] on link "Profitability (RISE KPIs)" at bounding box center [382, 580] width 134 height 15
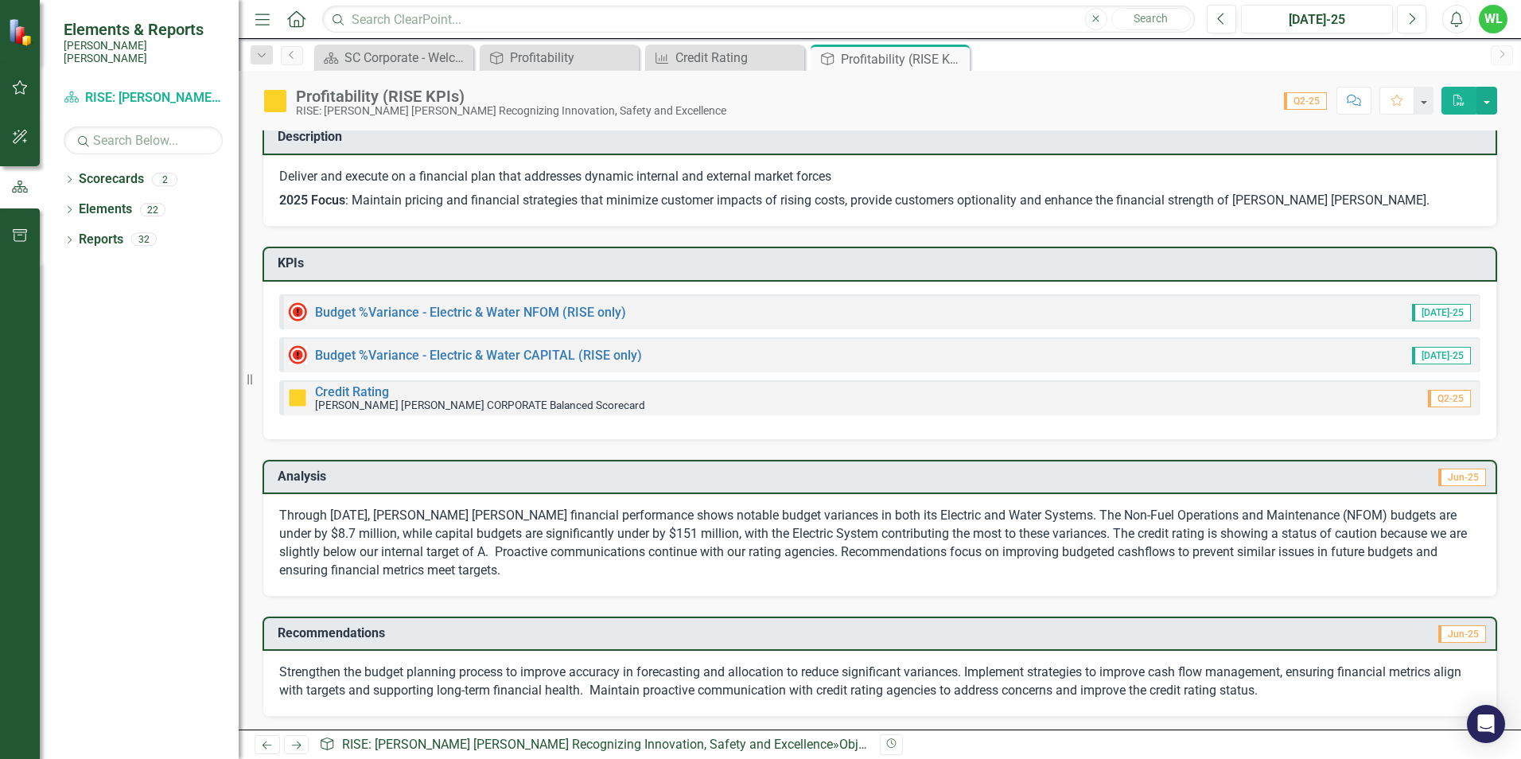
scroll to position [14, 0]
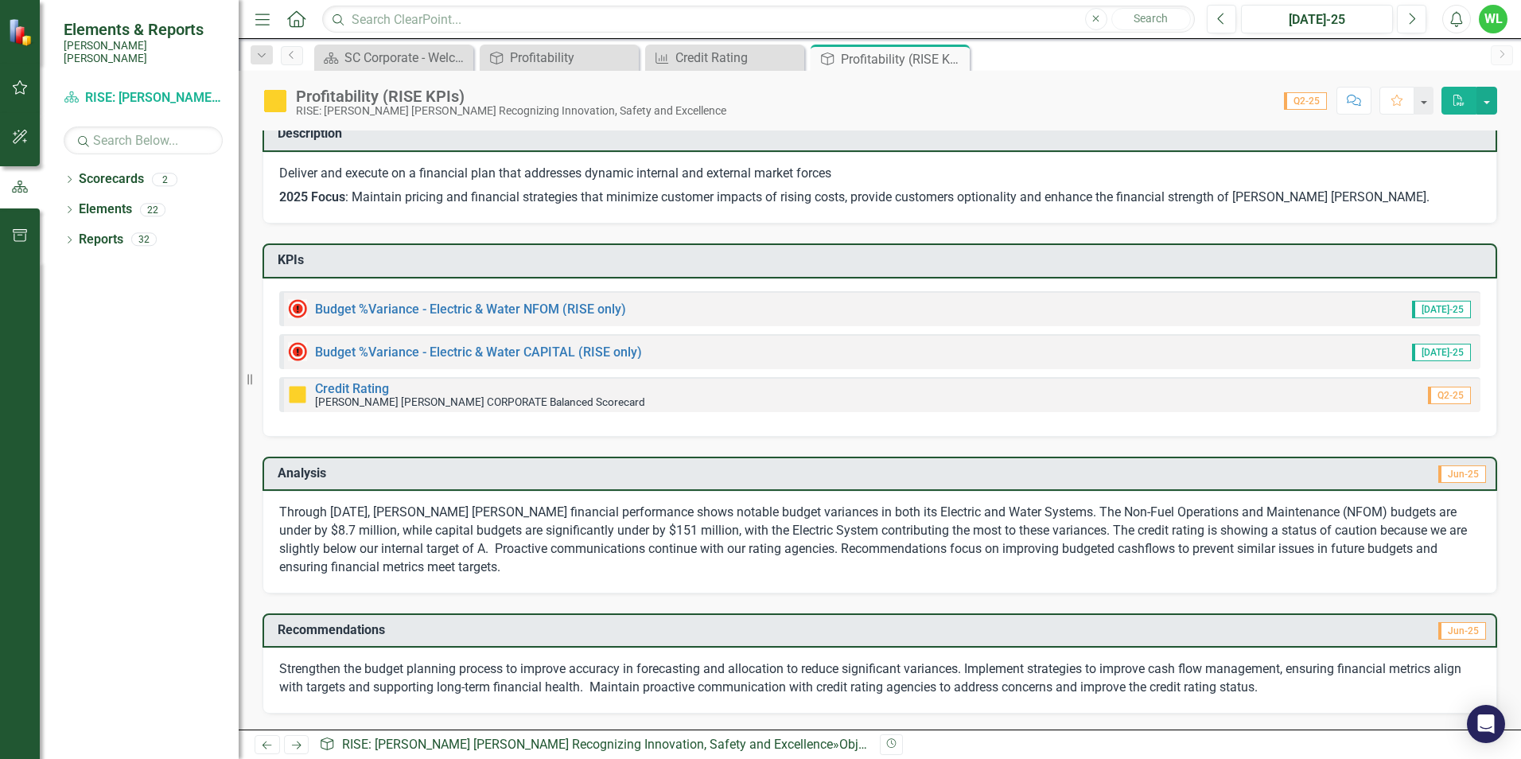
click at [0, 0] on icon "Close" at bounding box center [0, 0] width 0 height 0
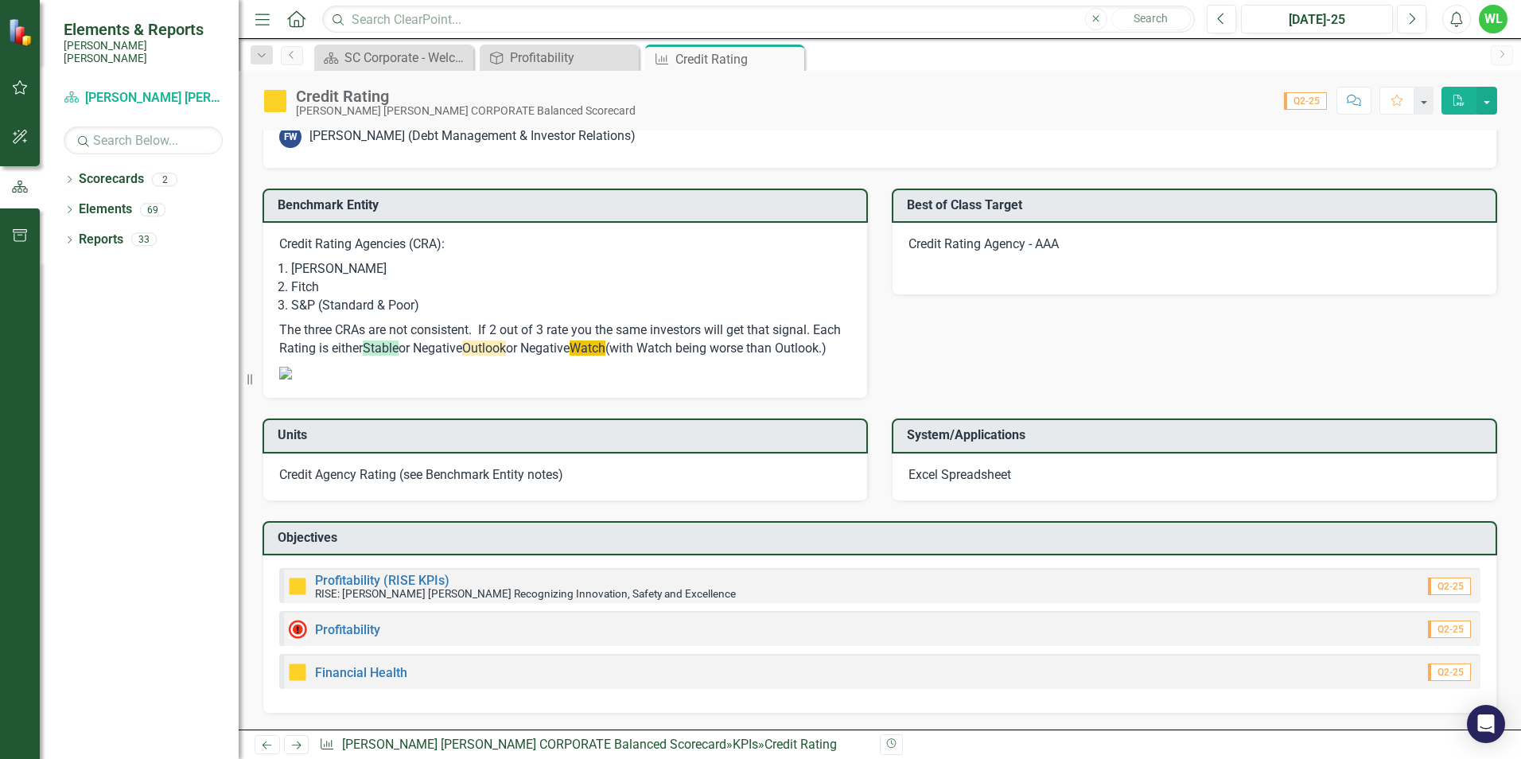
scroll to position [1348, 0]
click at [360, 632] on link "Profitability" at bounding box center [347, 629] width 65 height 15
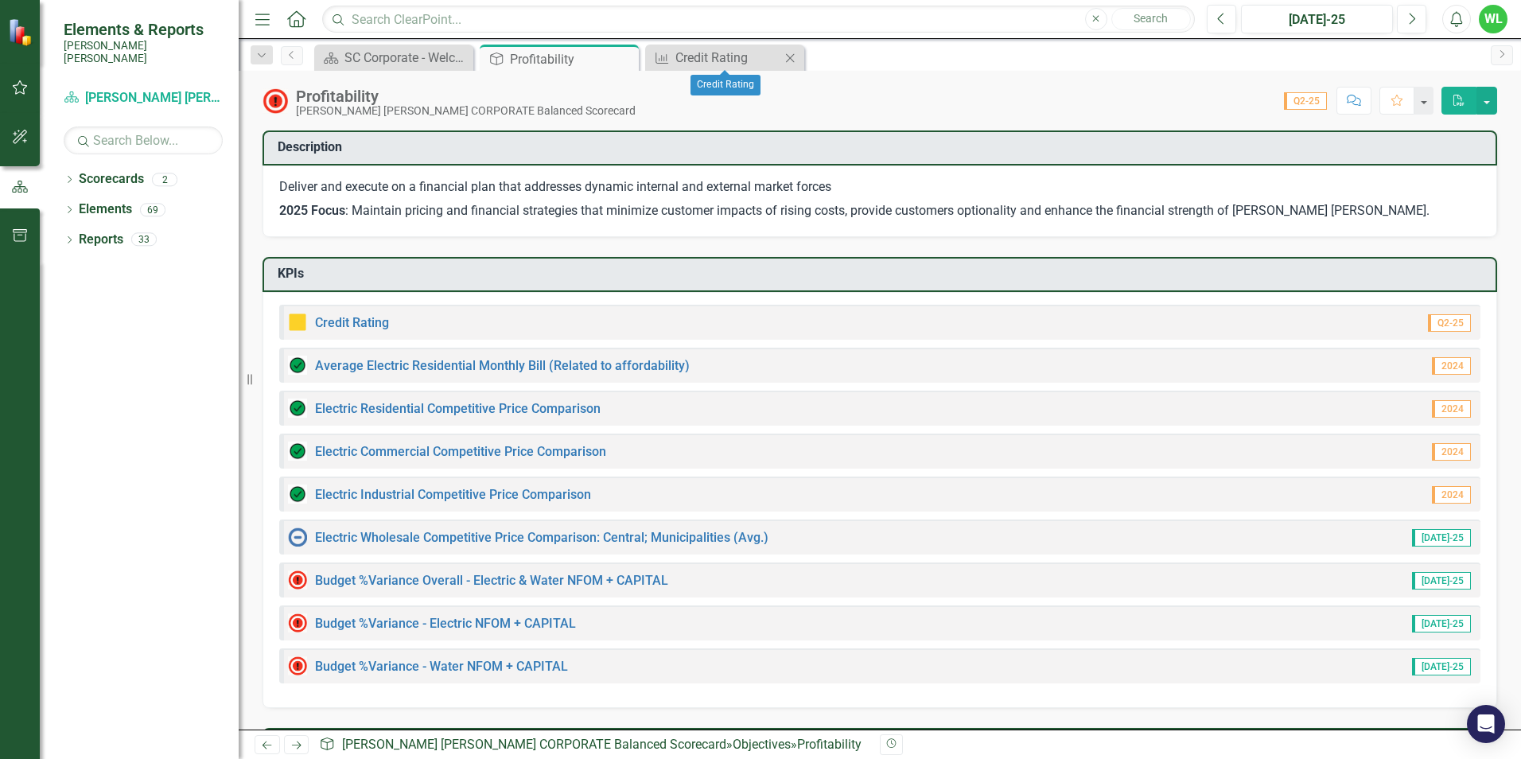
click at [792, 56] on icon "Close" at bounding box center [790, 58] width 16 height 13
click at [622, 59] on icon "Close" at bounding box center [624, 59] width 16 height 13
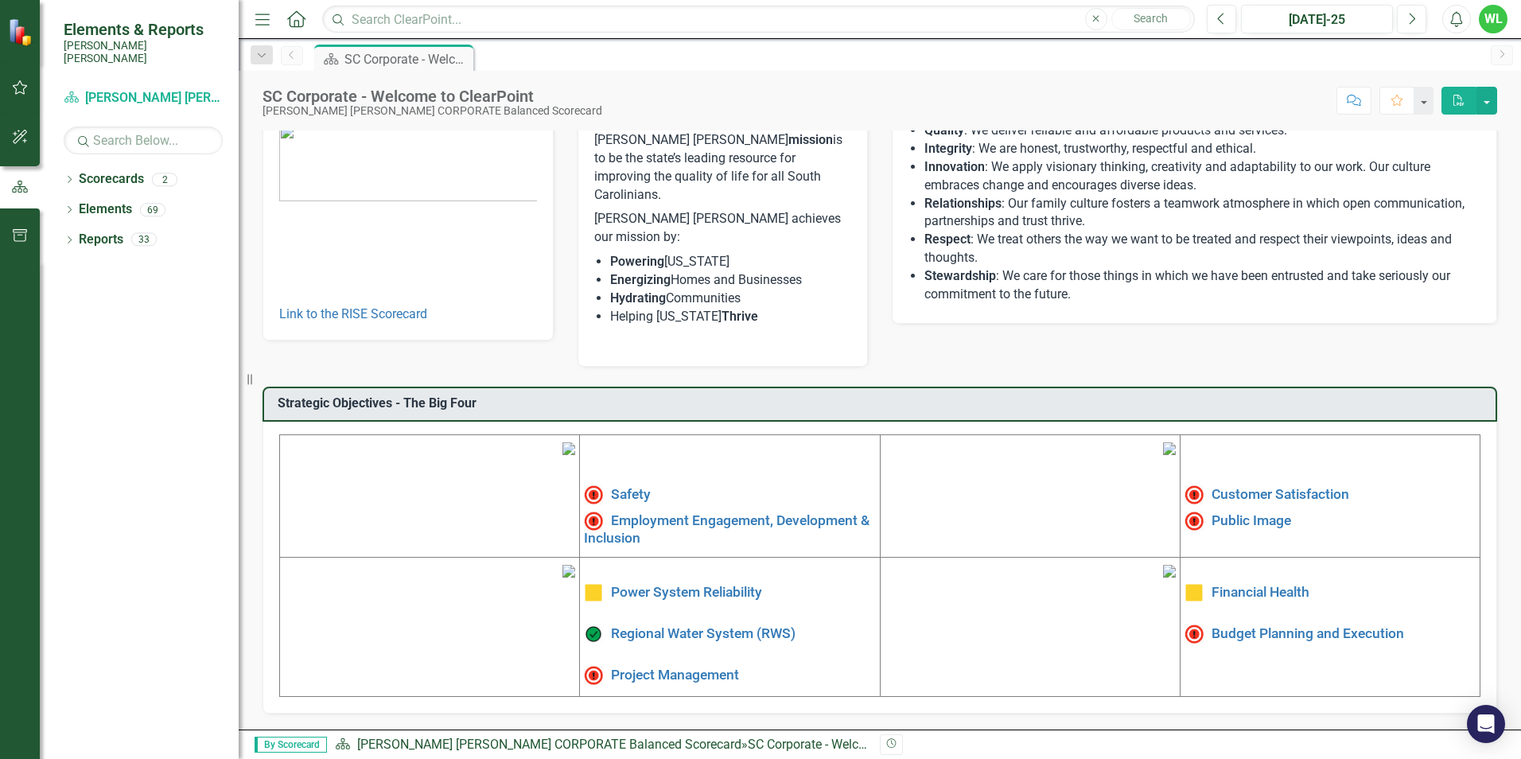
scroll to position [239, 0]
click at [1237, 584] on link "Financial Health" at bounding box center [1261, 592] width 98 height 16
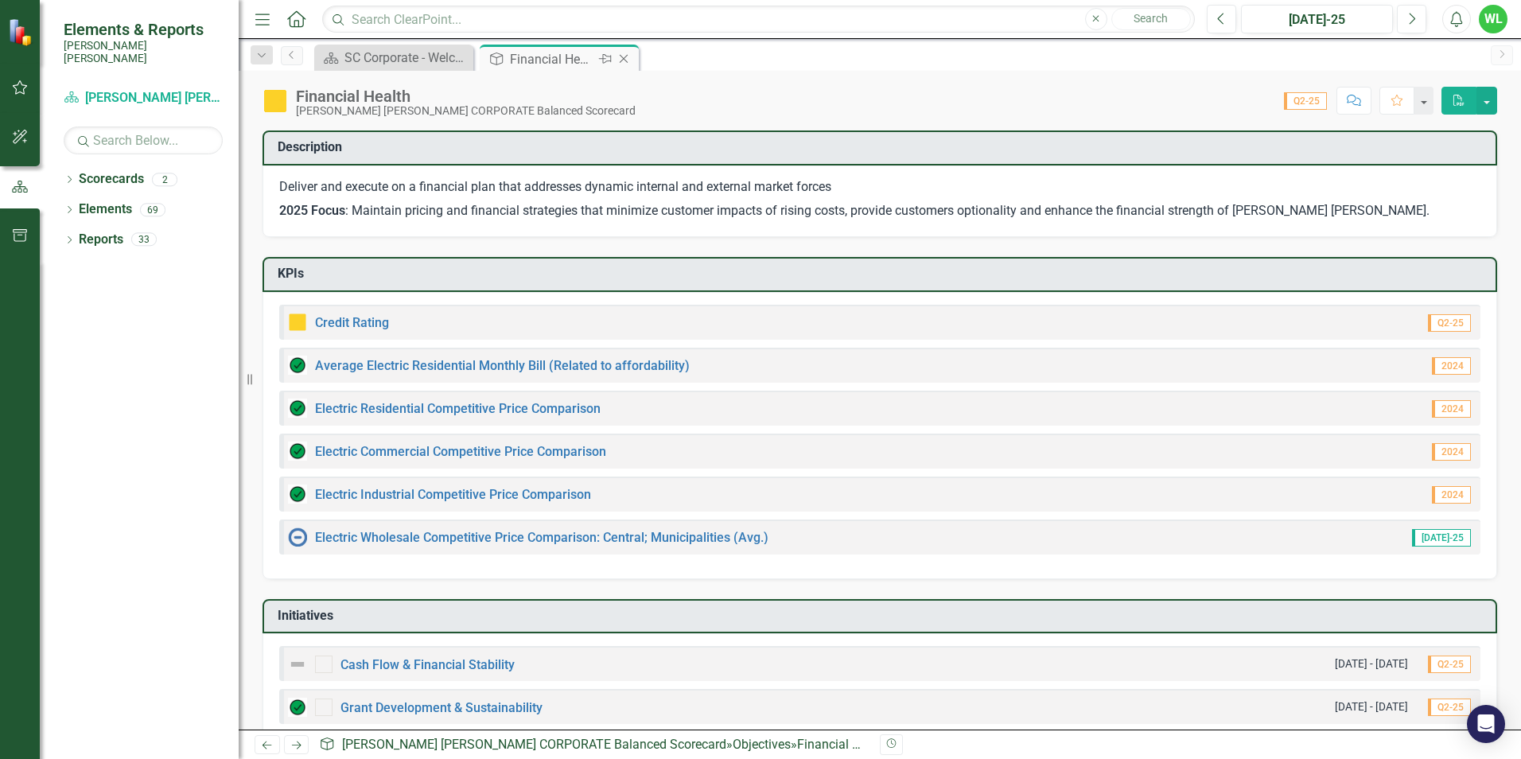
click at [622, 60] on icon "Close" at bounding box center [624, 59] width 16 height 13
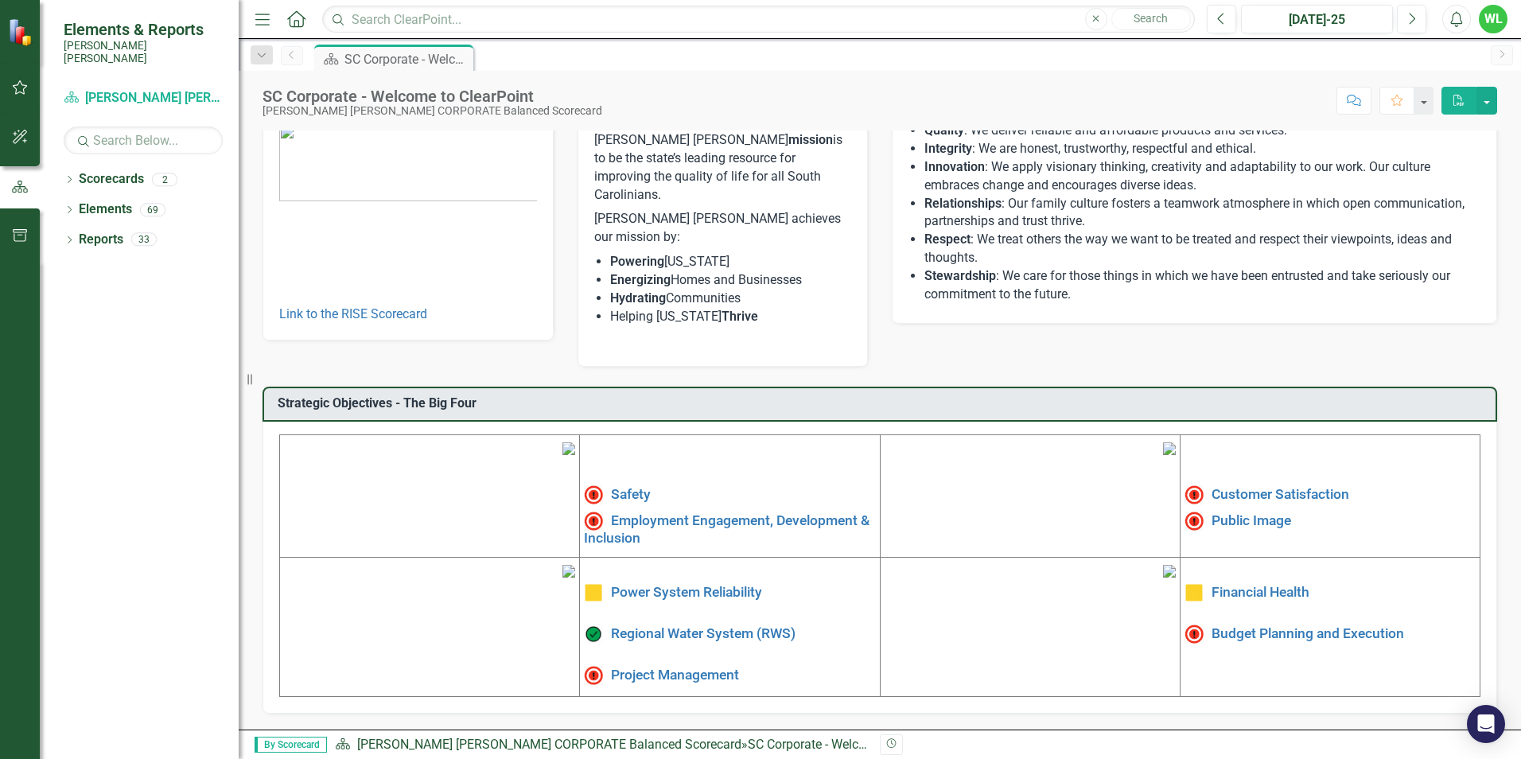
scroll to position [239, 0]
click at [706, 667] on link "Project Management" at bounding box center [675, 675] width 128 height 16
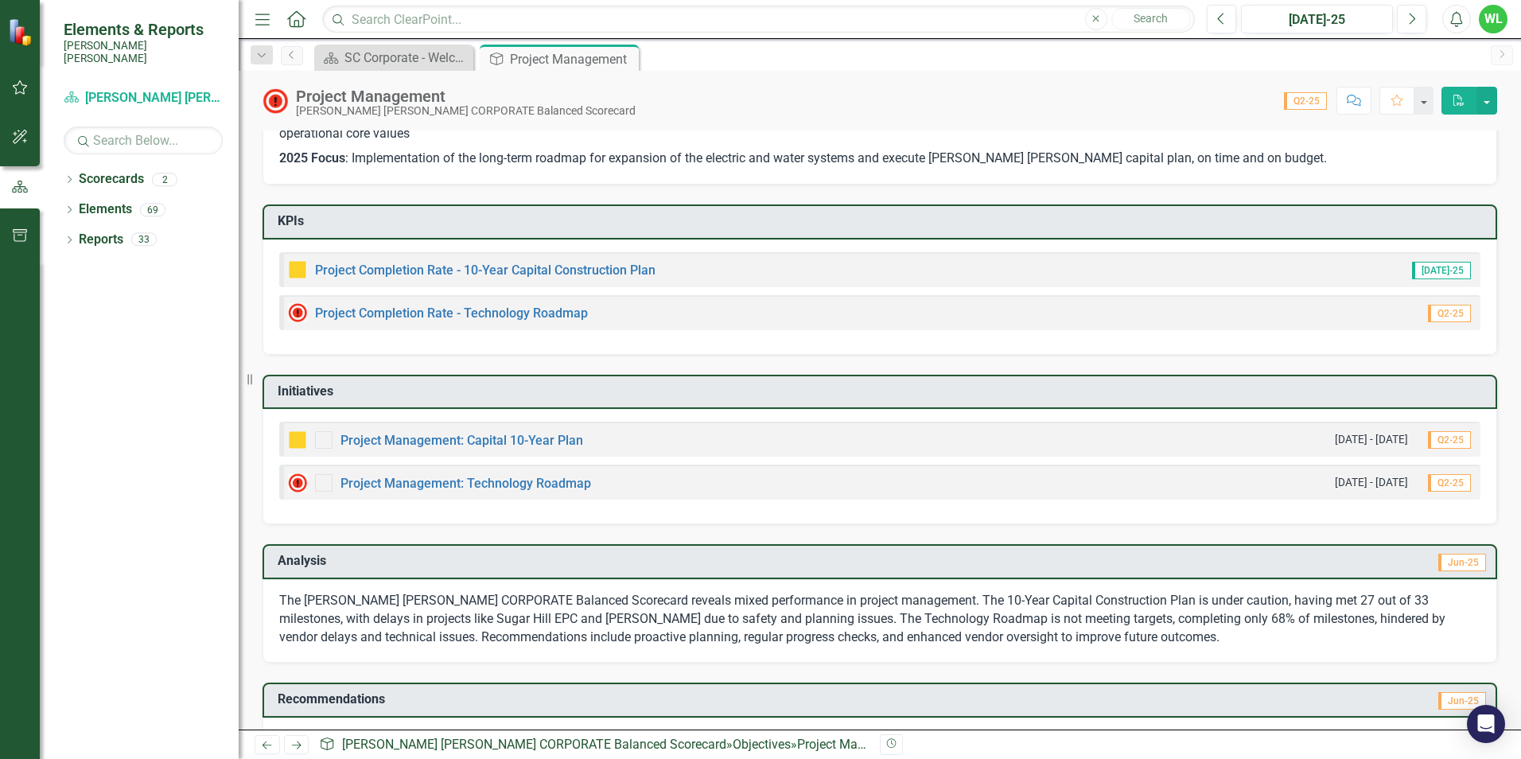
scroll to position [147, 0]
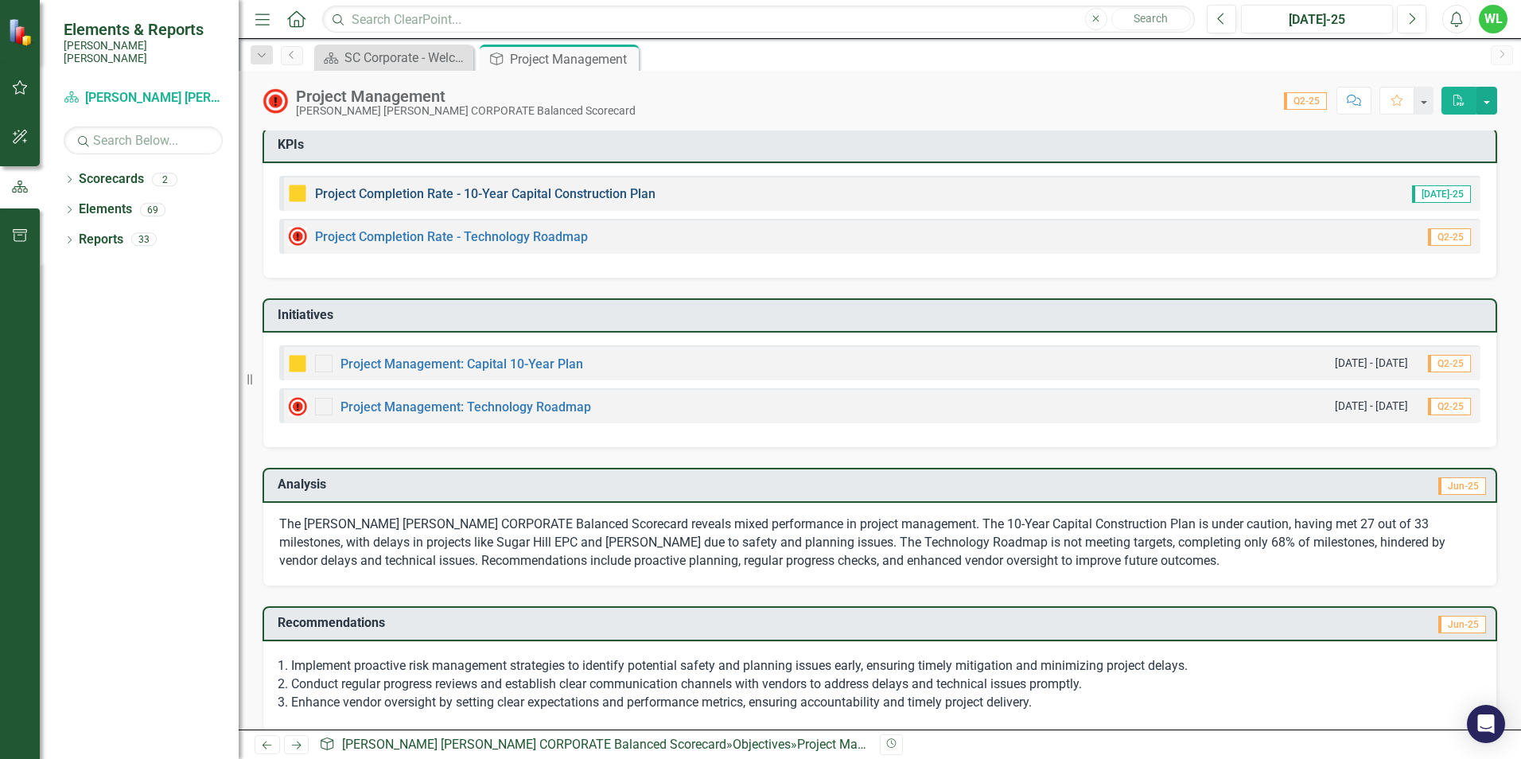
click at [519, 186] on link "Project Completion Rate - 10-Year Capital Construction Plan" at bounding box center [485, 193] width 340 height 15
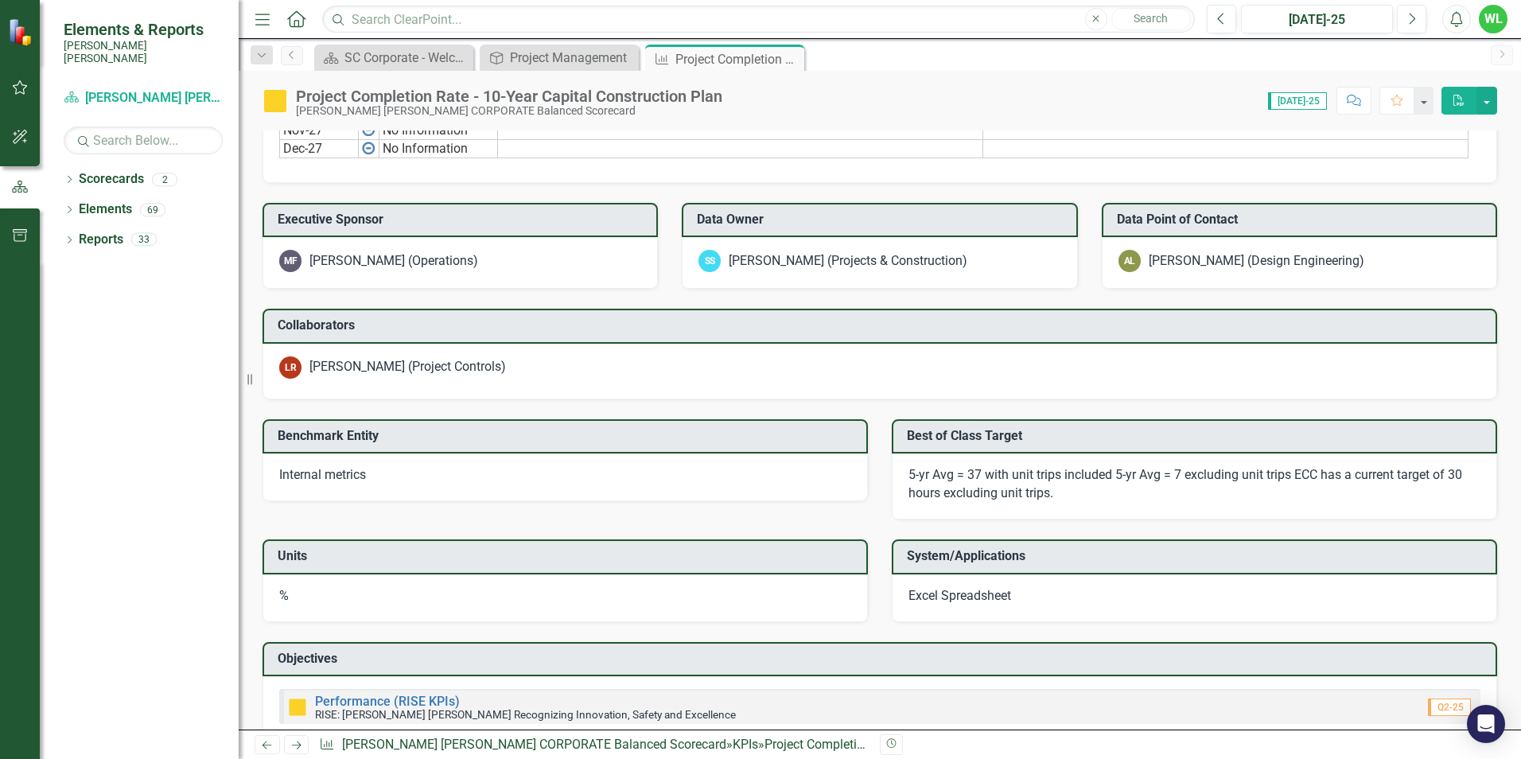
scroll to position [1649, 0]
